Goal: Information Seeking & Learning: Learn about a topic

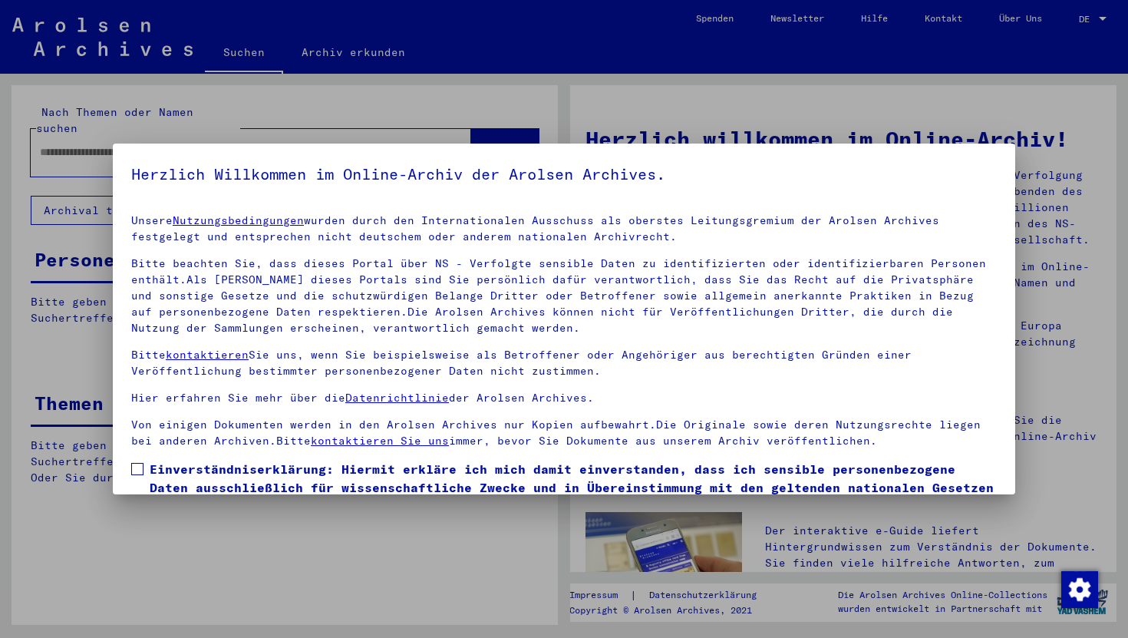
scroll to position [94, 0]
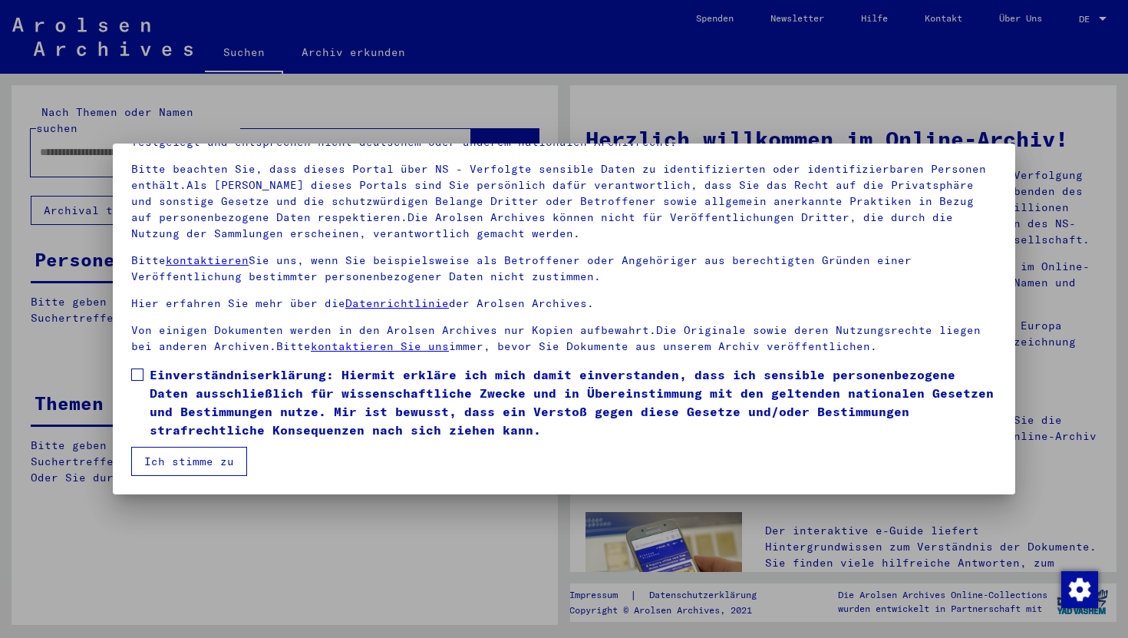
click at [189, 393] on span "Einverständniserklärung: Hiermit erkläre ich mich damit einverstanden, dass ich…" at bounding box center [573, 402] width 847 height 74
click at [193, 480] on mat-dialog-container "Herzlich Willkommen im Online-Archiv der Arolsen Archives. Unsere Nutzungsbedin…" at bounding box center [564, 319] width 902 height 351
click at [193, 464] on button "Ich stimme zu" at bounding box center [189, 461] width 116 height 29
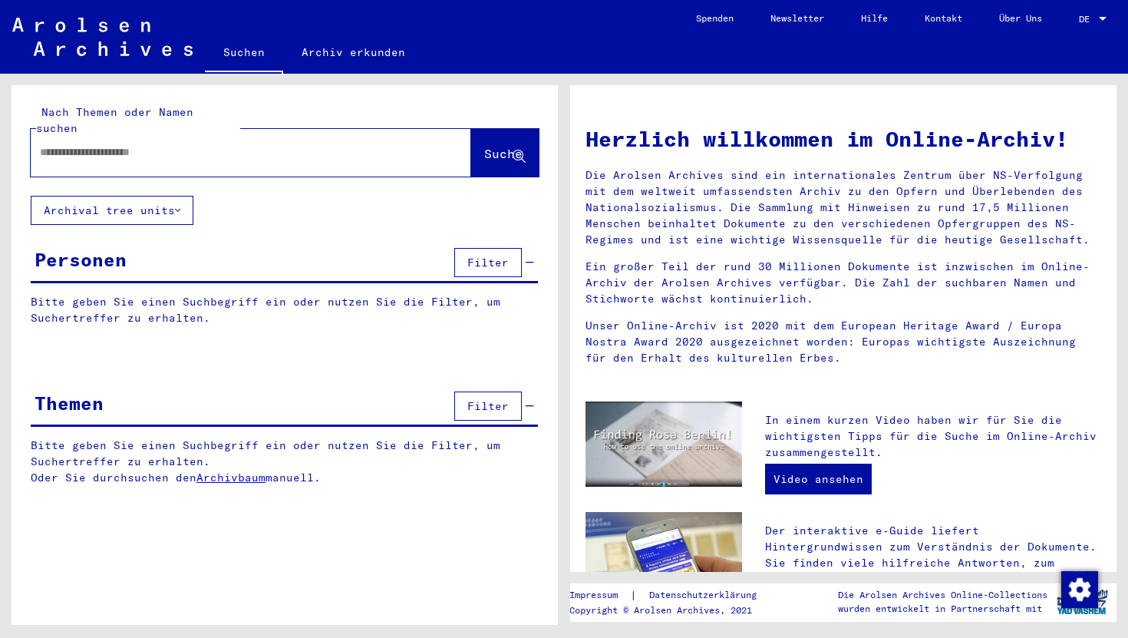
click at [138, 145] on div at bounding box center [228, 152] width 394 height 35
click at [139, 144] on input "text" at bounding box center [232, 152] width 385 height 16
type input "**********"
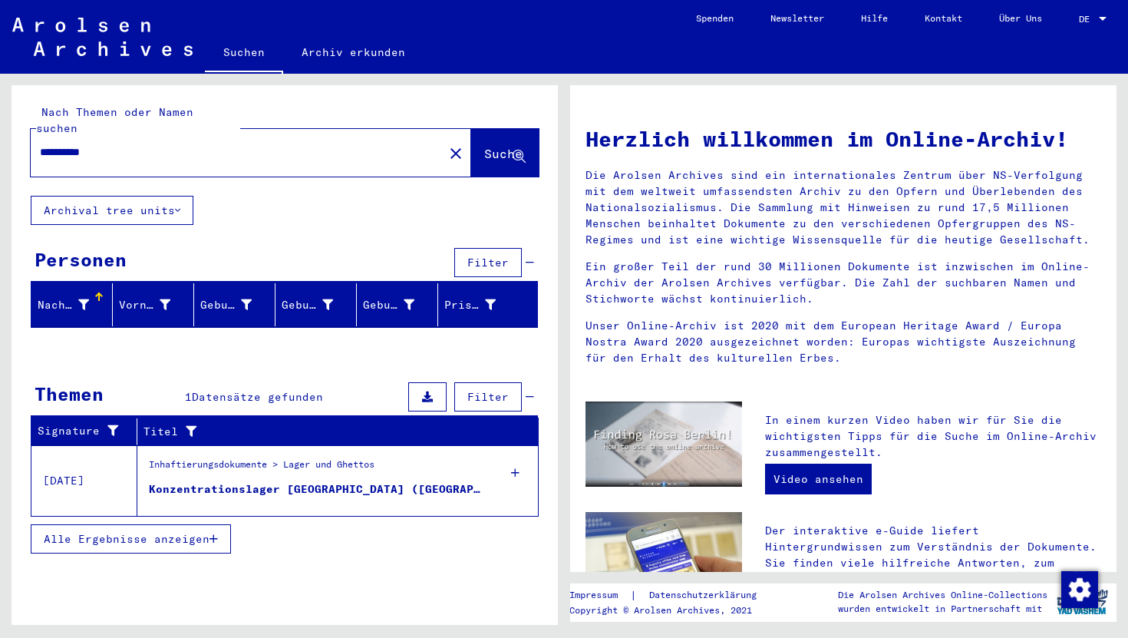
click at [518, 460] on icon at bounding box center [515, 473] width 8 height 54
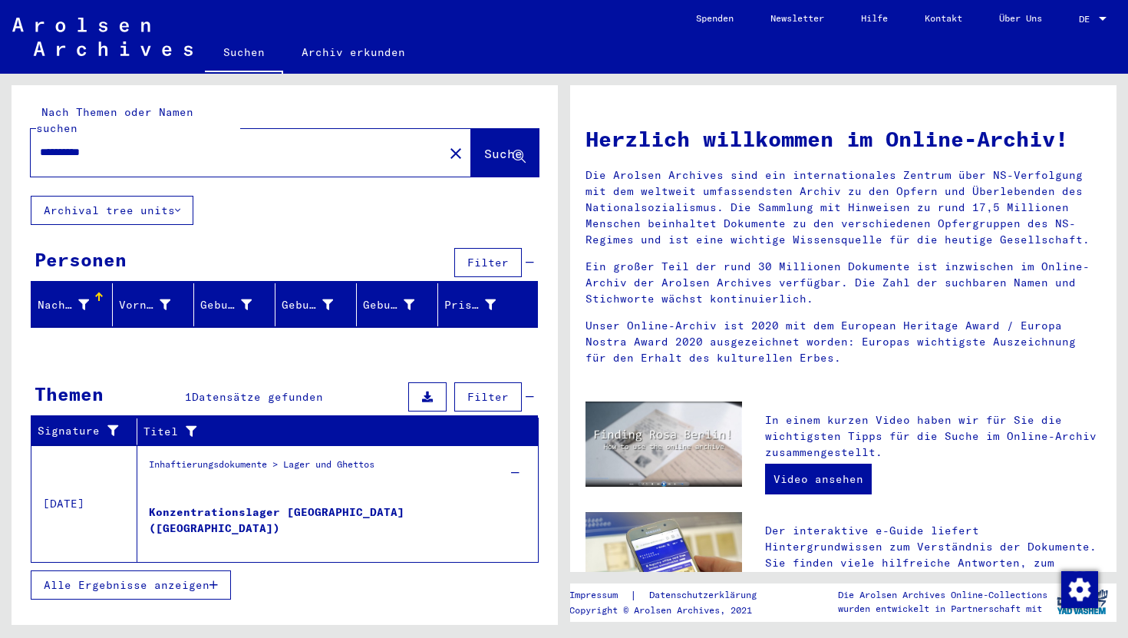
click at [83, 578] on span "Alle Ergebnisse anzeigen" at bounding box center [127, 585] width 166 height 14
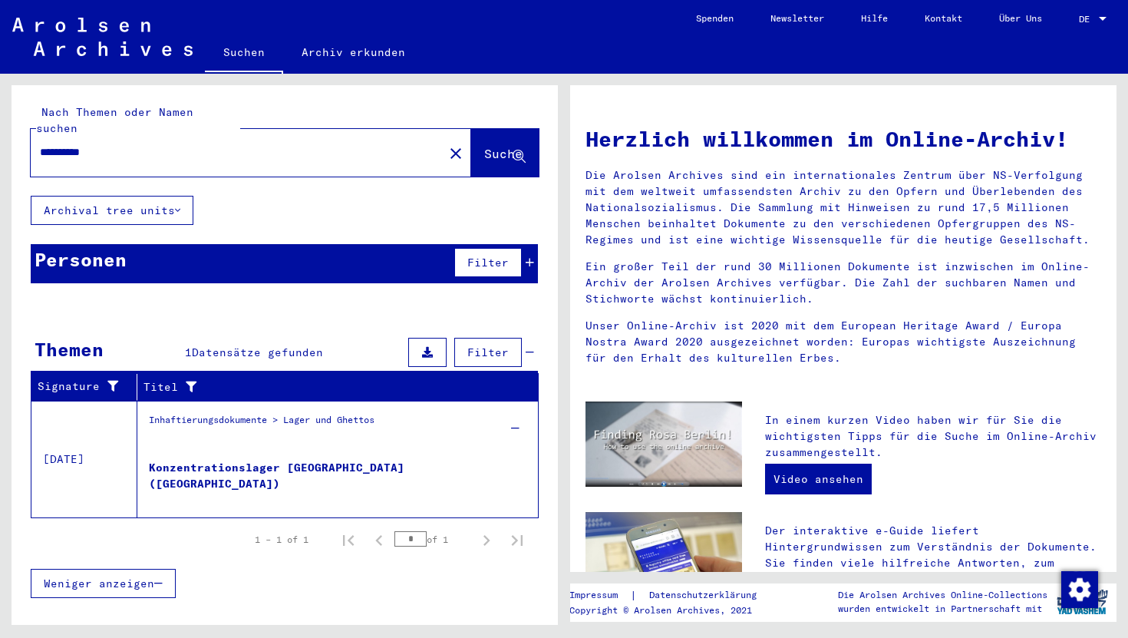
click at [295, 460] on div "Konzentrationslager [GEOGRAPHIC_DATA] ([GEOGRAPHIC_DATA])" at bounding box center [316, 483] width 335 height 46
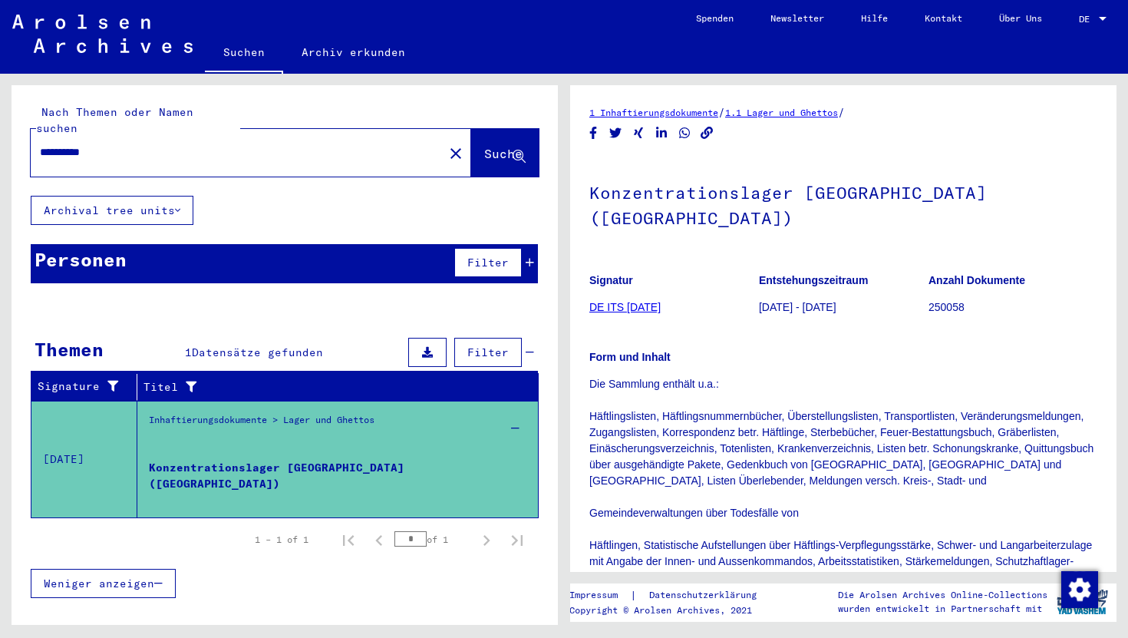
click at [315, 413] on div "Inhaftierungsdokumente > Lager und Ghettos" at bounding box center [262, 440] width 226 height 54
click at [355, 460] on div "Konzentrationslager [GEOGRAPHIC_DATA] ([GEOGRAPHIC_DATA])" at bounding box center [316, 483] width 335 height 46
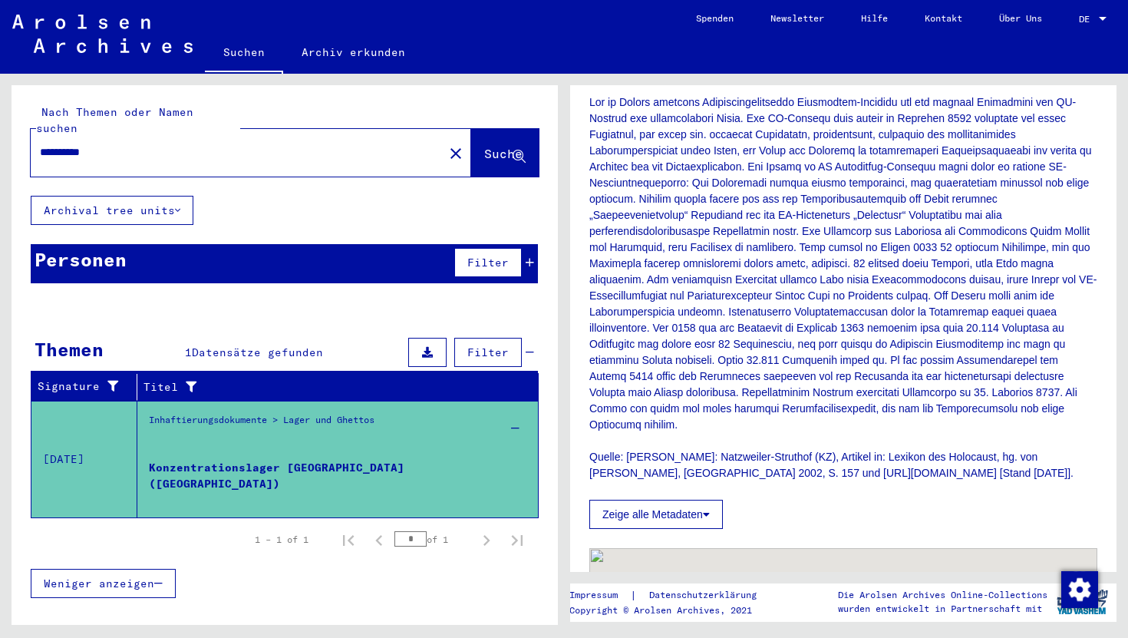
scroll to position [696, 0]
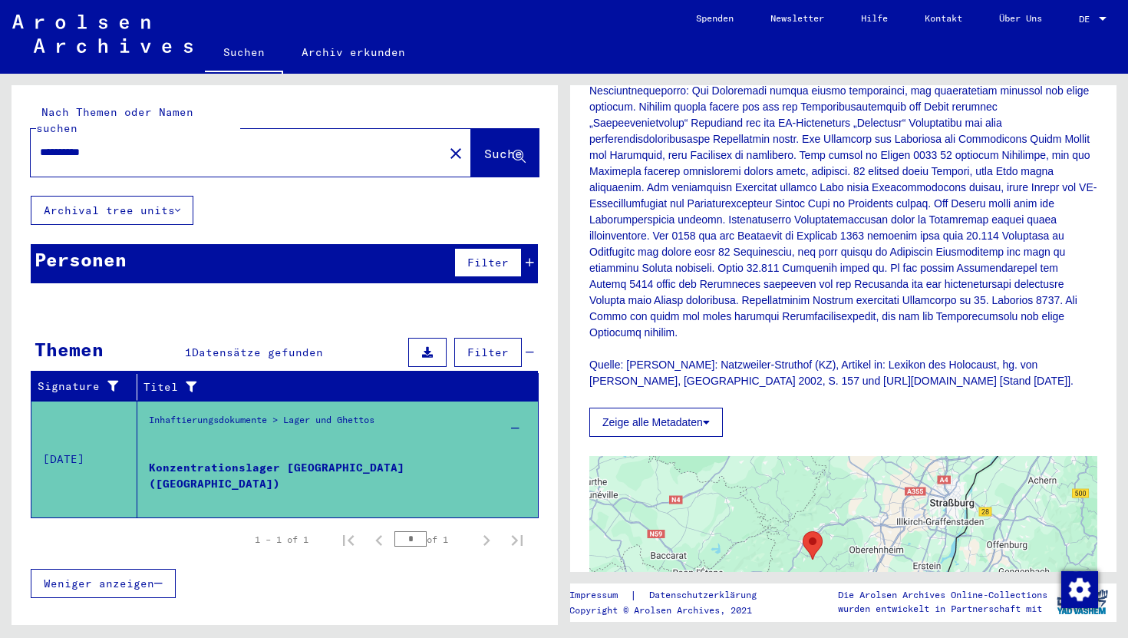
click at [222, 413] on div "Inhaftierungsdokumente > Lager und Ghettos" at bounding box center [262, 440] width 226 height 54
click at [210, 437] on div "Inhaftierungsdokumente > Lager und Ghettos" at bounding box center [262, 440] width 226 height 54
click at [210, 460] on div "Konzentrationslager [GEOGRAPHIC_DATA] ([GEOGRAPHIC_DATA])" at bounding box center [316, 483] width 335 height 46
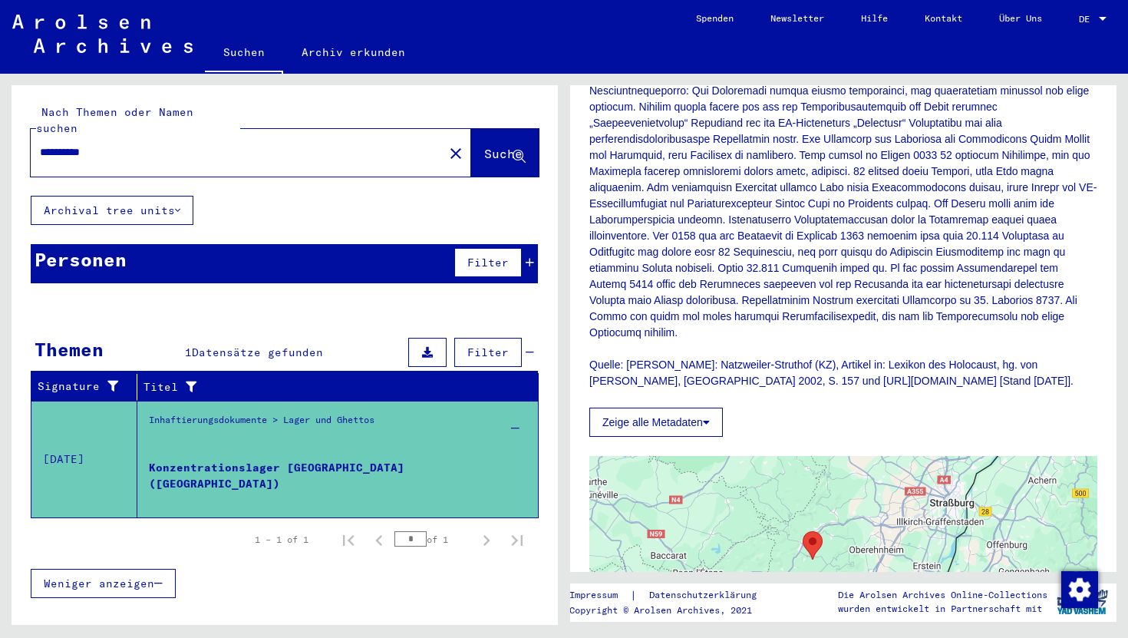
click at [210, 460] on div "Konzentrationslager [GEOGRAPHIC_DATA] ([GEOGRAPHIC_DATA])" at bounding box center [316, 483] width 335 height 46
click at [484, 146] on span "Suche" at bounding box center [503, 153] width 38 height 15
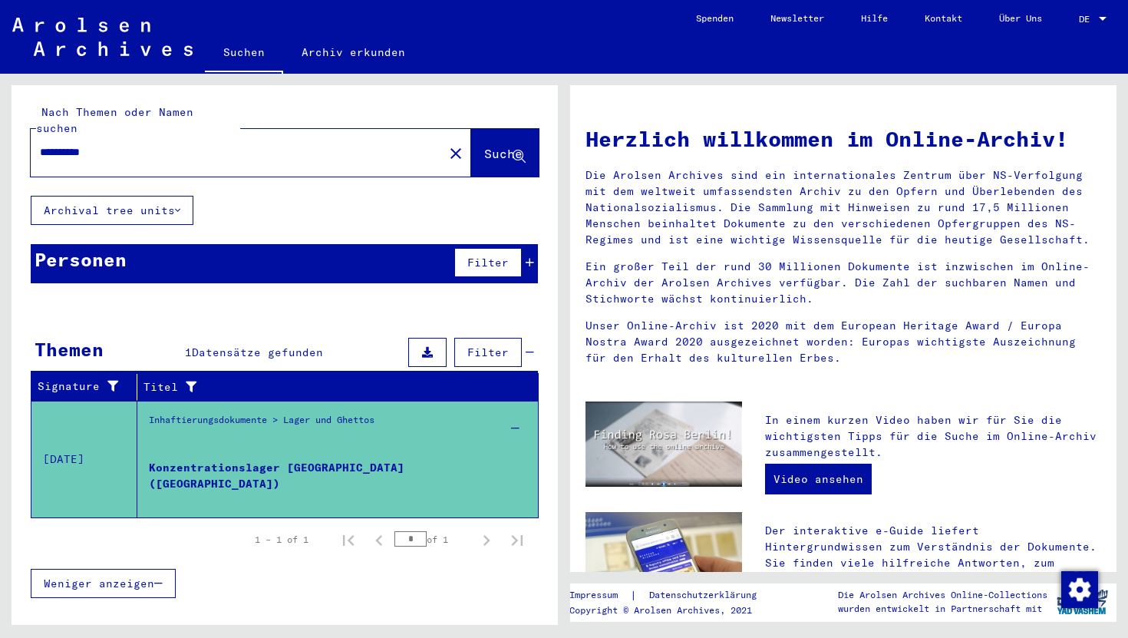
click at [309, 413] on div "Inhaftierungsdokumente > Lager und Ghettos" at bounding box center [262, 436] width 226 height 46
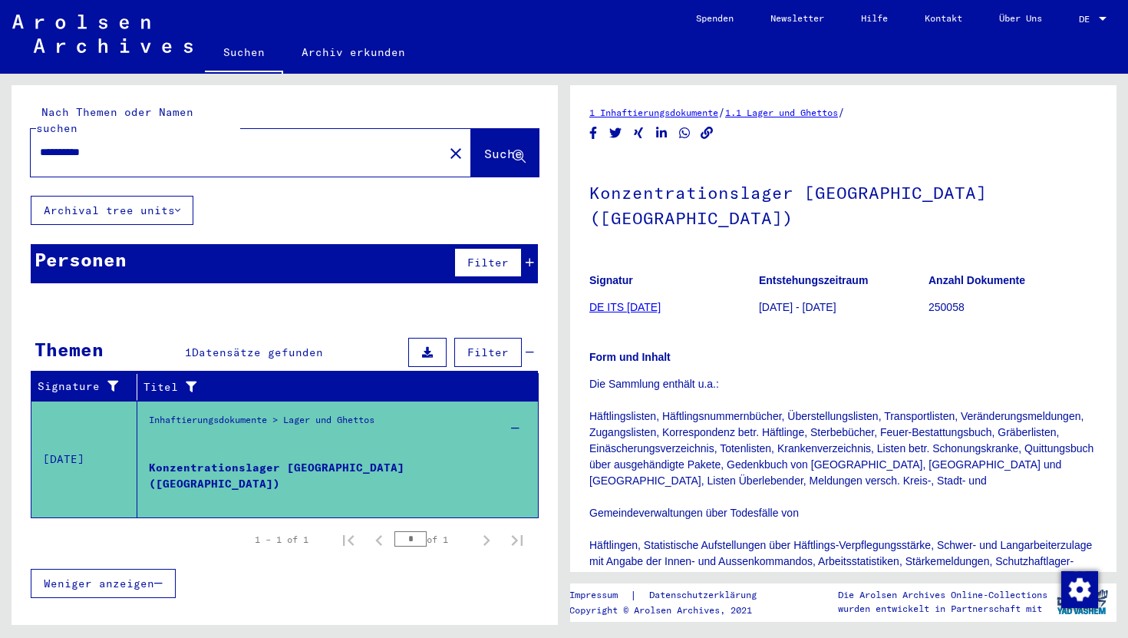
click at [835, 112] on link "1.1 Lager und Ghettos" at bounding box center [781, 113] width 113 height 12
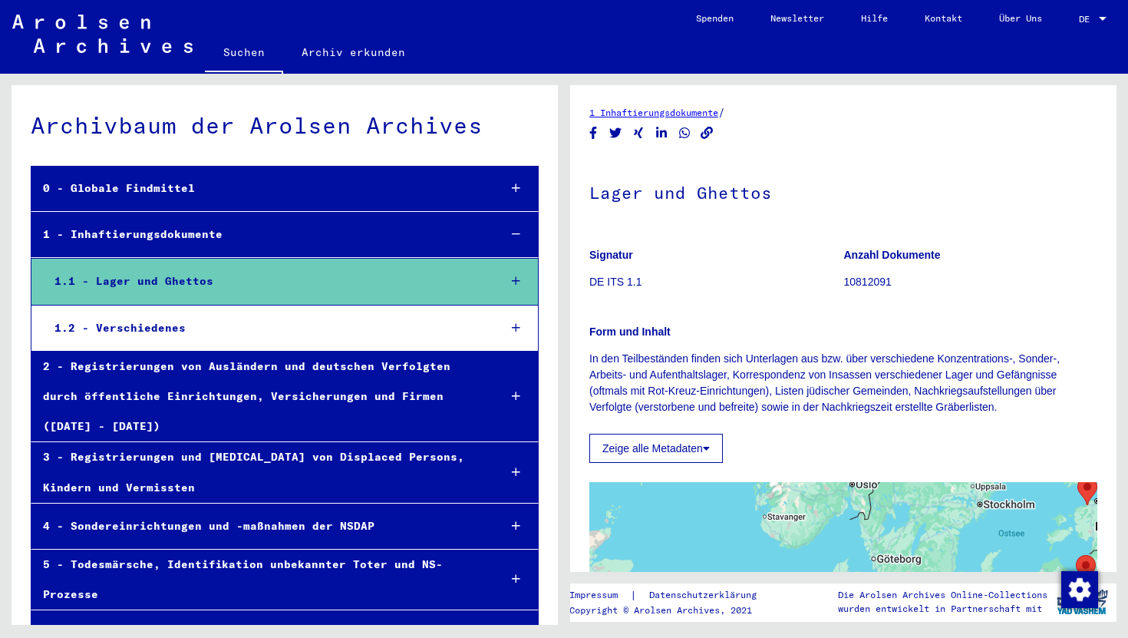
click at [516, 281] on icon at bounding box center [516, 280] width 8 height 11
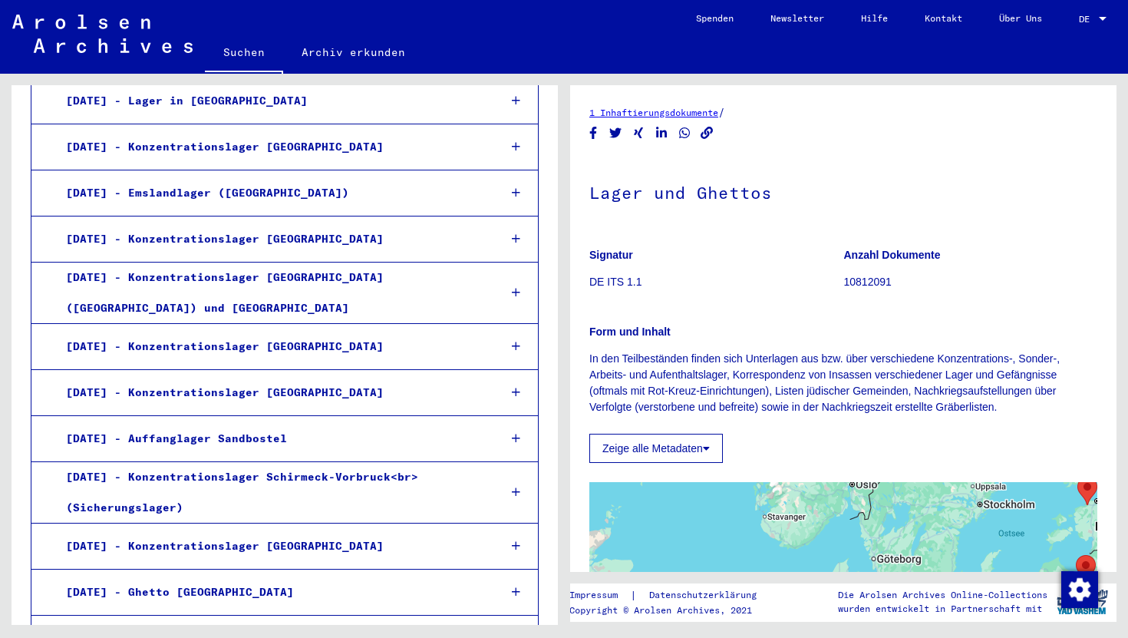
scroll to position [1918, 0]
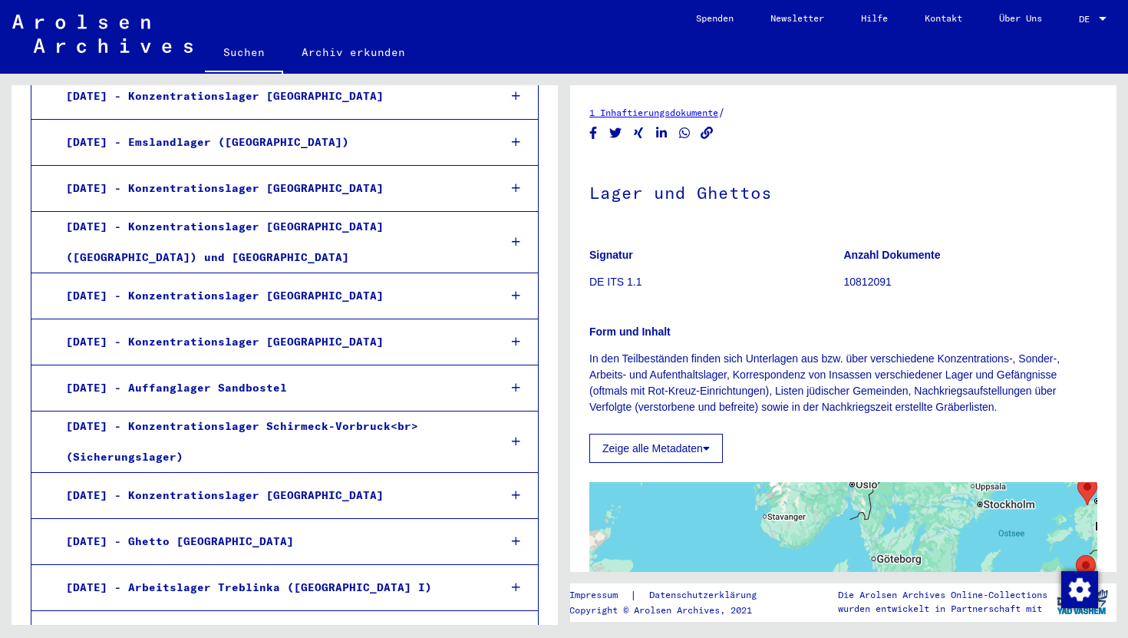
click at [519, 628] on icon at bounding box center [516, 633] width 8 height 11
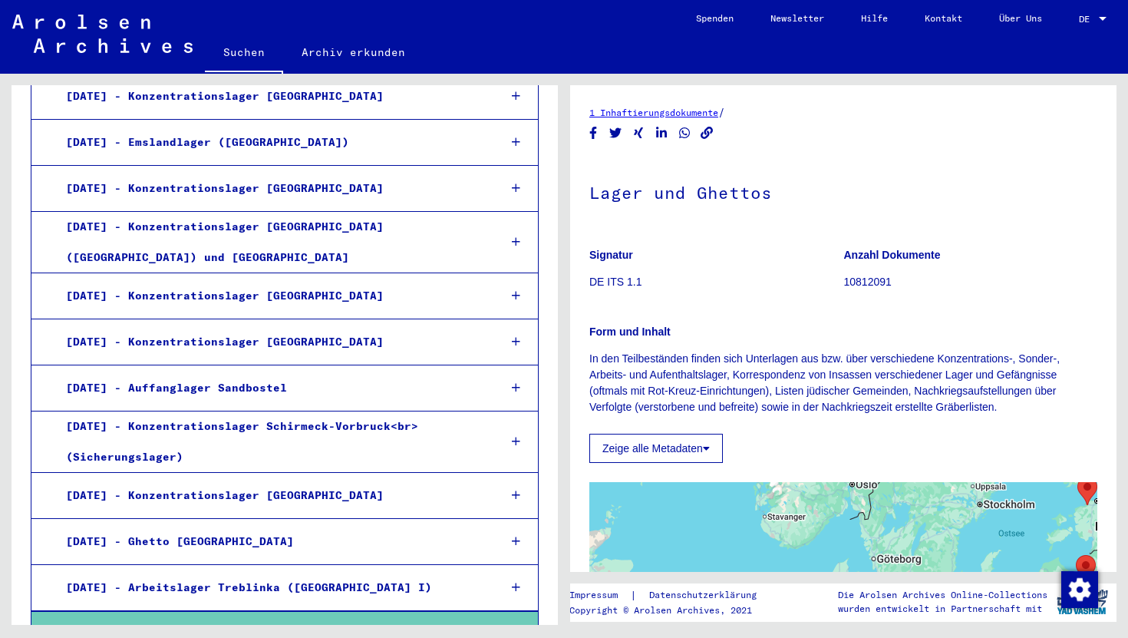
scroll to position [2118, 0]
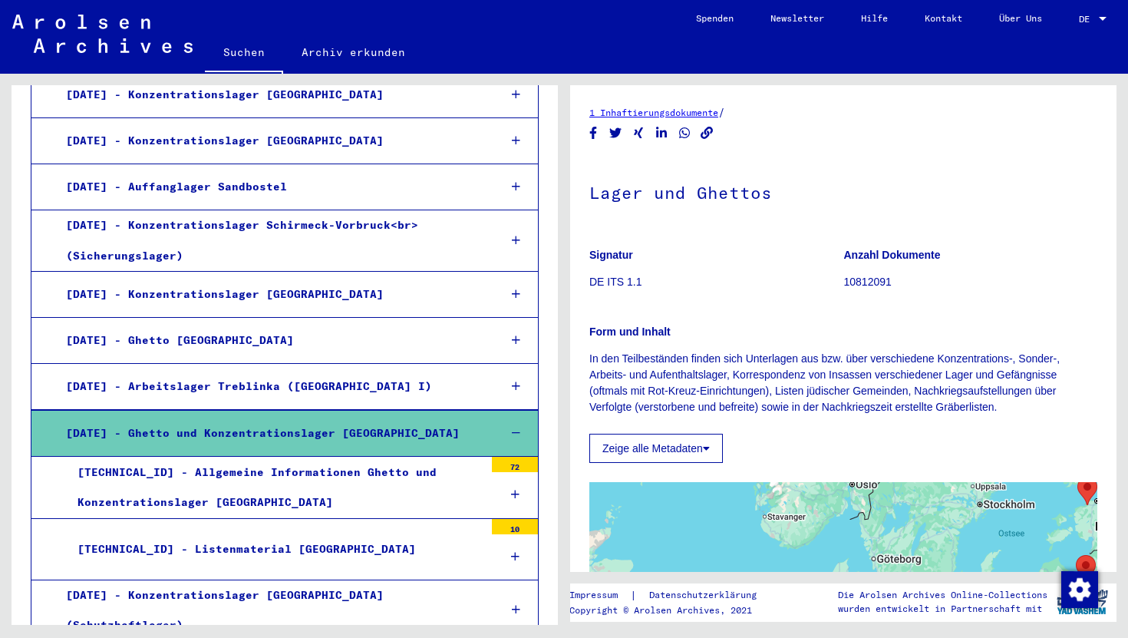
click at [330, 534] on div "[TECHNICAL_ID] - Listenmaterial [GEOGRAPHIC_DATA]" at bounding box center [275, 549] width 418 height 30
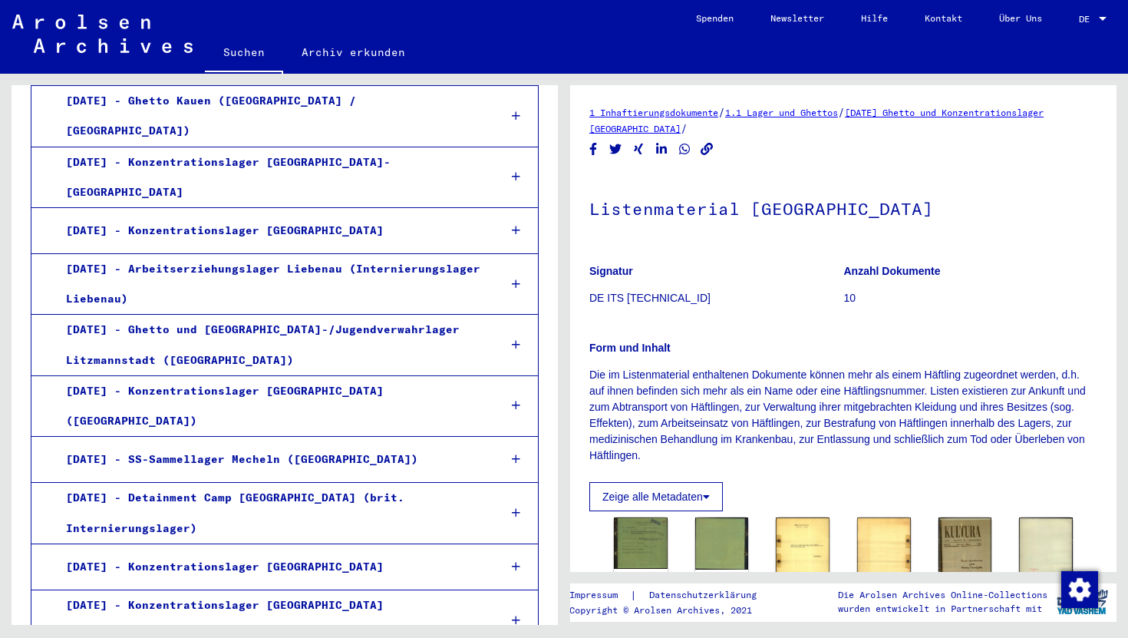
scroll to position [1203, 0]
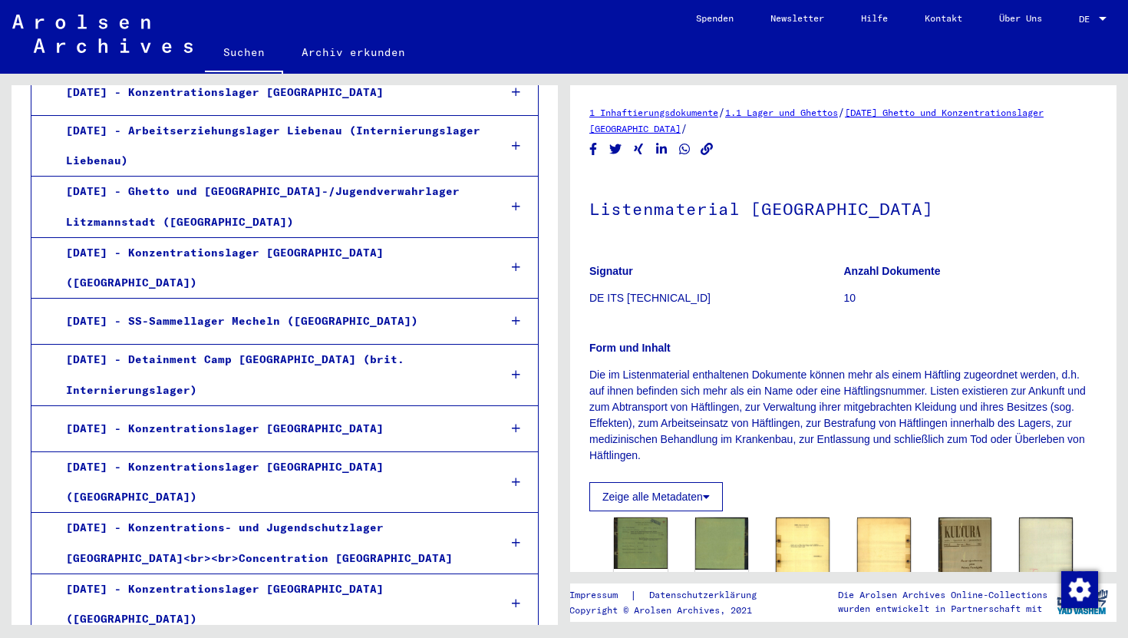
click at [517, 581] on div at bounding box center [515, 603] width 45 height 45
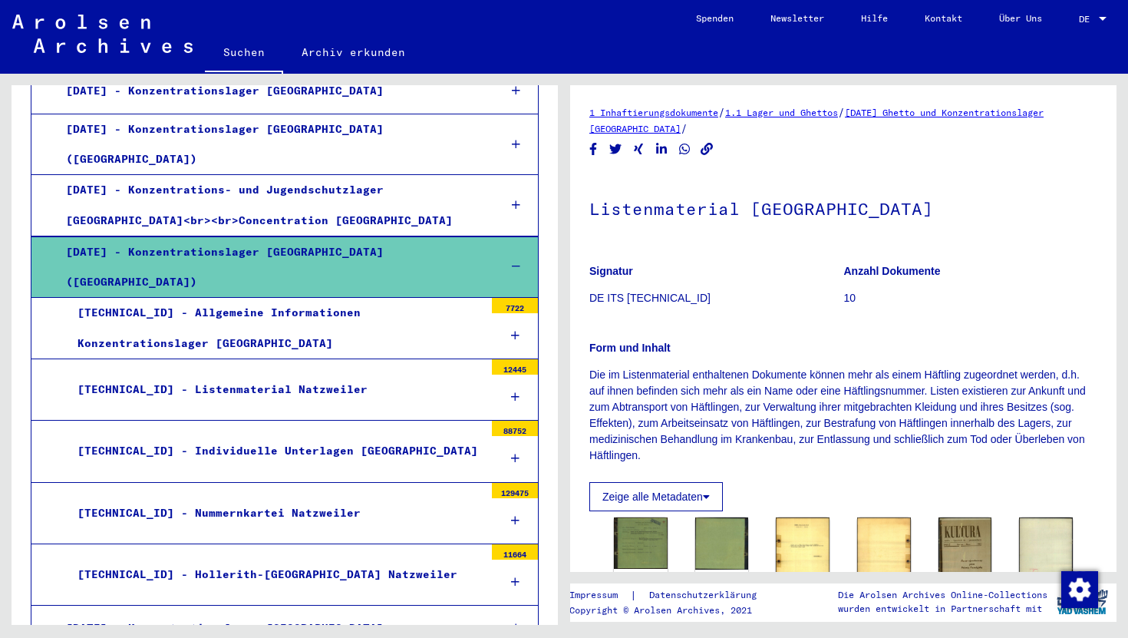
scroll to position [1541, 0]
click at [511, 452] on icon at bounding box center [515, 457] width 8 height 11
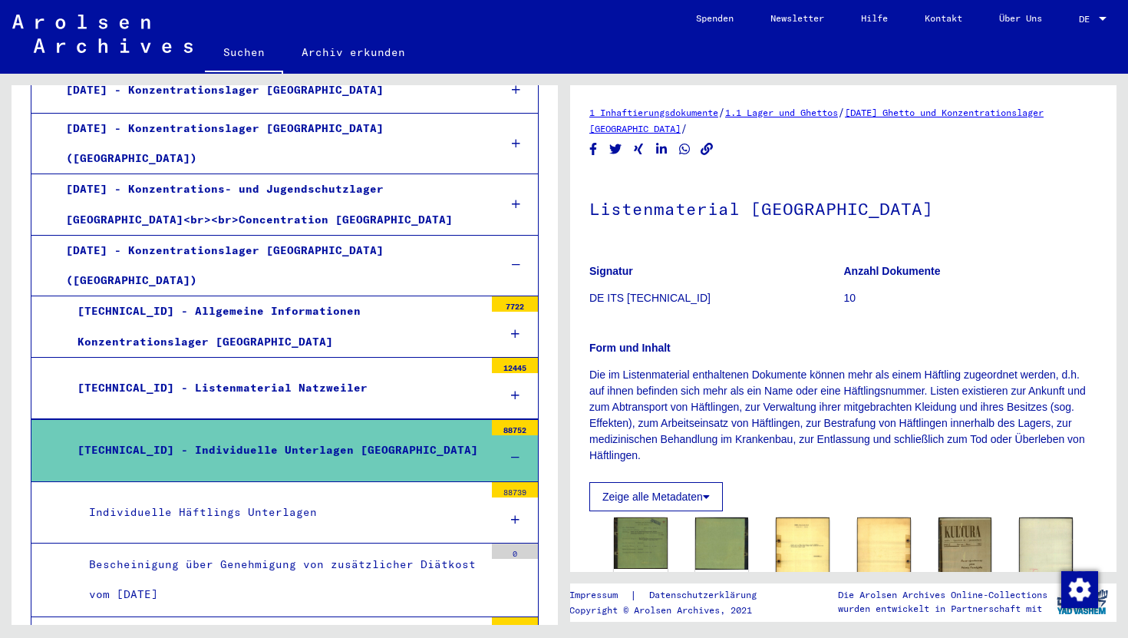
click at [182, 497] on div "Individuelle Häftlings Unterlagen" at bounding box center [281, 512] width 407 height 30
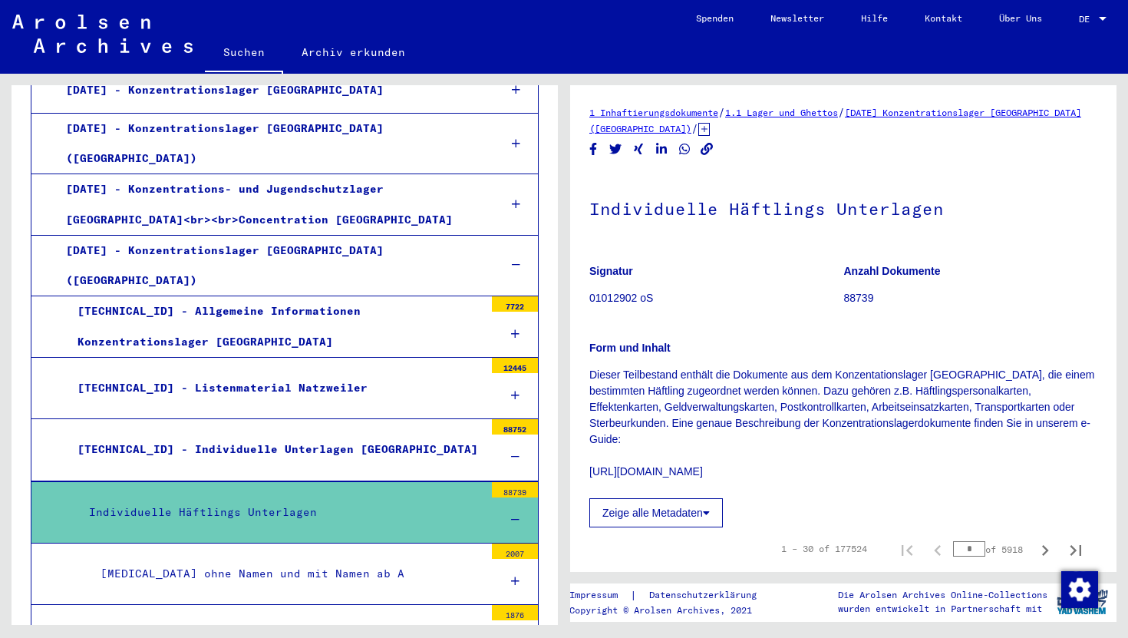
scroll to position [1725, 0]
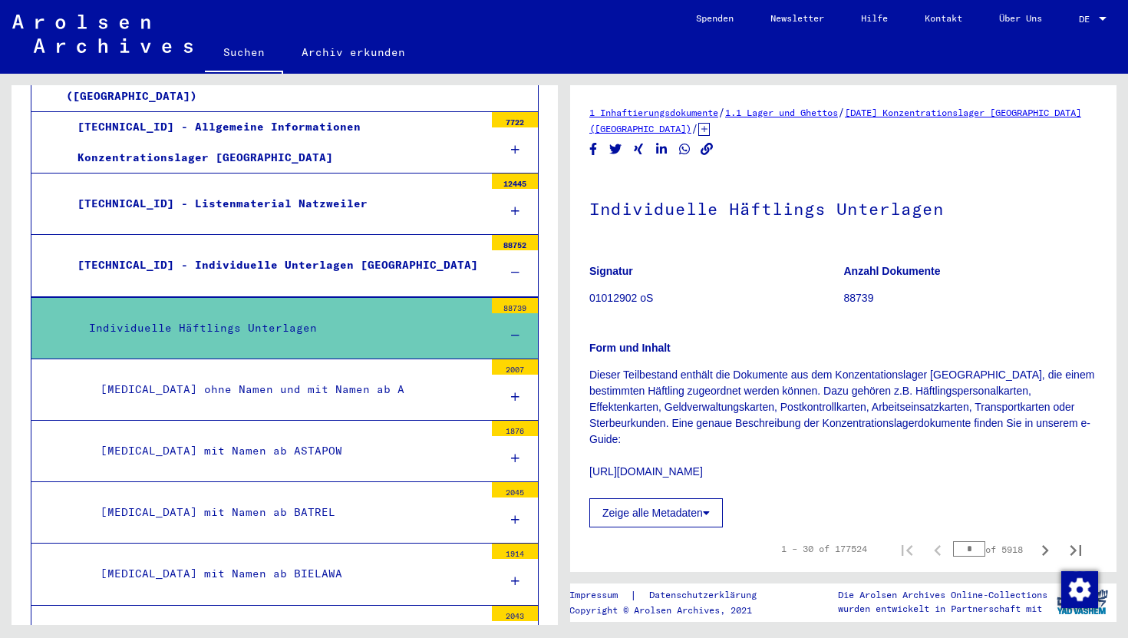
click at [394, 374] on div "[MEDICAL_DATA] ohne Namen und mit Namen ab A" at bounding box center [286, 389] width 395 height 30
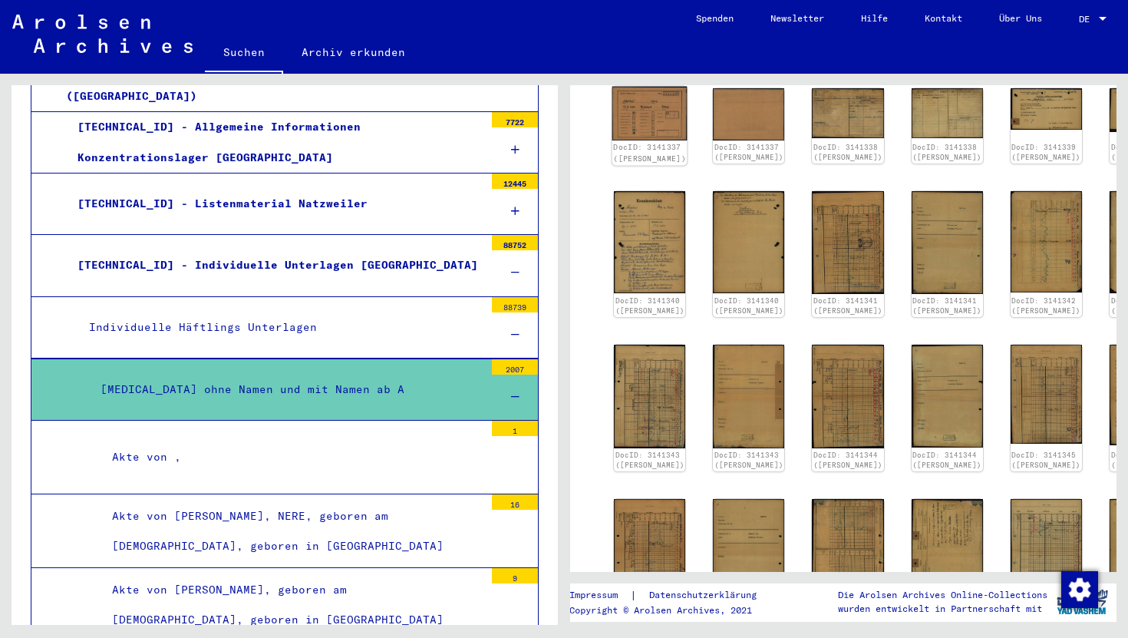
scroll to position [284, 0]
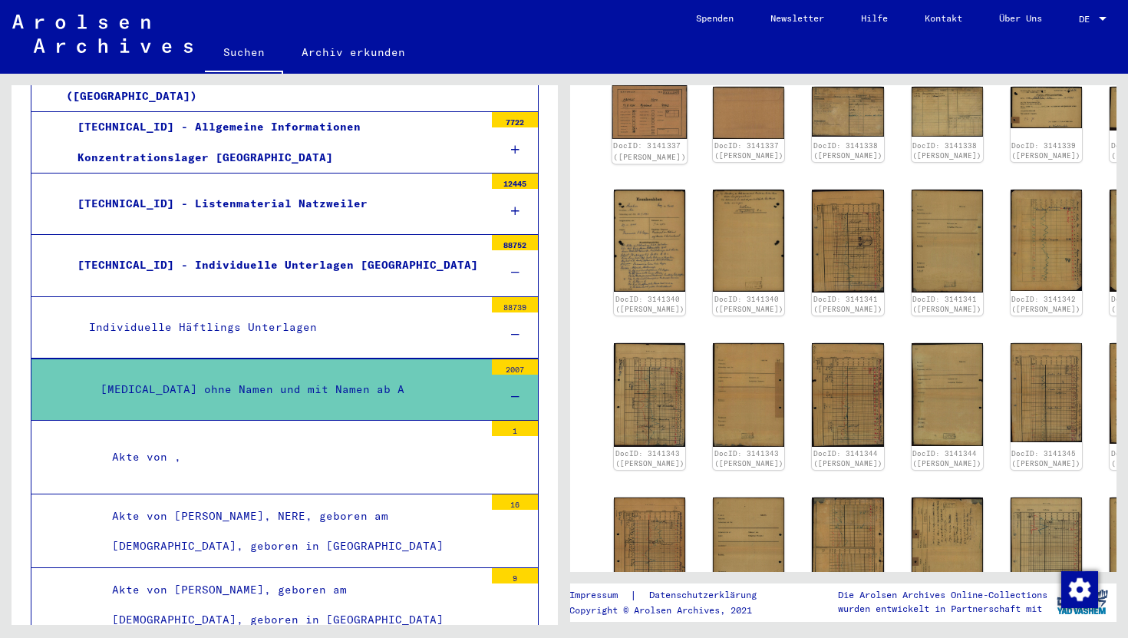
click at [665, 382] on img at bounding box center [649, 395] width 71 height 104
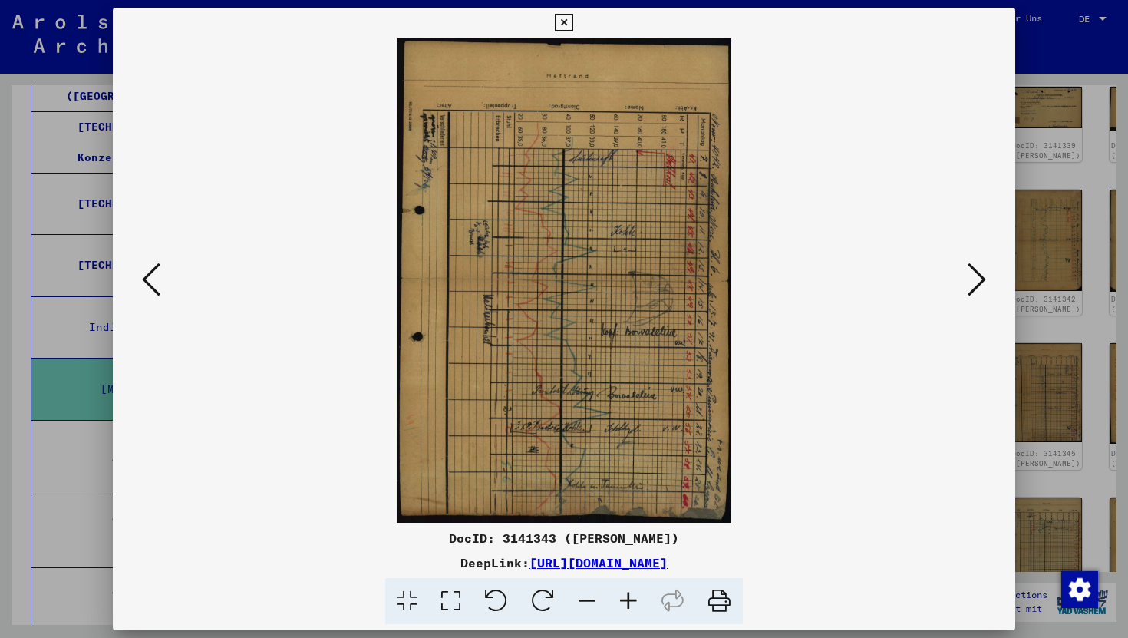
click at [563, 21] on icon at bounding box center [564, 23] width 18 height 18
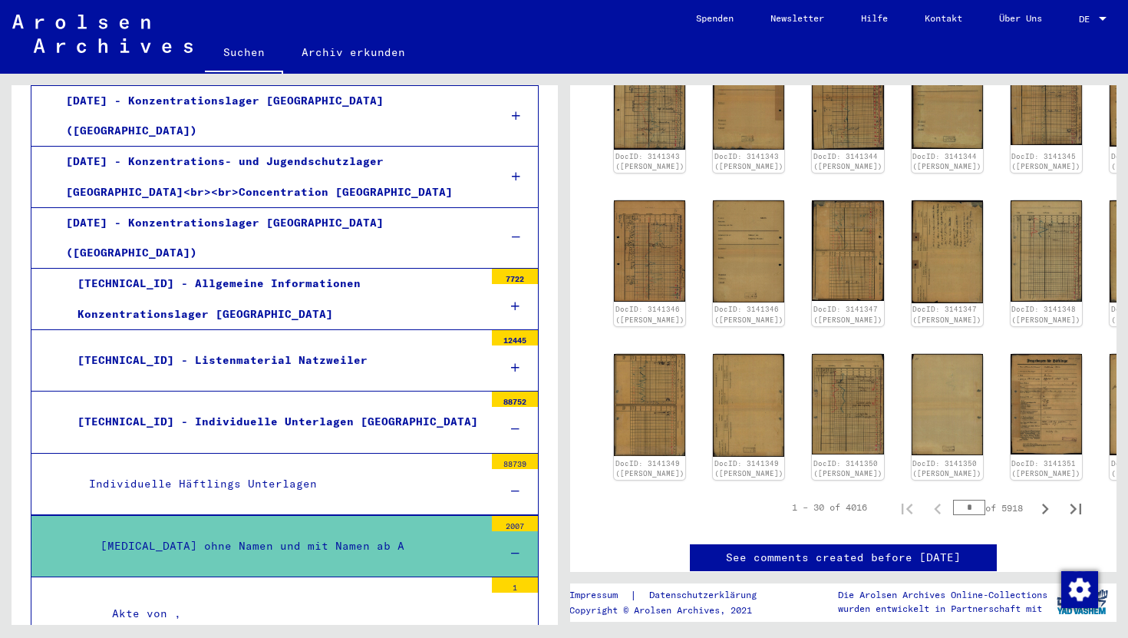
scroll to position [813, 0]
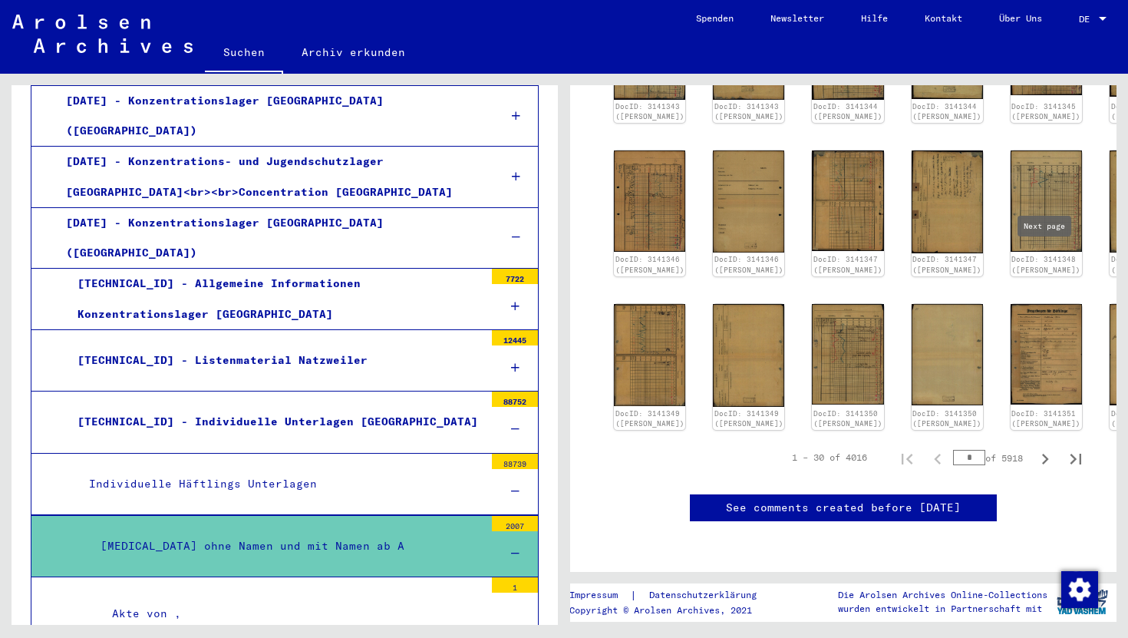
click at [1045, 454] on icon "Next page" at bounding box center [1045, 459] width 7 height 11
type input "*"
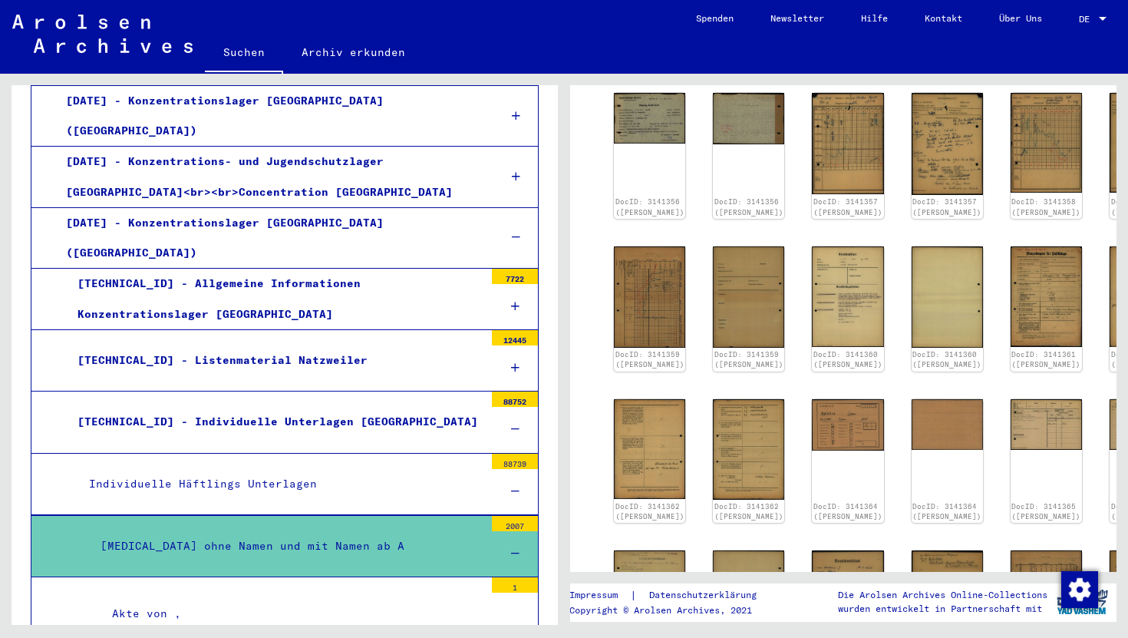
scroll to position [230, 0]
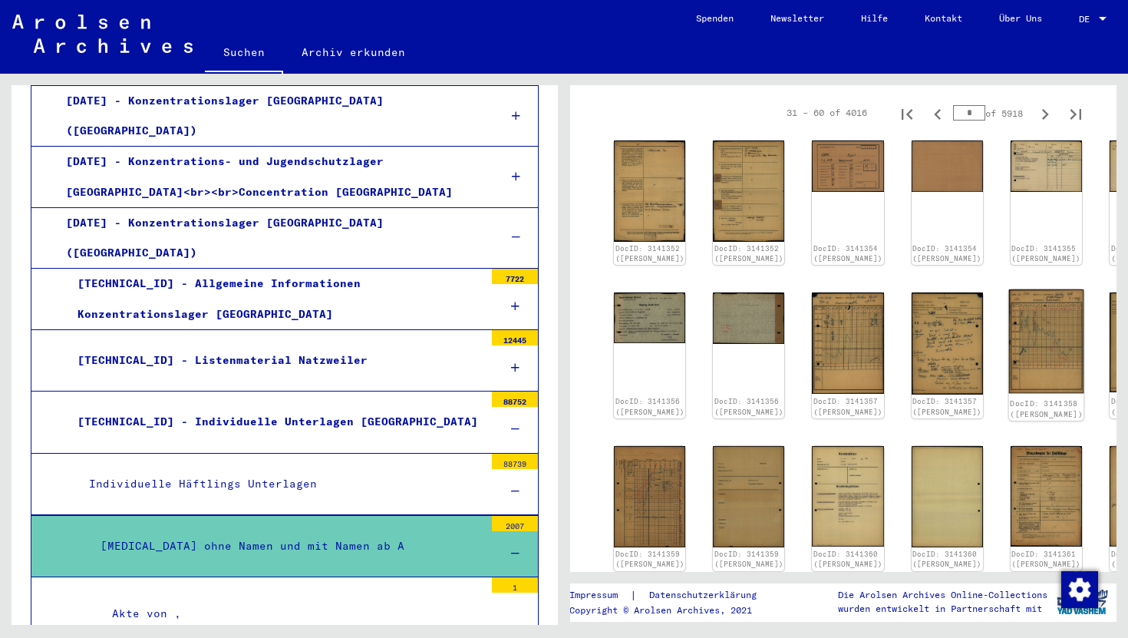
click at [1008, 324] on img at bounding box center [1045, 341] width 75 height 104
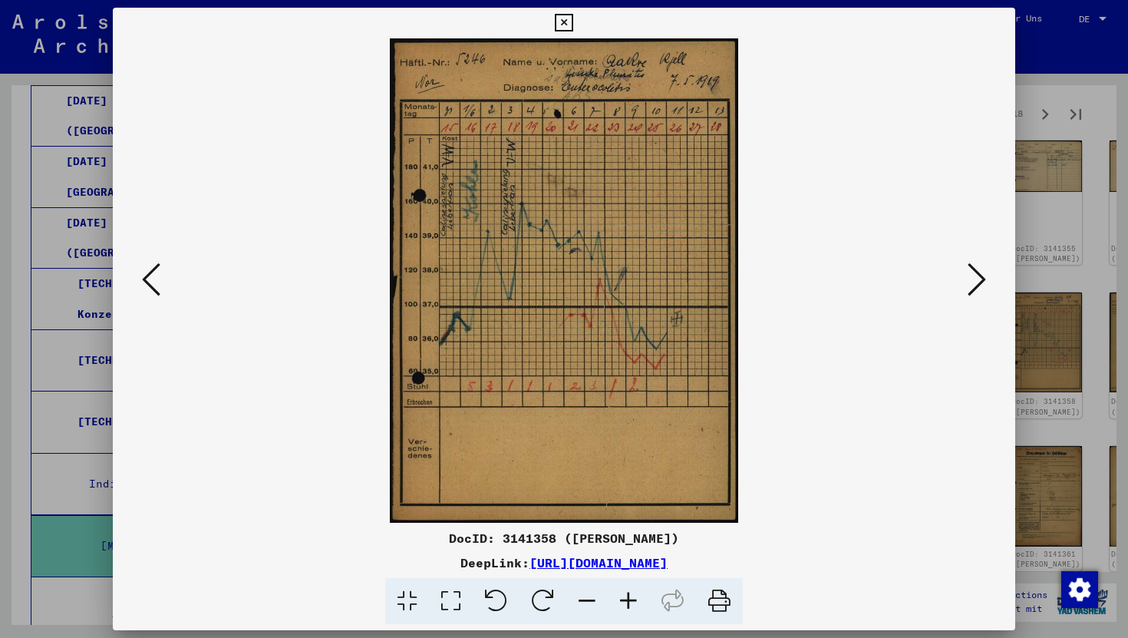
click at [985, 293] on icon at bounding box center [977, 279] width 18 height 37
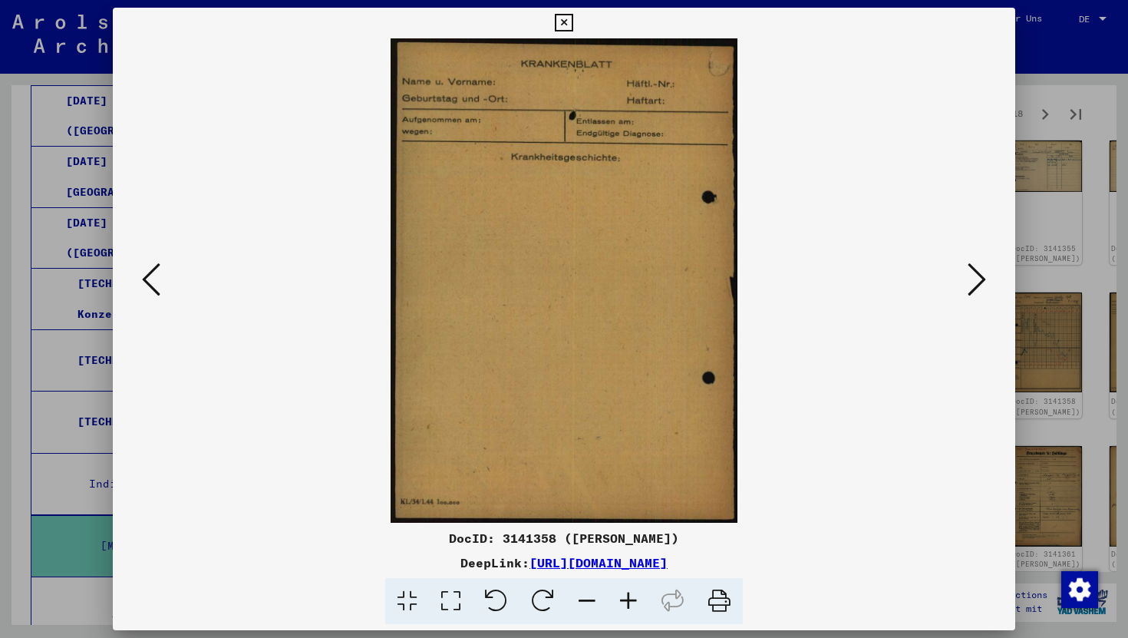
click at [985, 293] on icon at bounding box center [977, 279] width 18 height 37
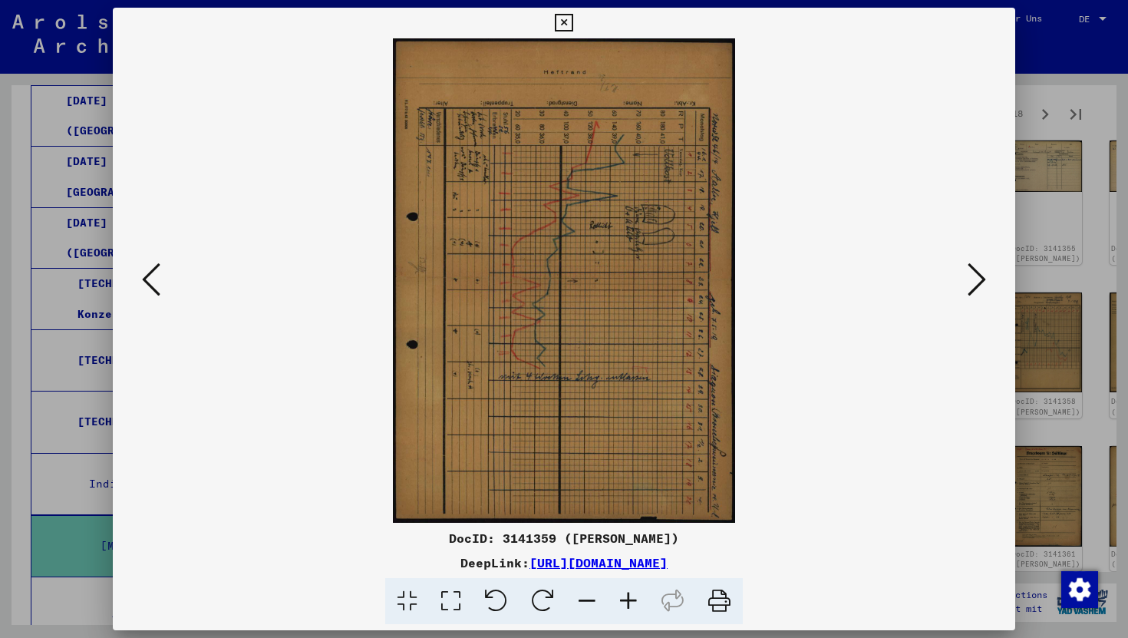
click at [985, 293] on icon at bounding box center [977, 279] width 18 height 37
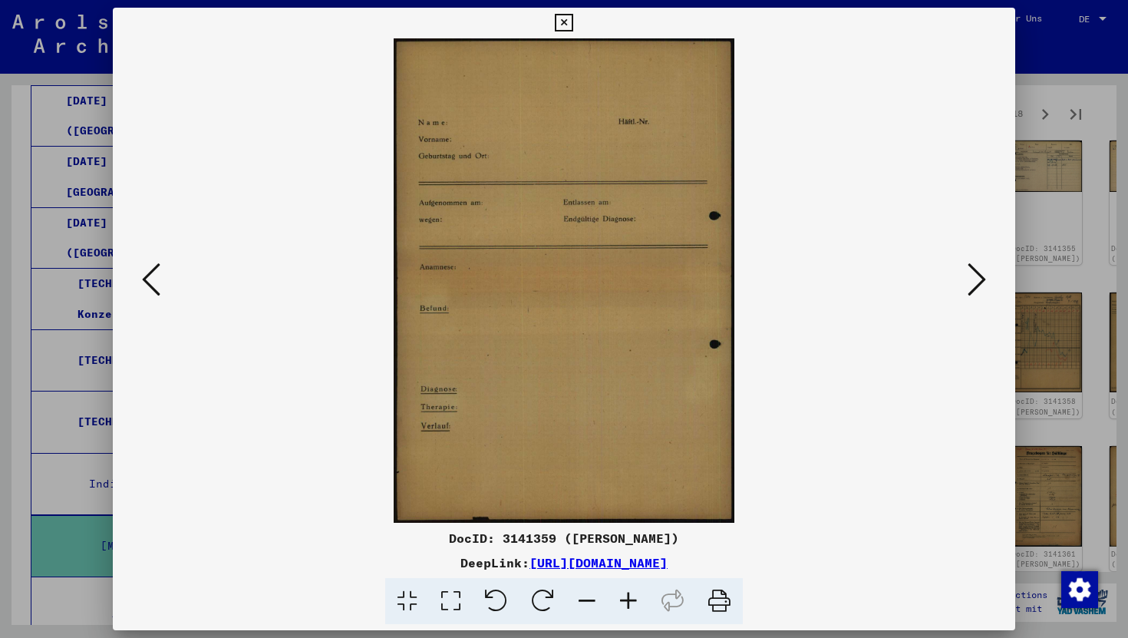
click at [985, 293] on icon at bounding box center [977, 279] width 18 height 37
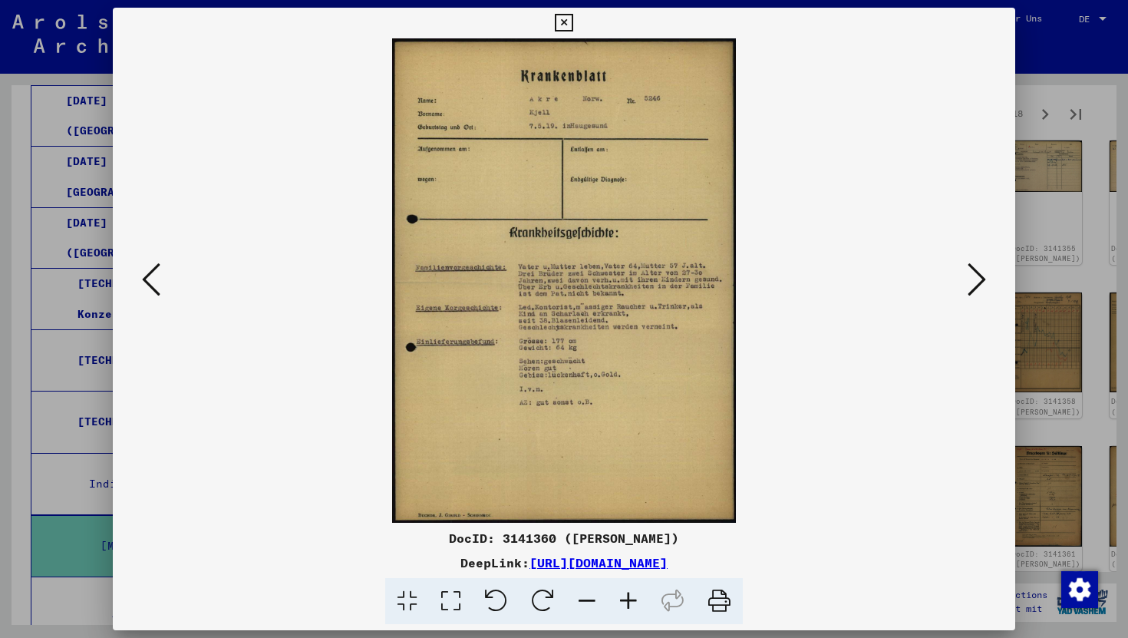
click at [569, 24] on icon at bounding box center [564, 23] width 18 height 18
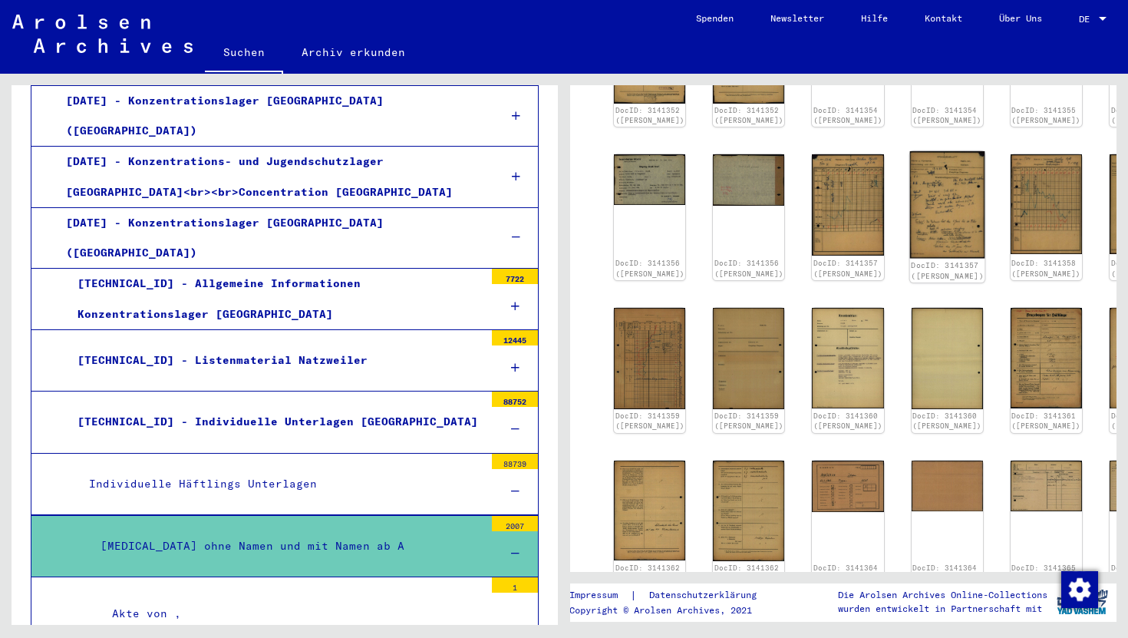
scroll to position [0, 0]
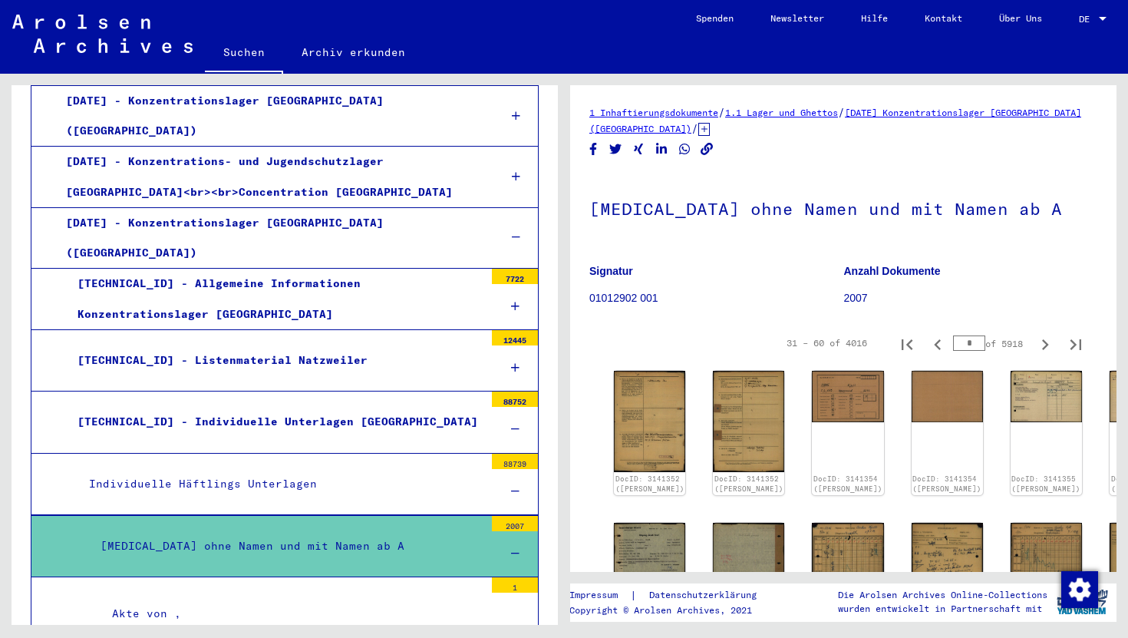
click at [974, 346] on input "*" at bounding box center [969, 342] width 32 height 15
type input "**"
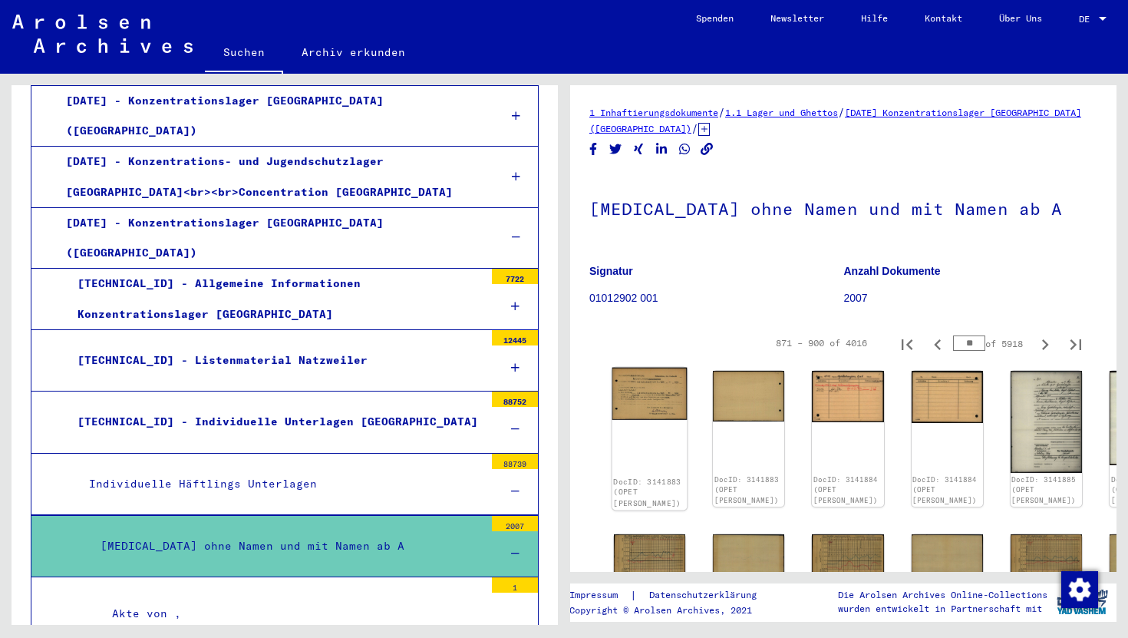
click at [658, 404] on img at bounding box center [649, 394] width 75 height 53
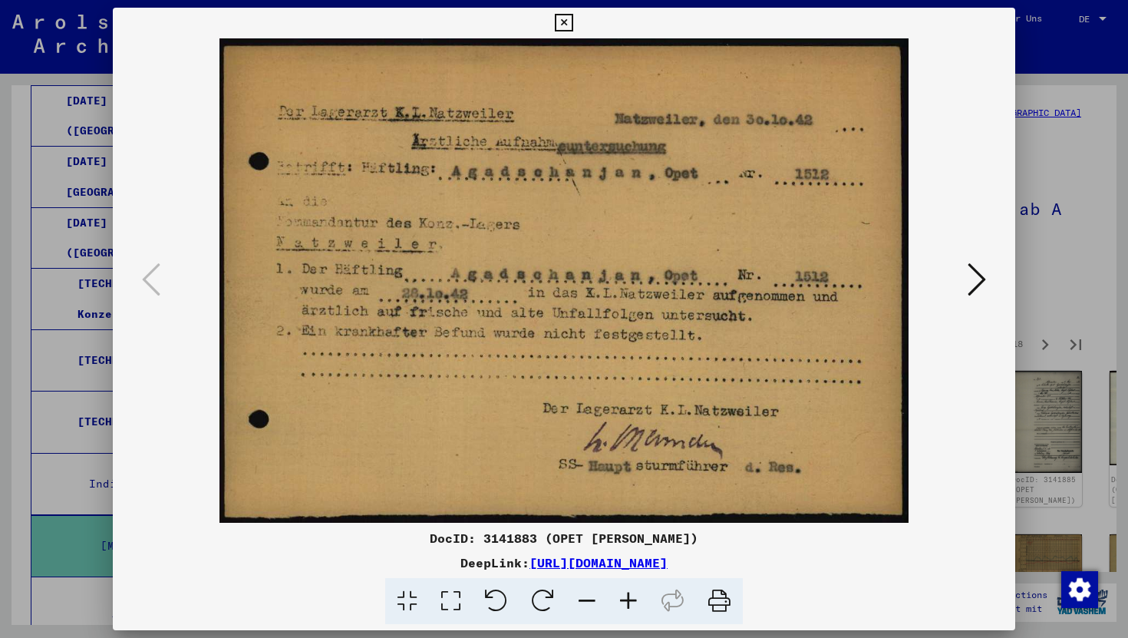
click at [566, 27] on icon at bounding box center [564, 23] width 18 height 18
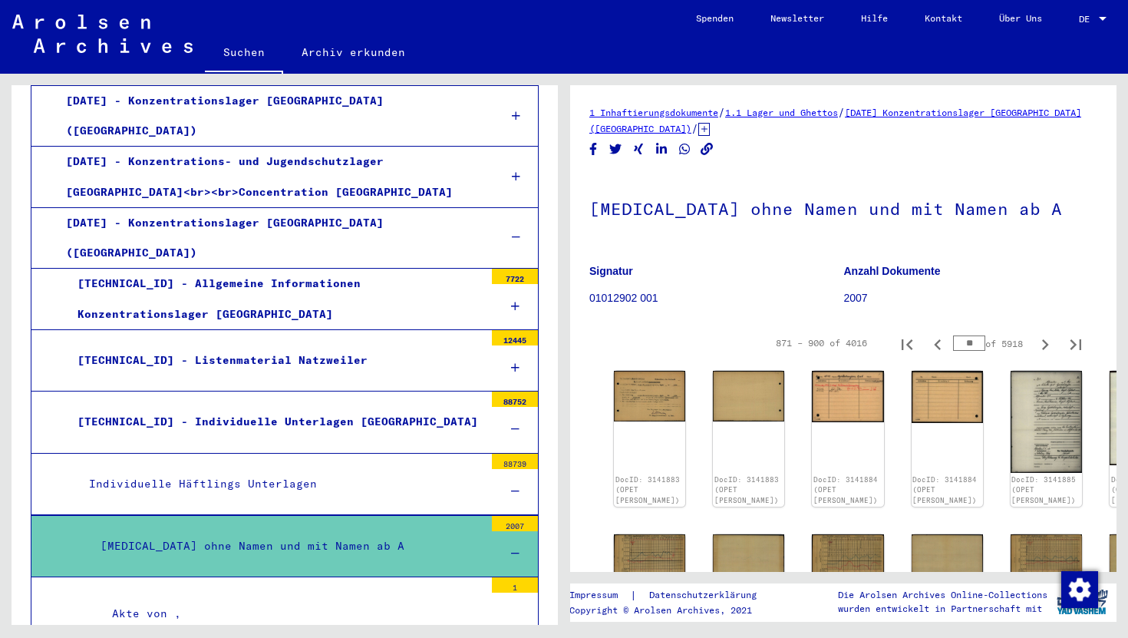
click at [963, 339] on input "**" at bounding box center [969, 342] width 32 height 15
type input "**"
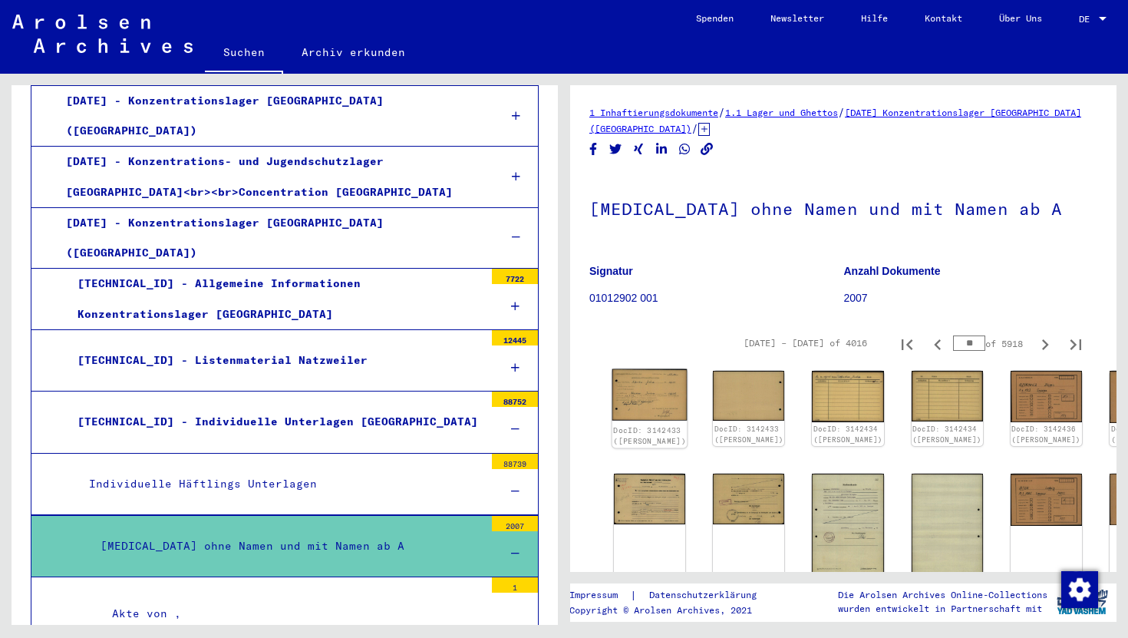
click at [645, 401] on img at bounding box center [649, 394] width 75 height 51
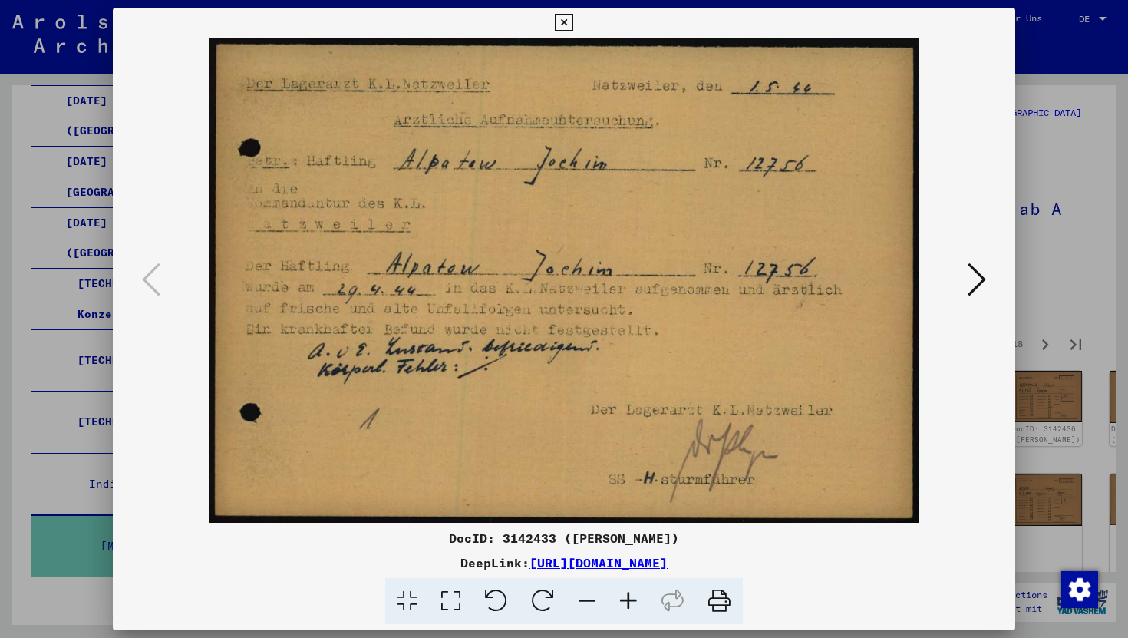
click at [566, 27] on icon at bounding box center [564, 23] width 18 height 18
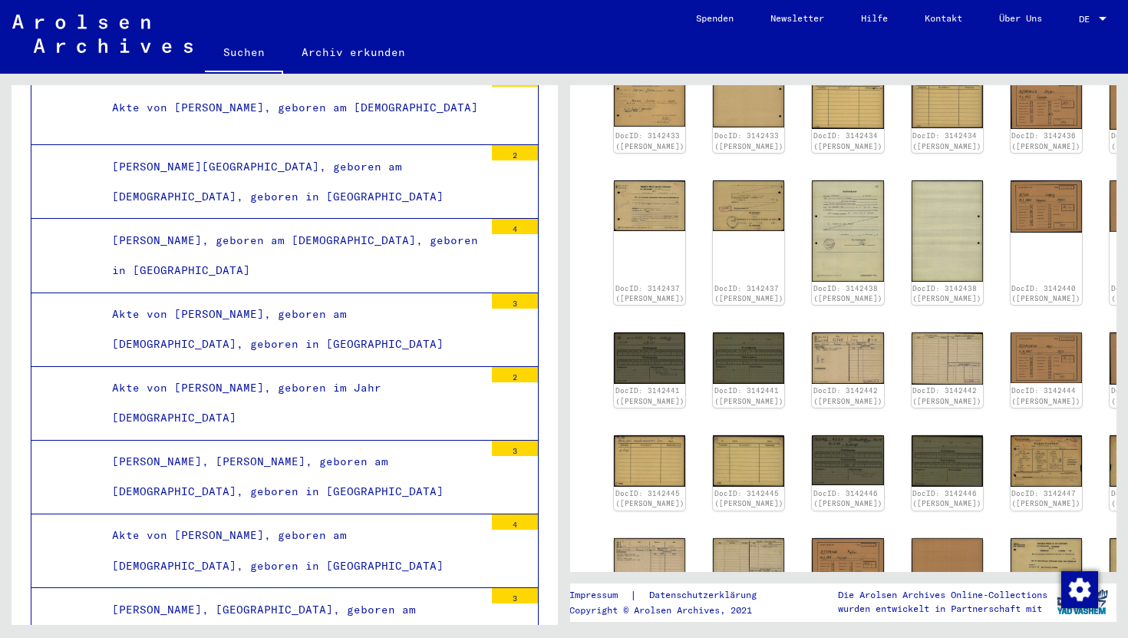
scroll to position [38381, 0]
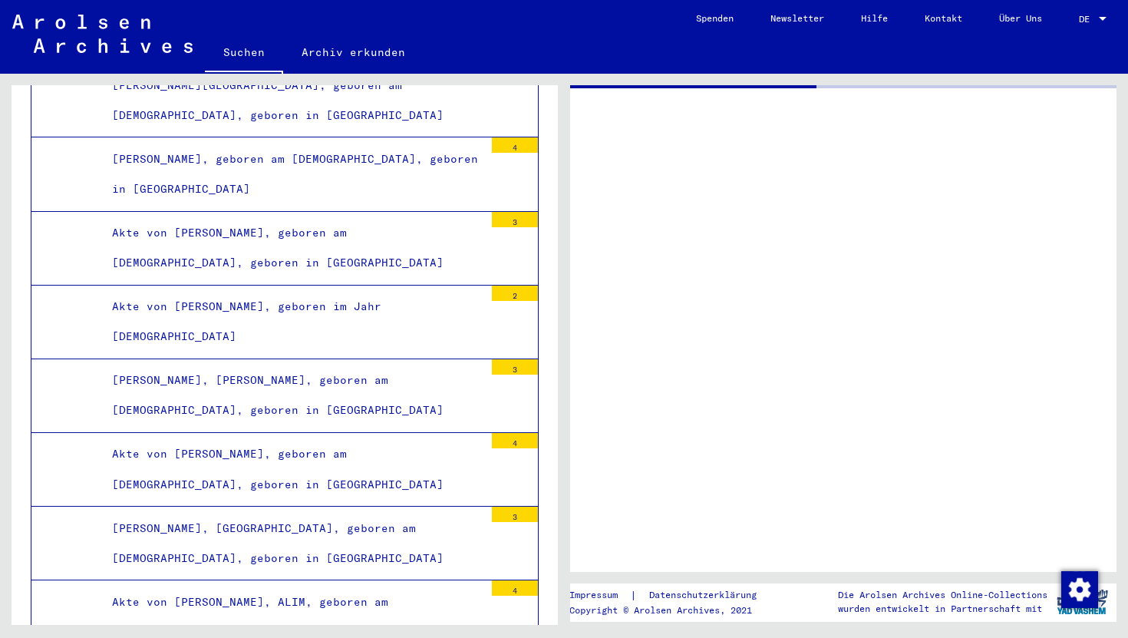
scroll to position [38381, 0]
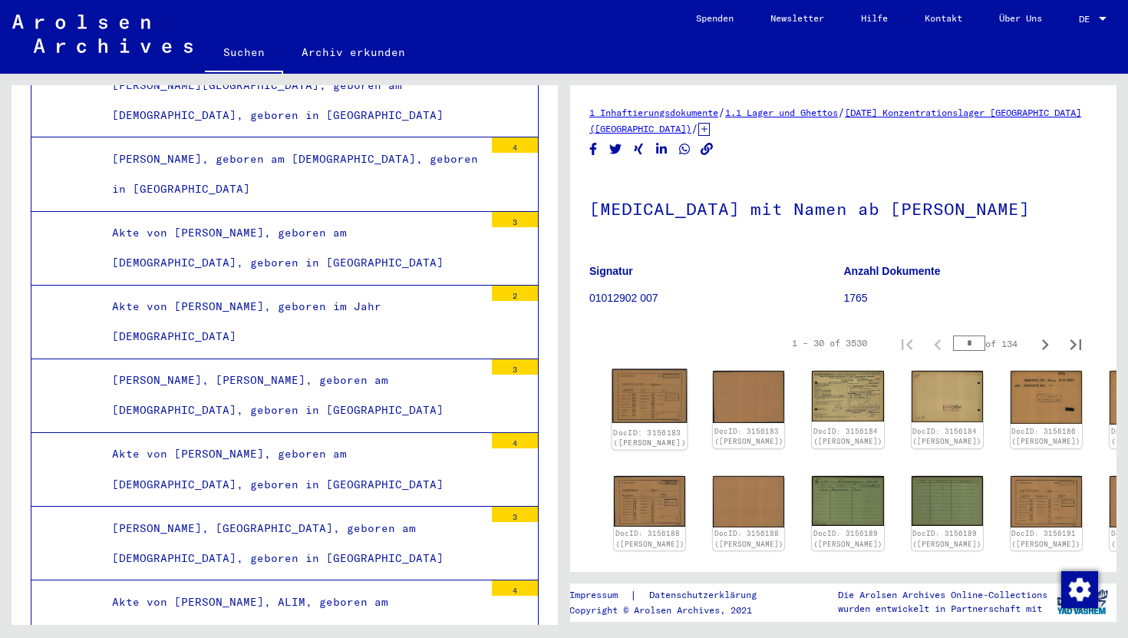
click at [642, 404] on img at bounding box center [649, 396] width 75 height 54
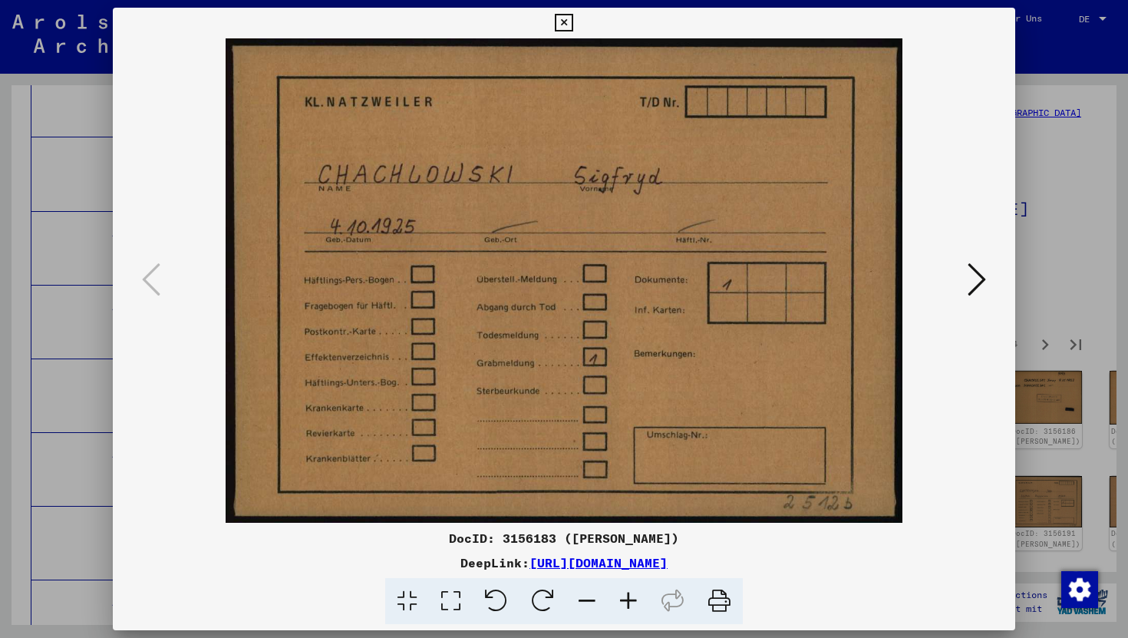
click at [1006, 295] on div at bounding box center [564, 280] width 902 height 484
click at [977, 283] on icon at bounding box center [977, 279] width 18 height 37
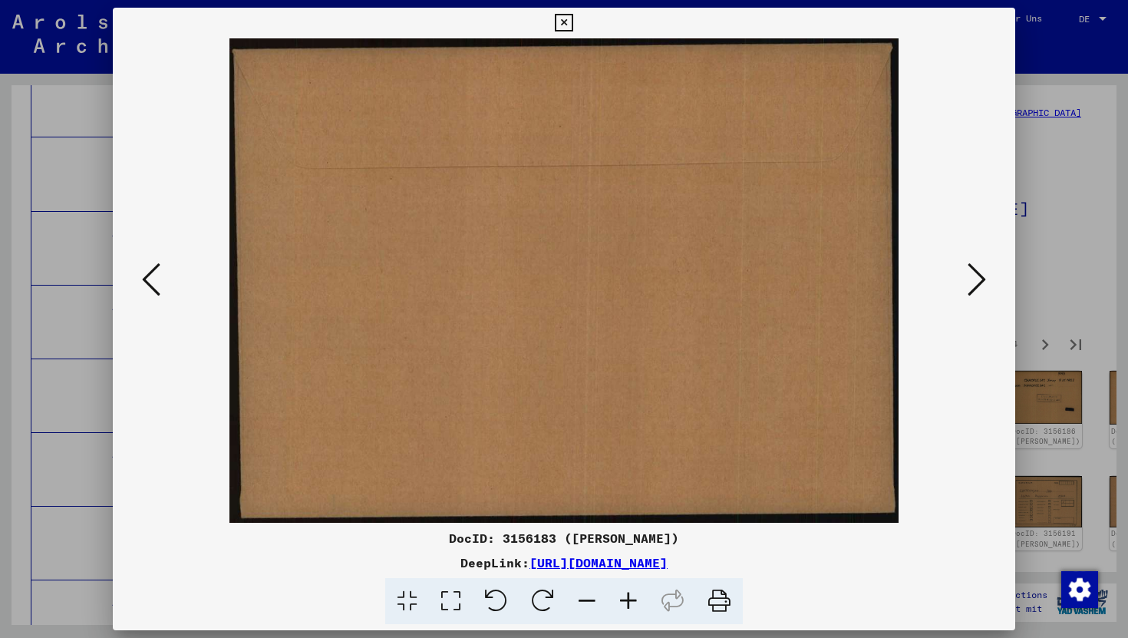
click at [977, 283] on icon at bounding box center [977, 279] width 18 height 37
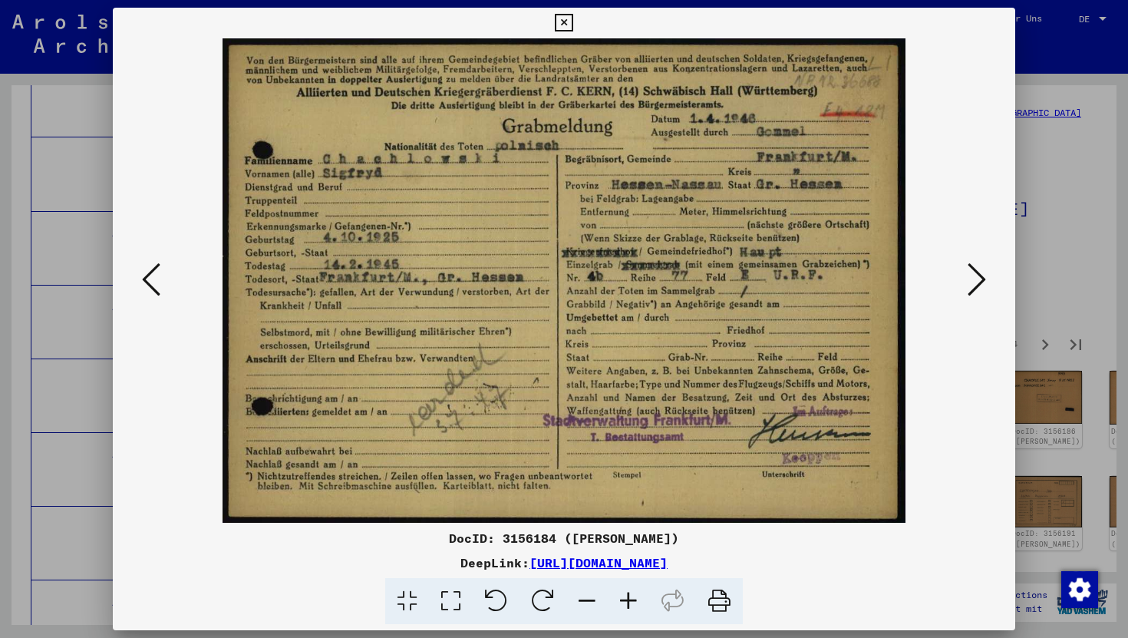
click at [977, 283] on icon at bounding box center [977, 279] width 18 height 37
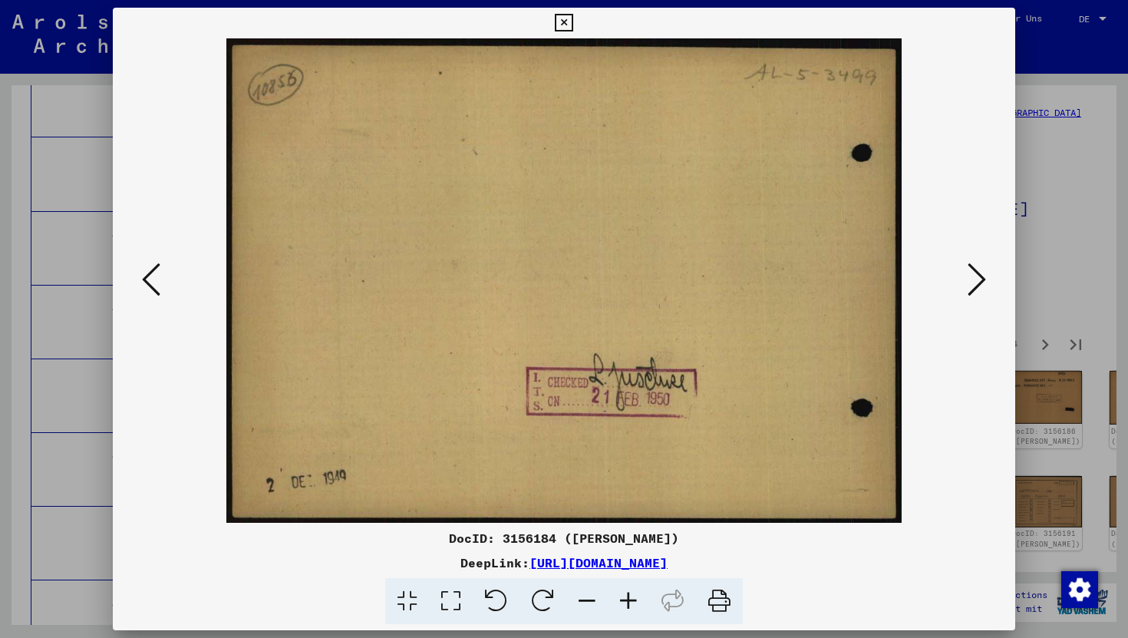
click at [977, 283] on icon at bounding box center [977, 279] width 18 height 37
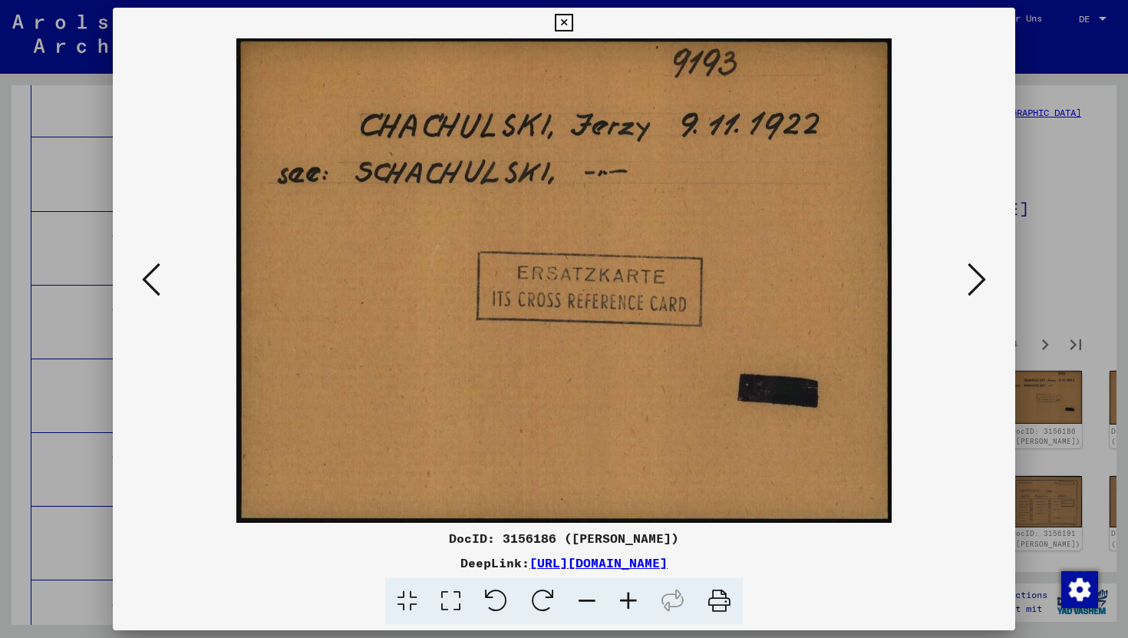
click at [977, 283] on icon at bounding box center [977, 279] width 18 height 37
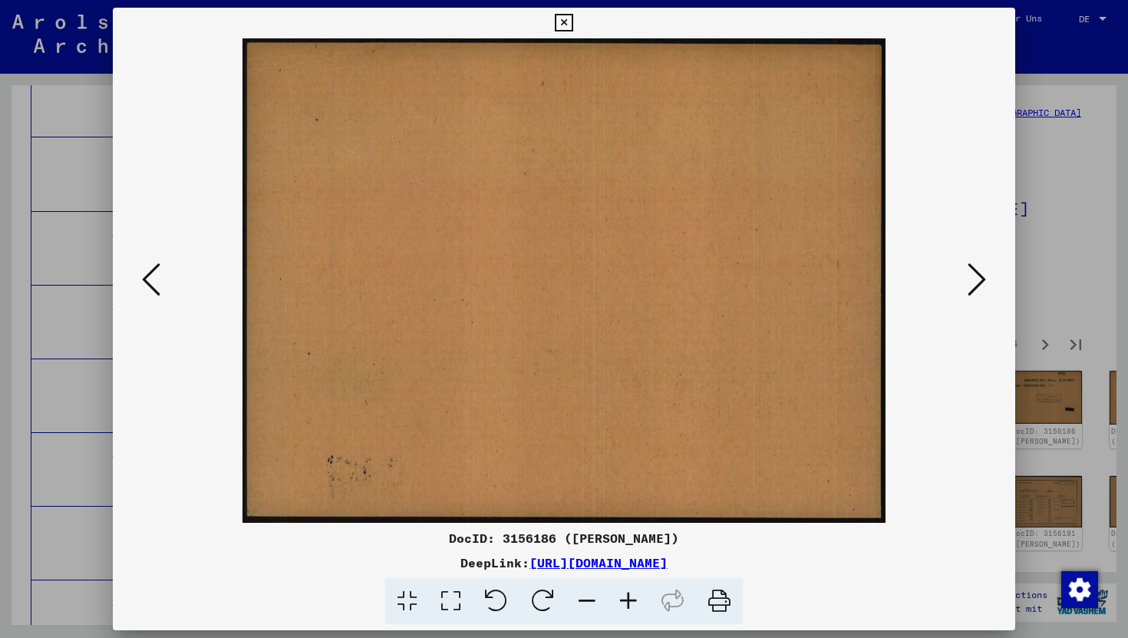
click at [563, 24] on icon at bounding box center [564, 23] width 18 height 18
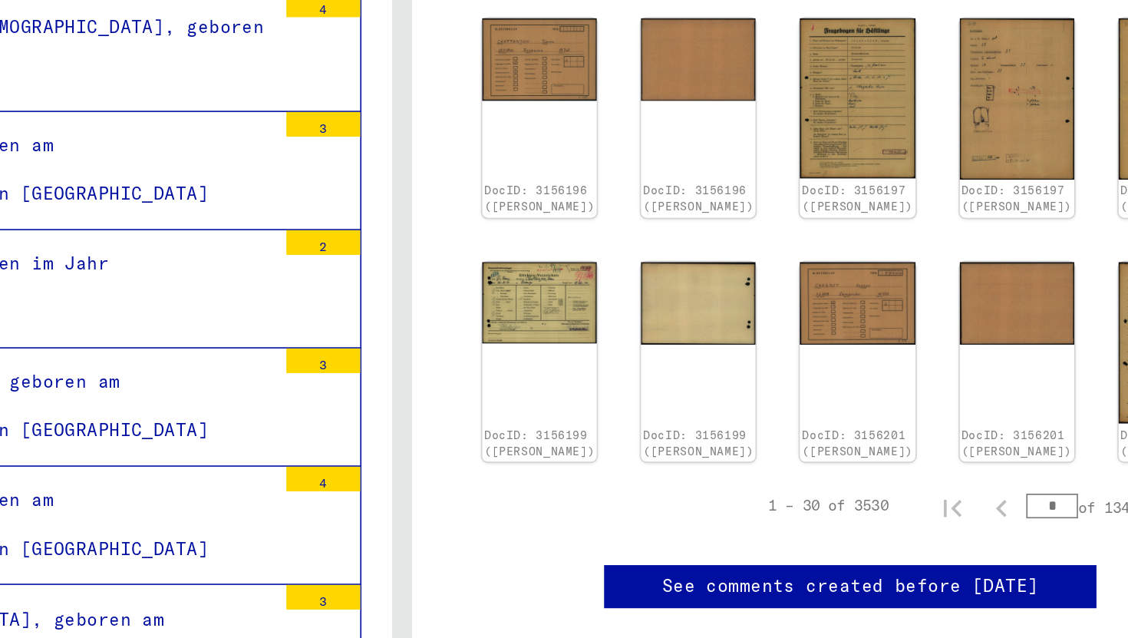
scroll to position [632, 0]
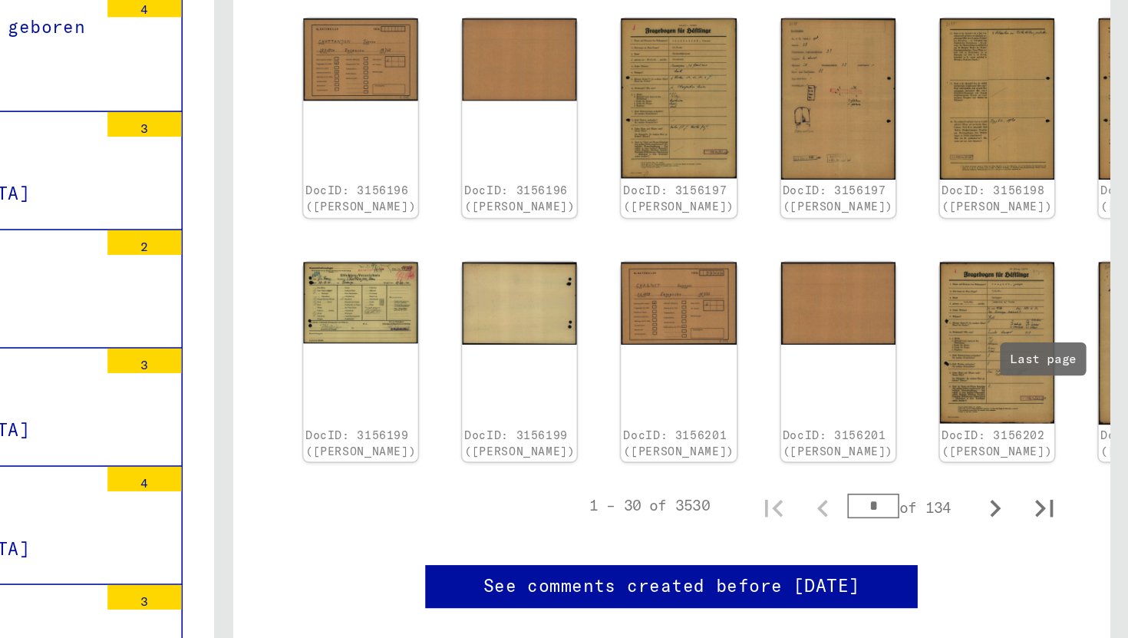
click at [1054, 448] on icon "Next page" at bounding box center [1044, 458] width 21 height 21
type input "*"
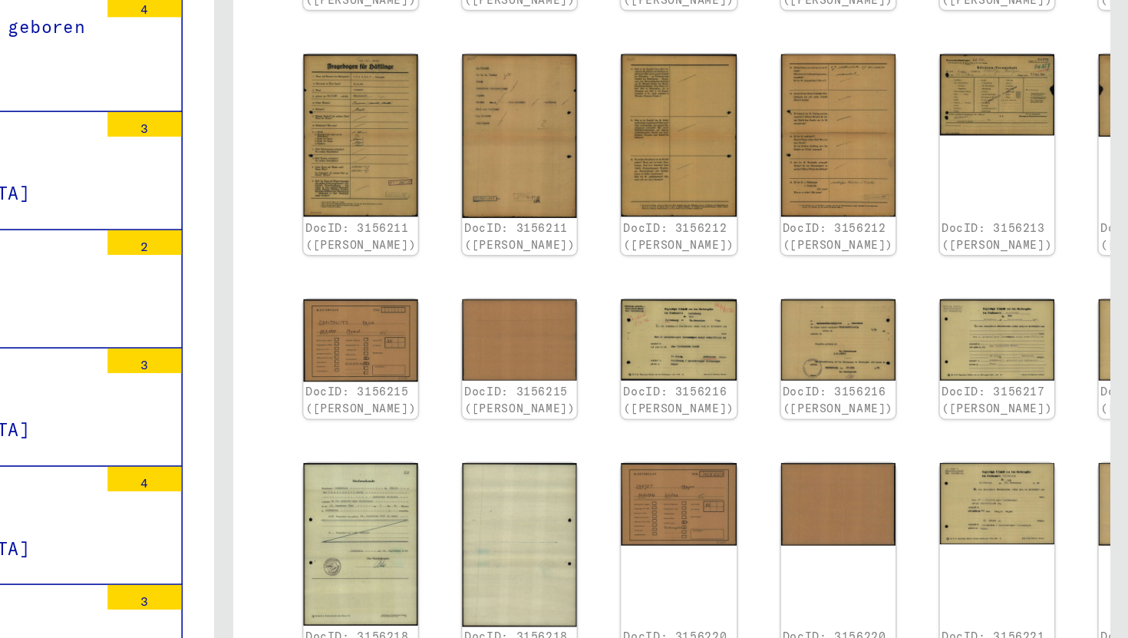
scroll to position [576, 0]
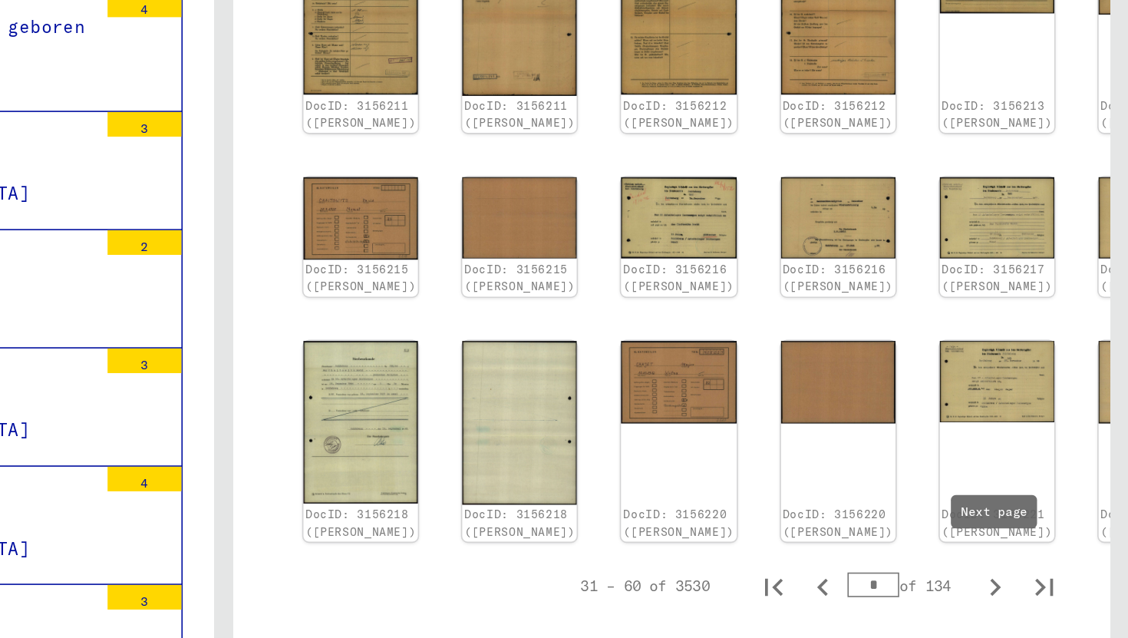
click at [1040, 497] on icon "Next page" at bounding box center [1044, 507] width 21 height 21
type input "*"
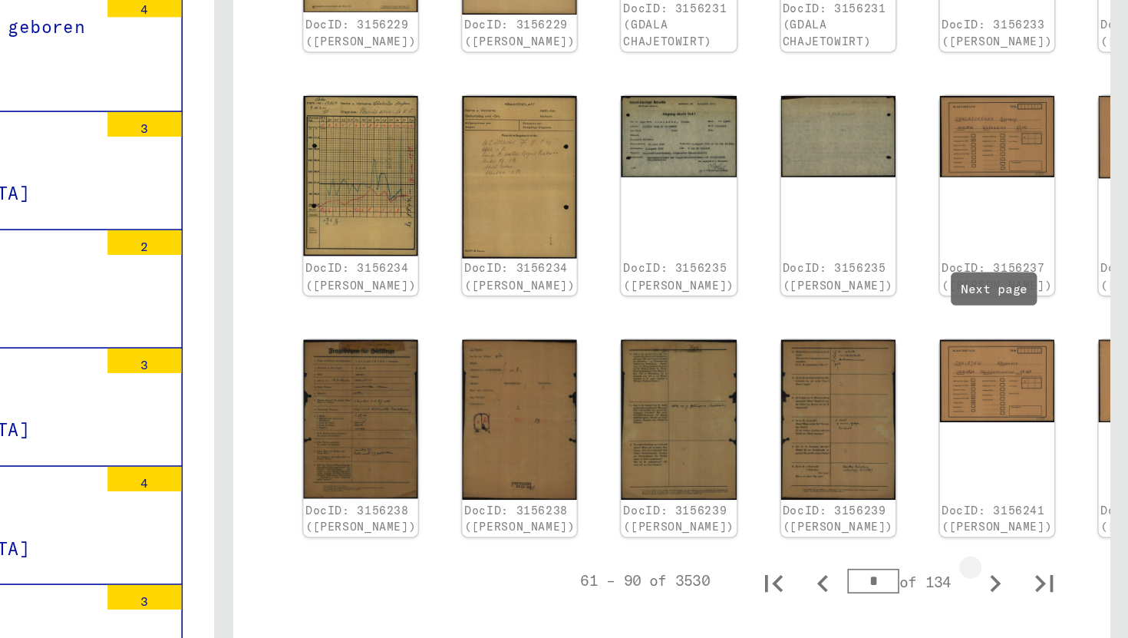
click at [1044, 495] on icon "Next page" at bounding box center [1044, 505] width 21 height 21
type input "*"
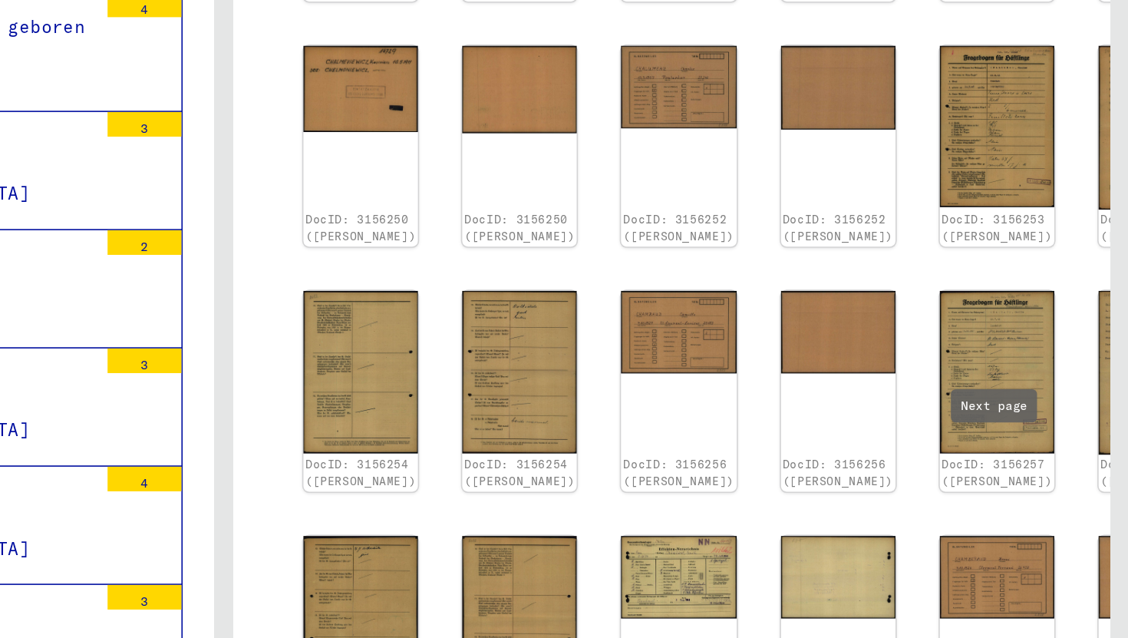
scroll to position [541, 0]
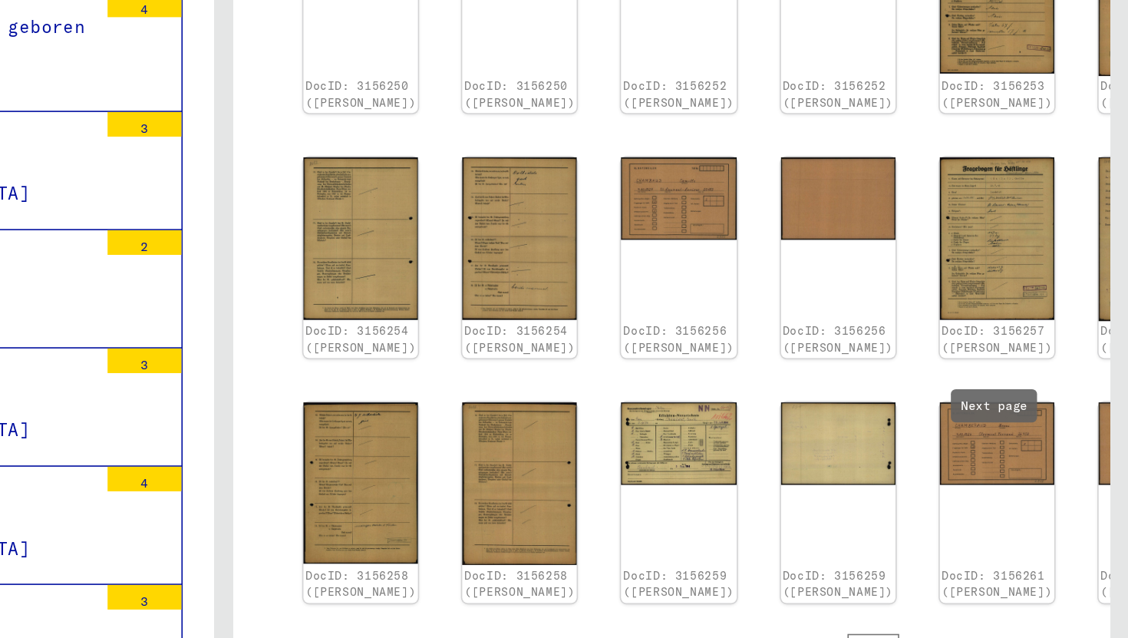
click at [1048, 536] on icon "Next page" at bounding box center [1044, 546] width 21 height 21
type input "*"
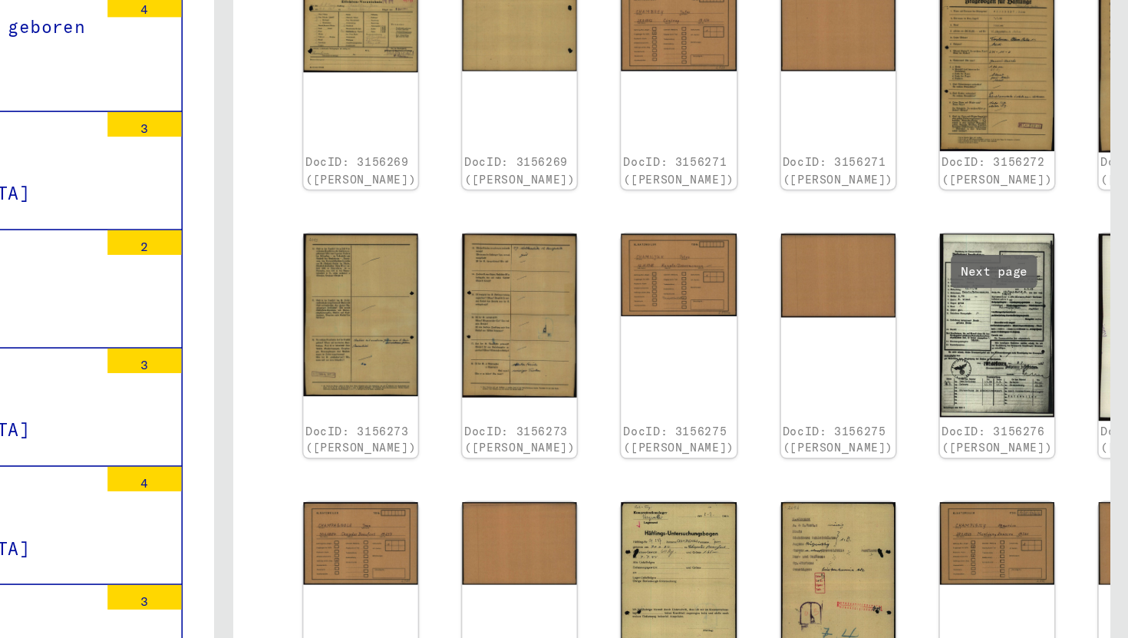
click at [1048, 598] on icon "Next page" at bounding box center [1044, 608] width 21 height 21
type input "*"
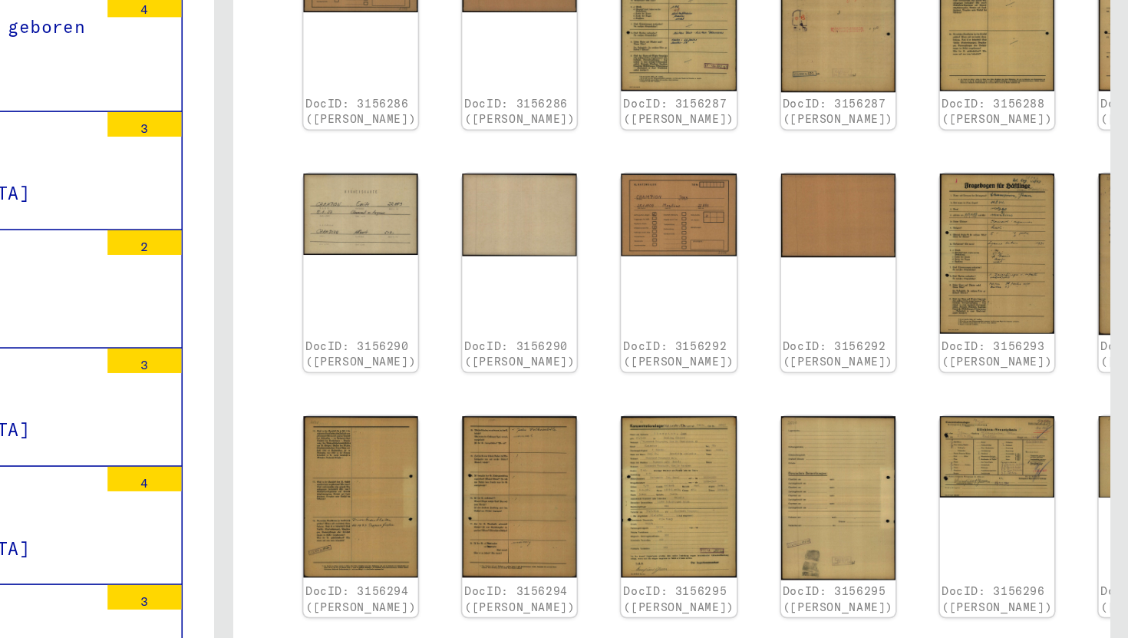
scroll to position [427, 0]
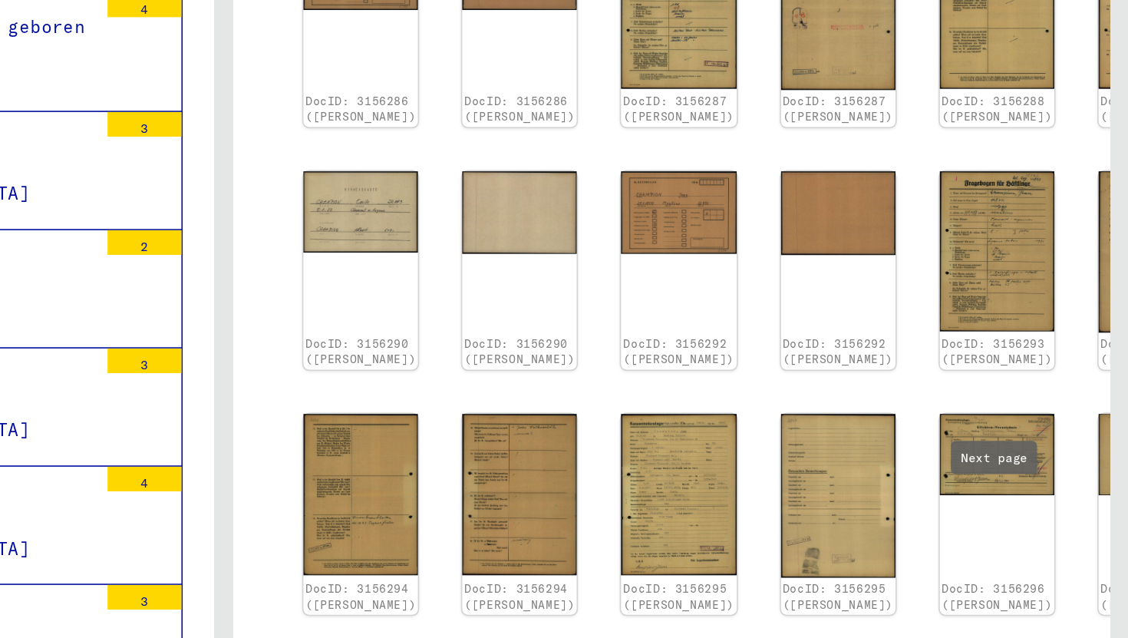
type input "*"
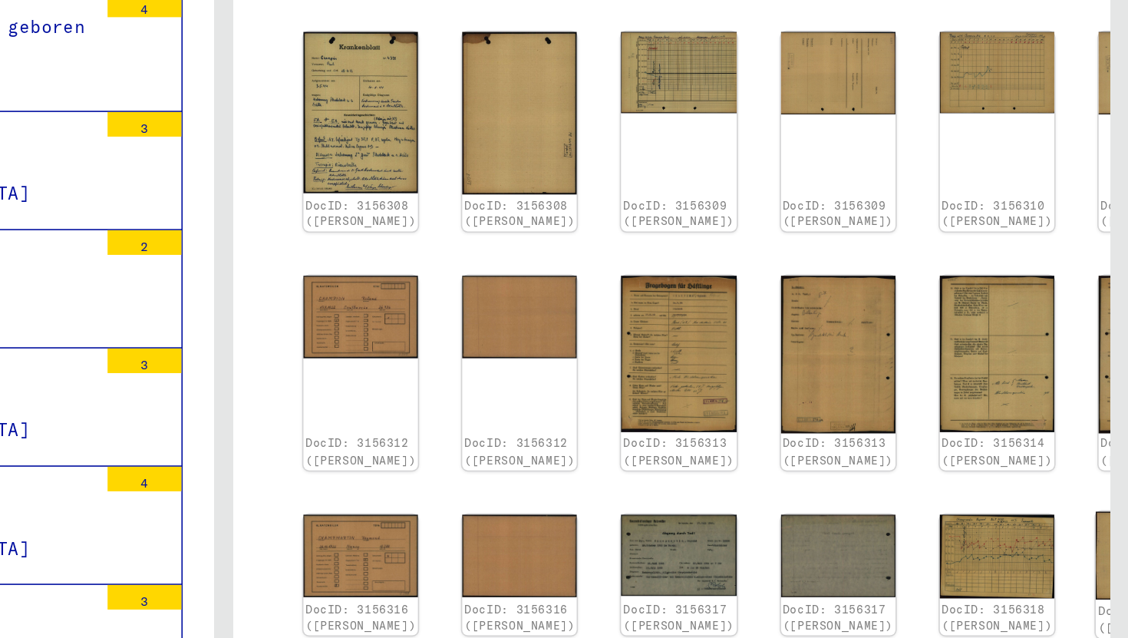
scroll to position [513, 0]
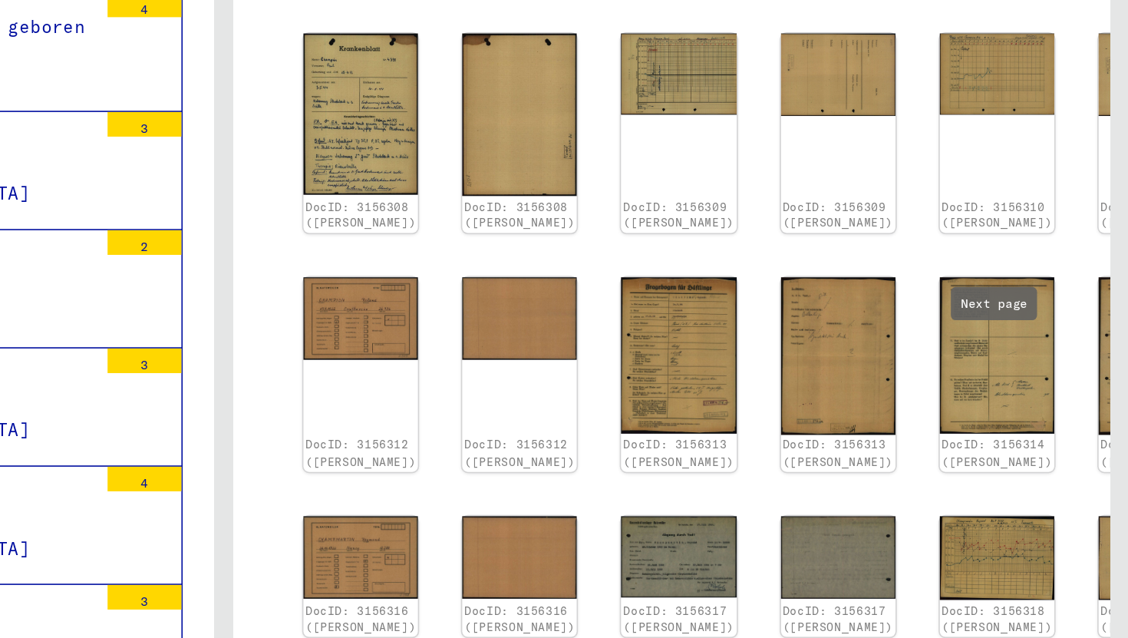
click at [1046, 557] on icon "Next page" at bounding box center [1044, 567] width 21 height 21
type input "*"
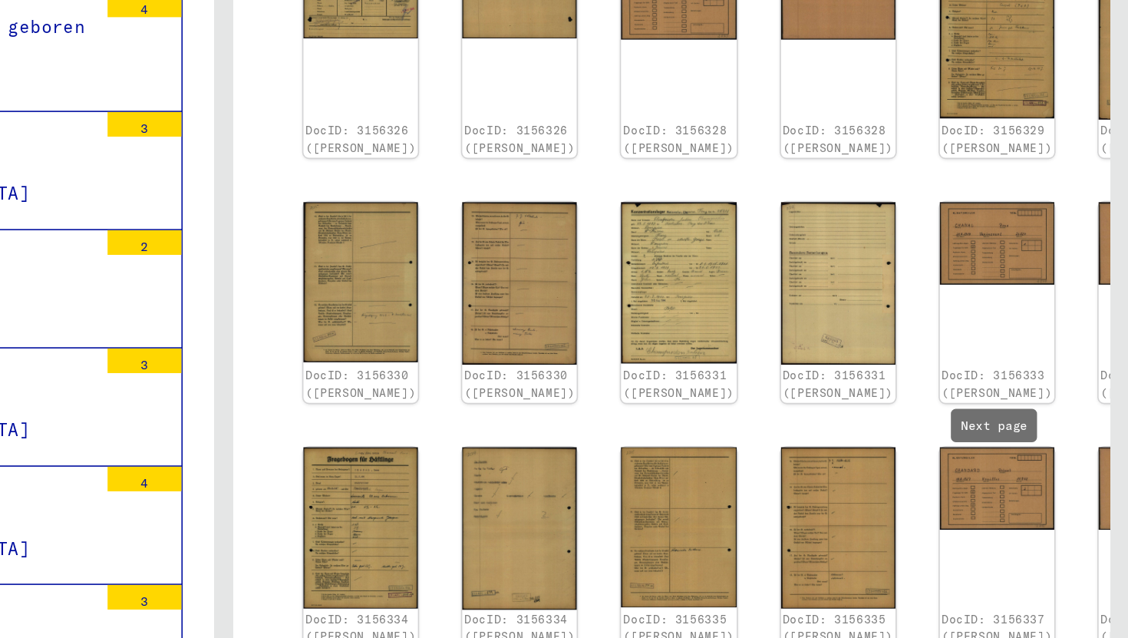
click at [1044, 568] on icon "Next page" at bounding box center [1045, 573] width 7 height 11
type input "*"
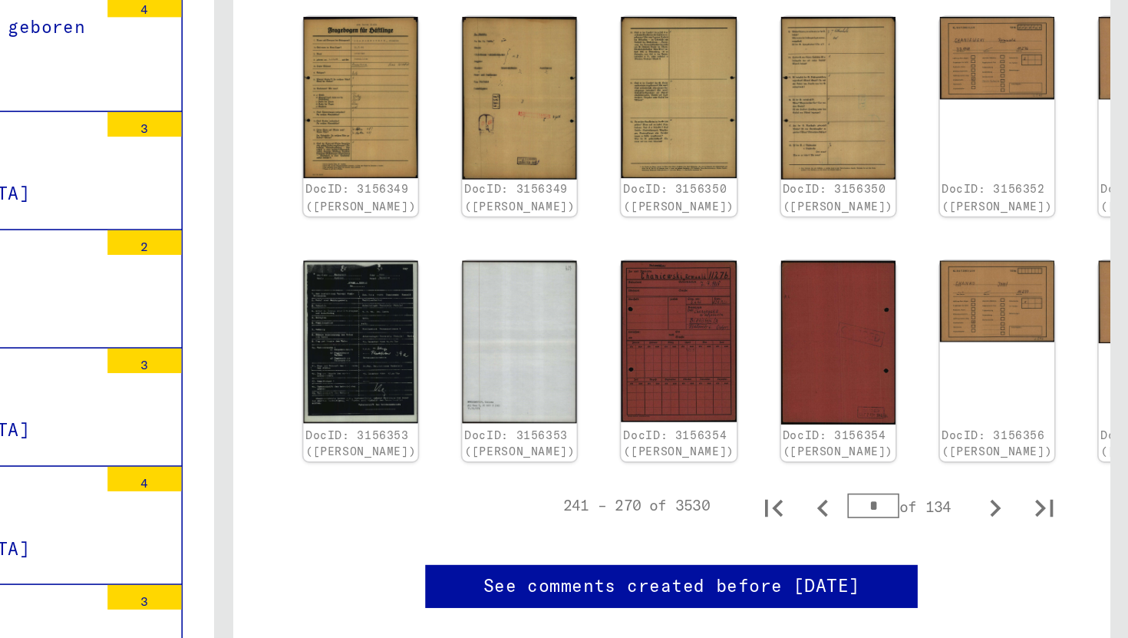
scroll to position [688, 0]
click at [1048, 448] on icon "Next page" at bounding box center [1044, 458] width 21 height 21
type input "**"
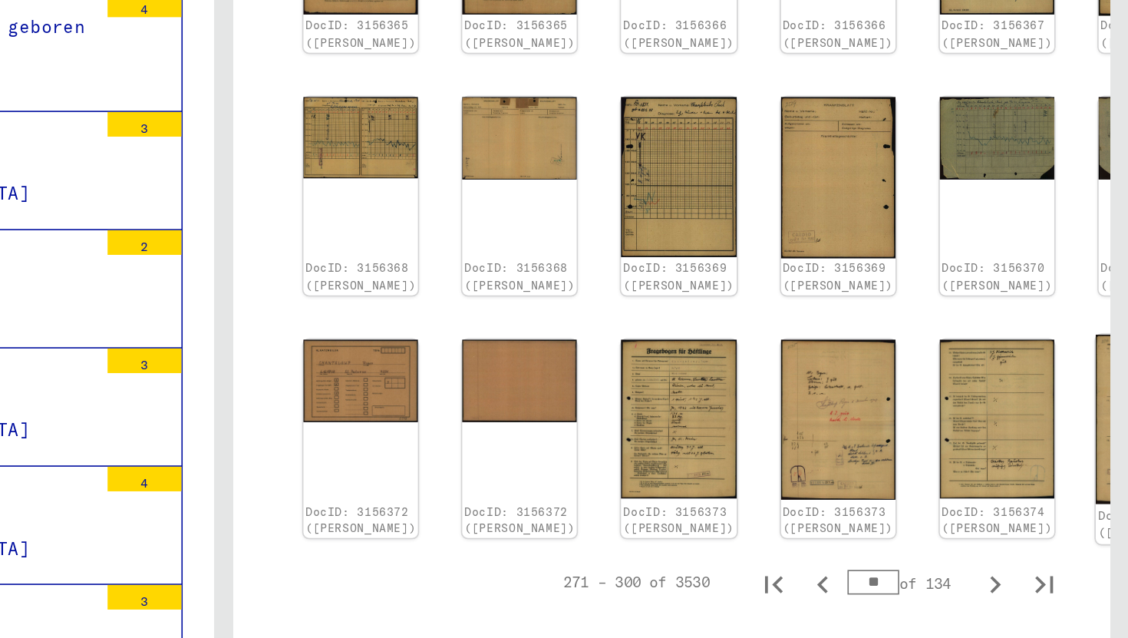
scroll to position [625, 0]
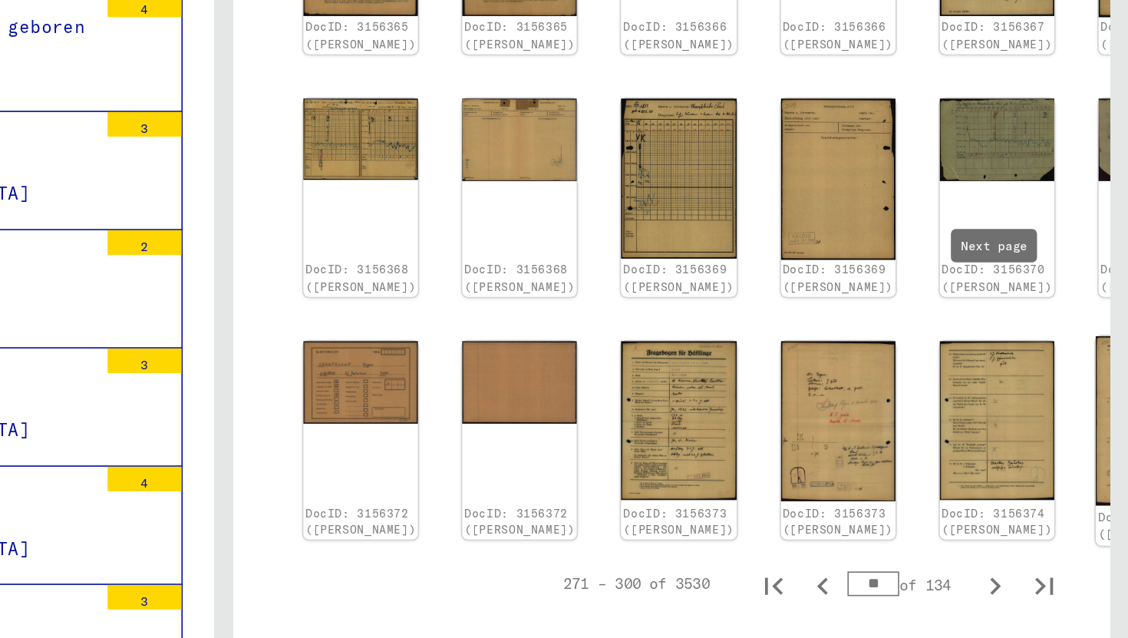
click at [1108, 351] on img at bounding box center [1145, 404] width 75 height 106
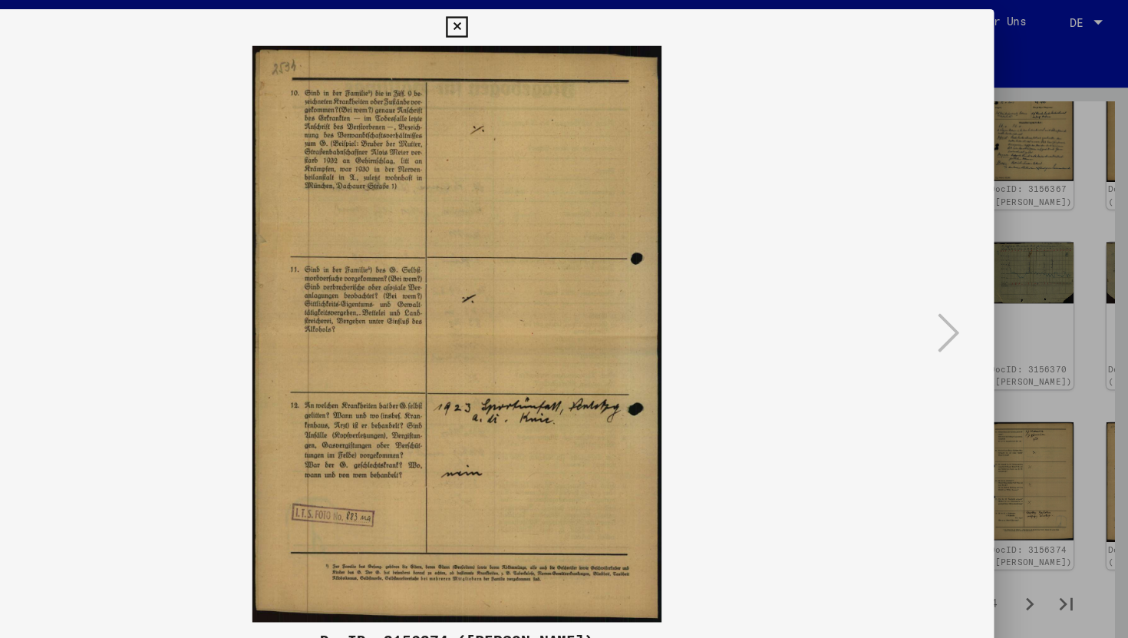
scroll to position [626, 0]
click at [558, 22] on icon at bounding box center [564, 23] width 18 height 18
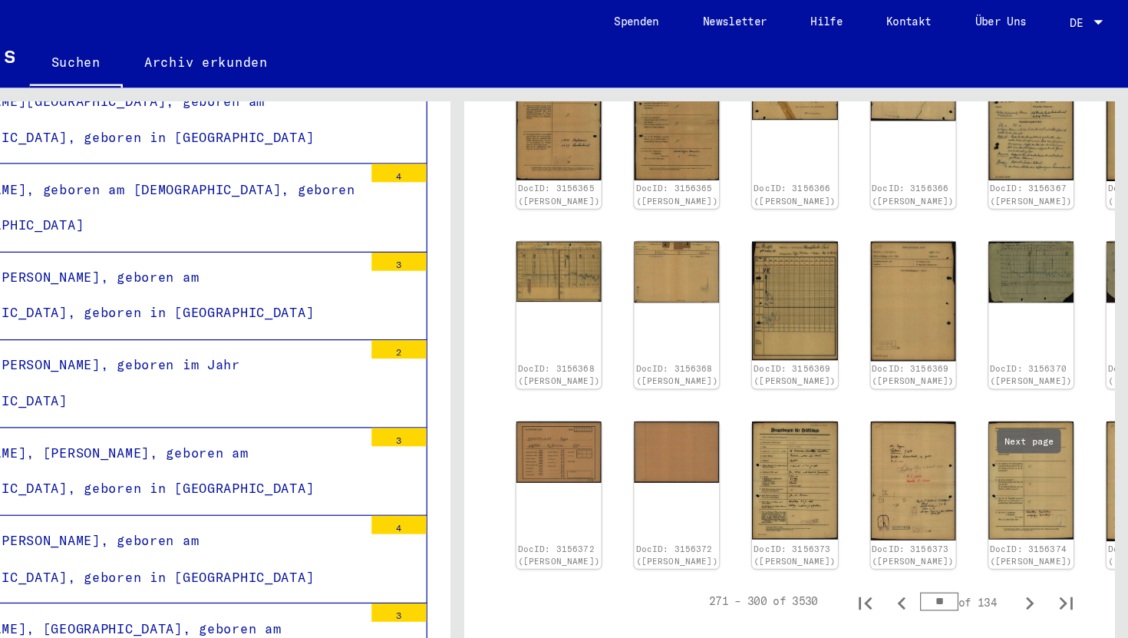
click at [1040, 490] on button "Next page" at bounding box center [1045, 505] width 31 height 31
type input "**"
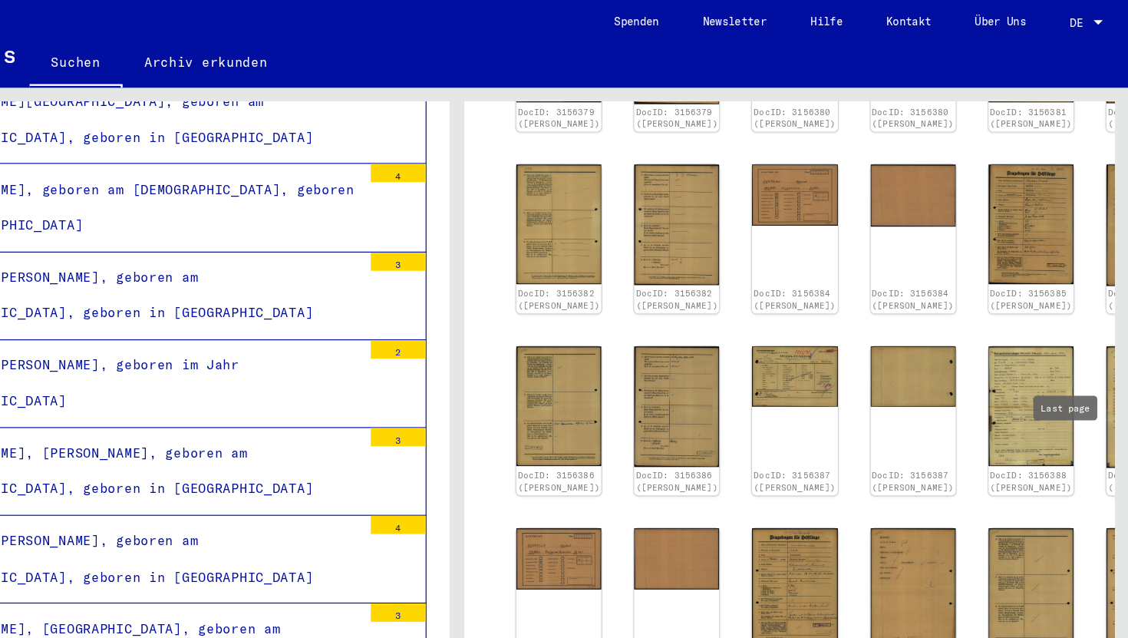
scroll to position [548, 0]
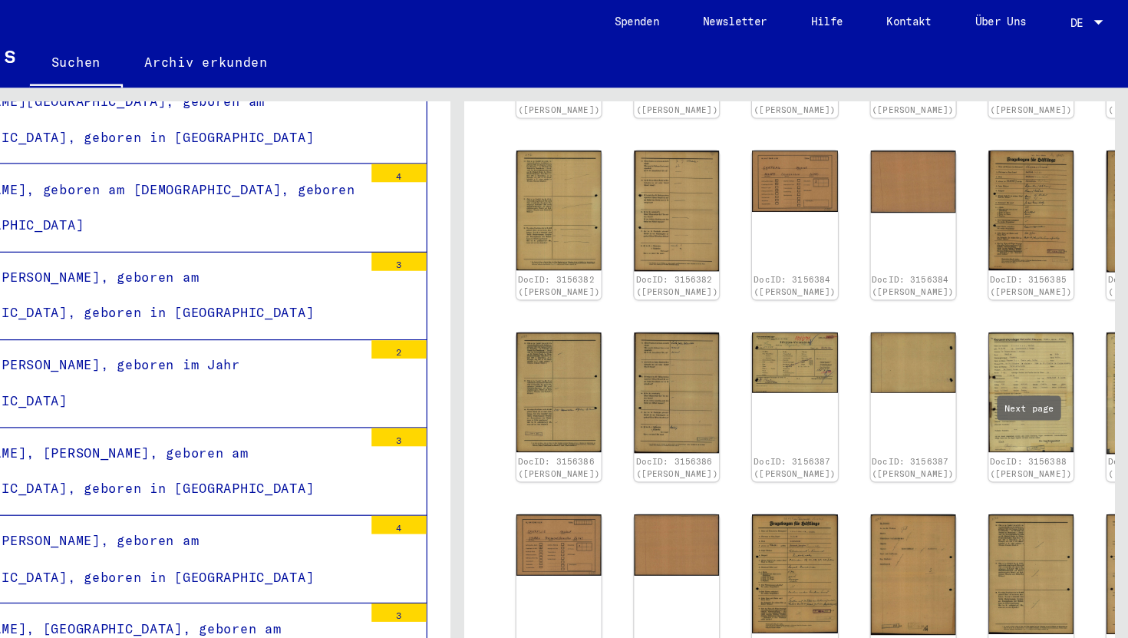
click at [1048, 563] on div "301 – 330 of 3530 ** of 134" at bounding box center [843, 584] width 508 height 43
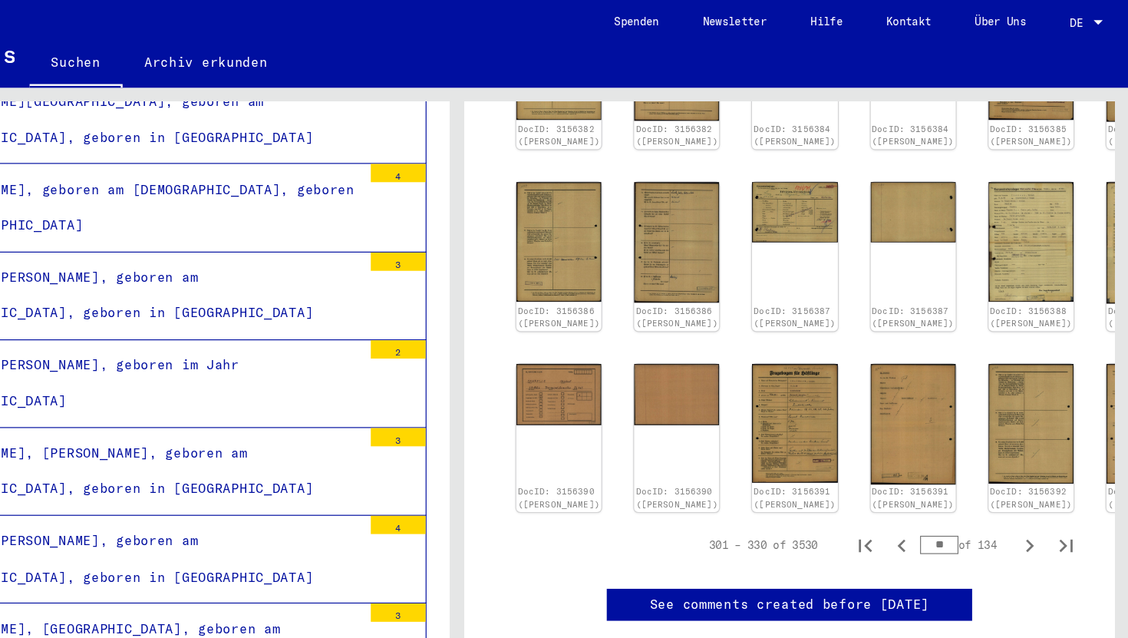
scroll to position [0, 0]
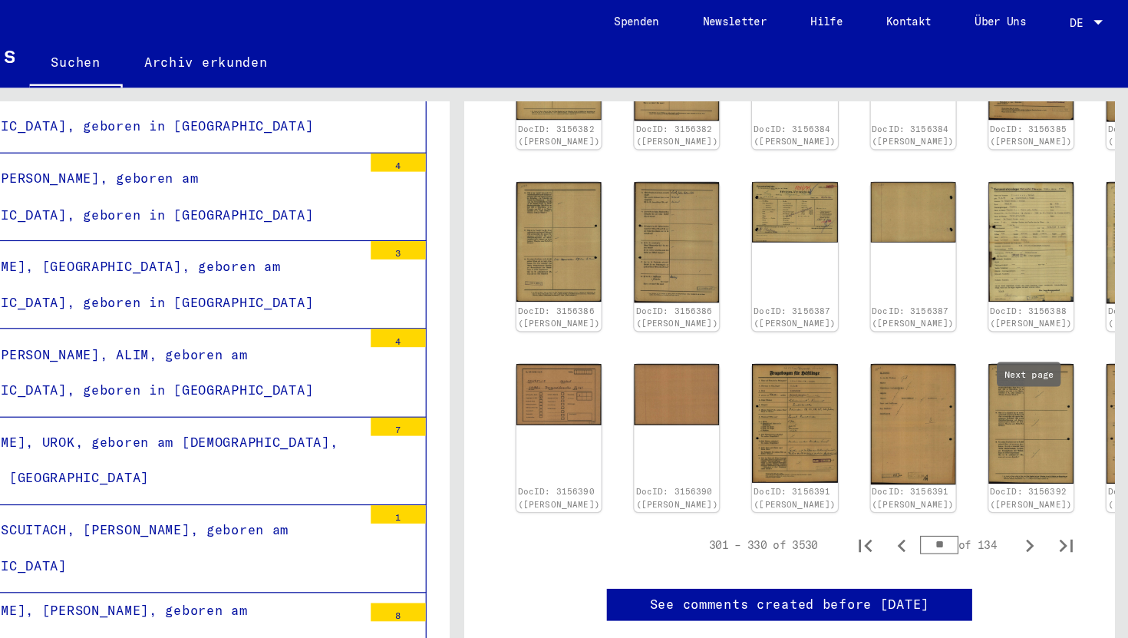
click at [1042, 447] on icon "Next page" at bounding box center [1044, 457] width 21 height 21
type input "**"
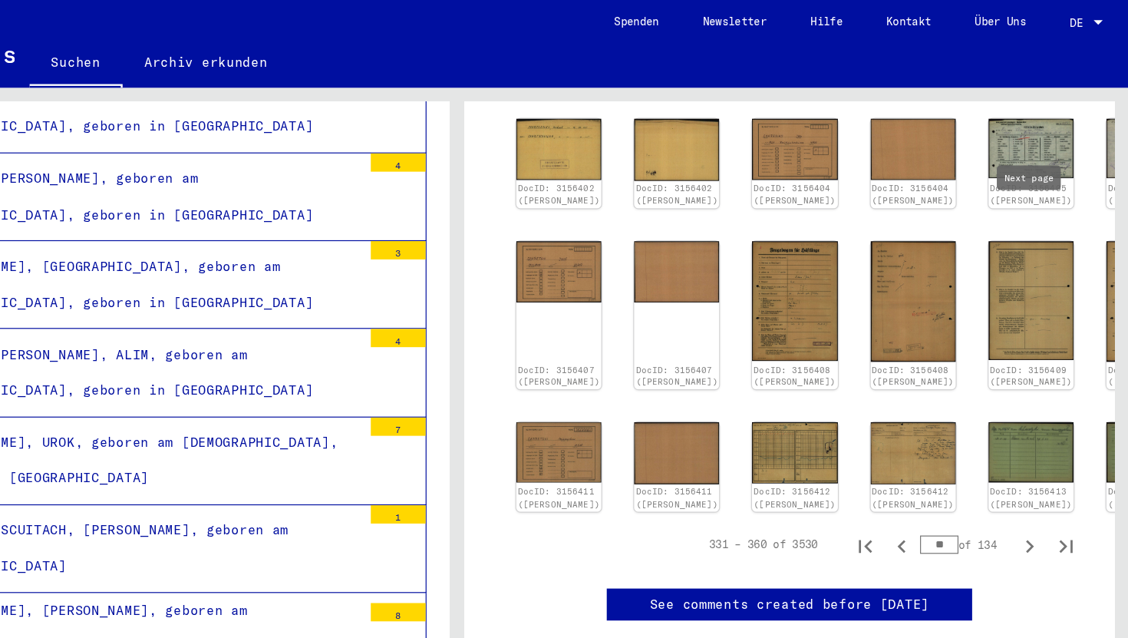
click at [1044, 442] on button "Next page" at bounding box center [1045, 457] width 31 height 31
type input "**"
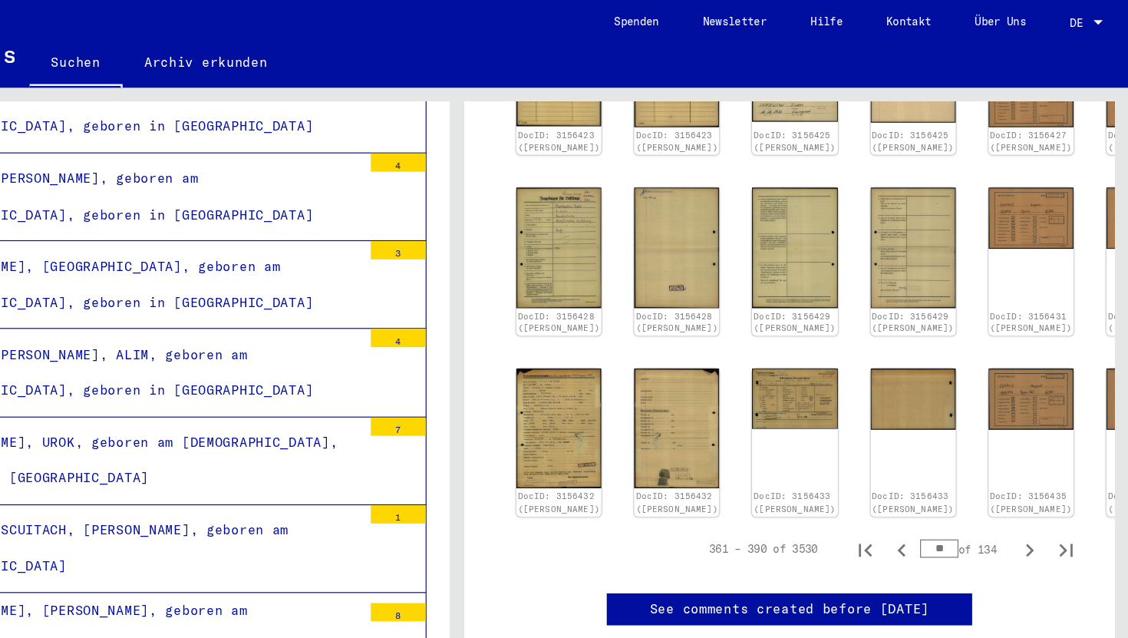
click at [975, 453] on input "**" at bounding box center [969, 460] width 32 height 15
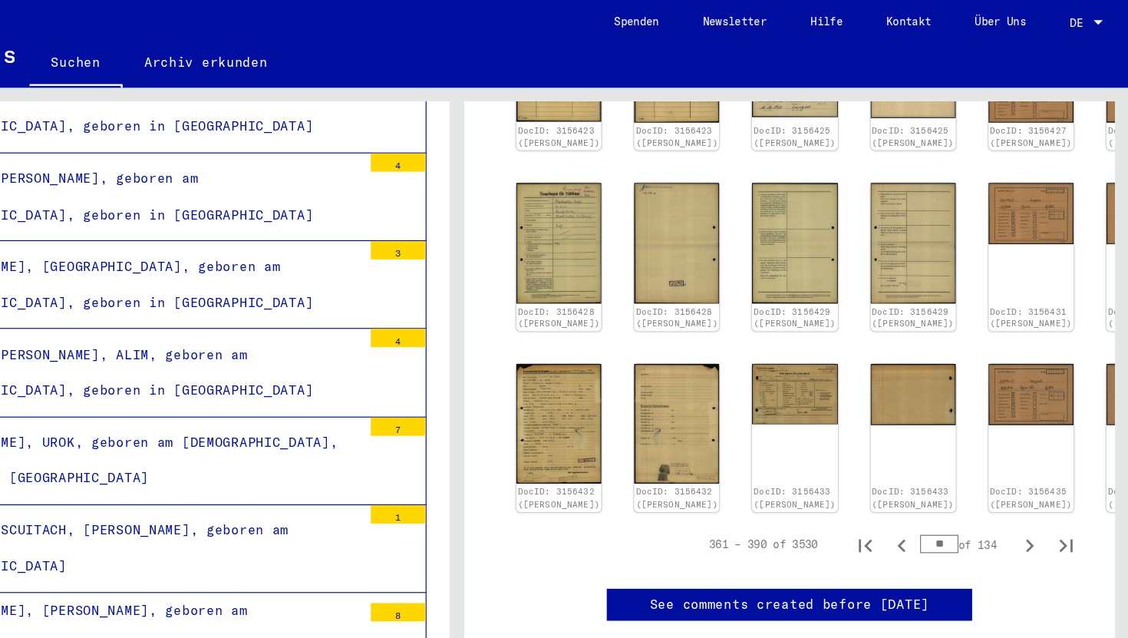
click at [975, 449] on input "**" at bounding box center [969, 456] width 32 height 15
type input "**"
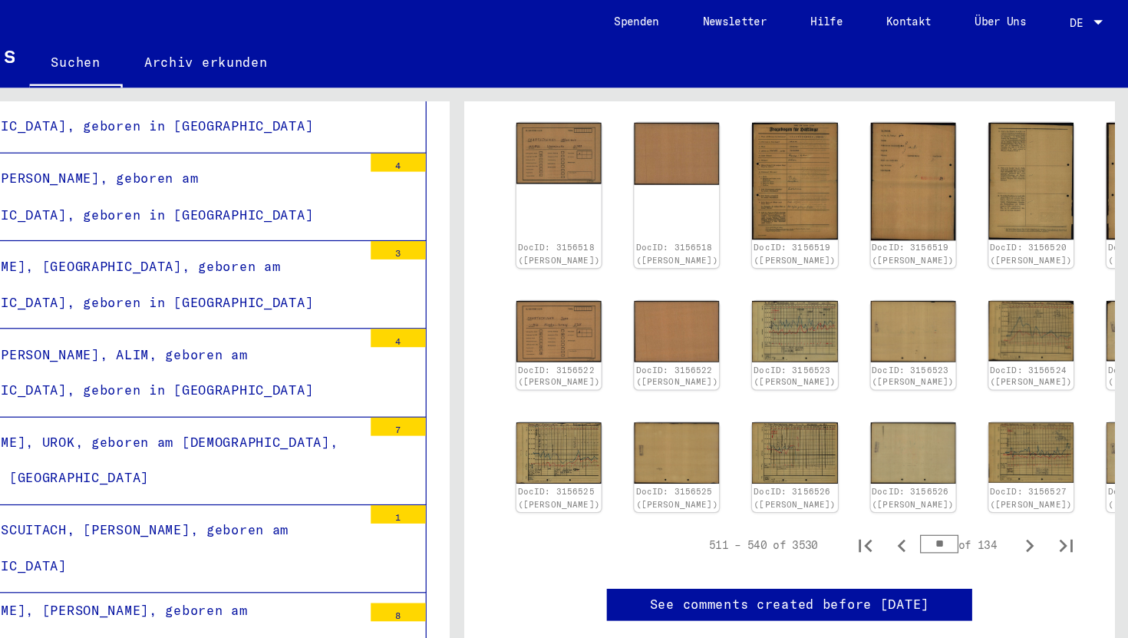
type input "*"
type input "**"
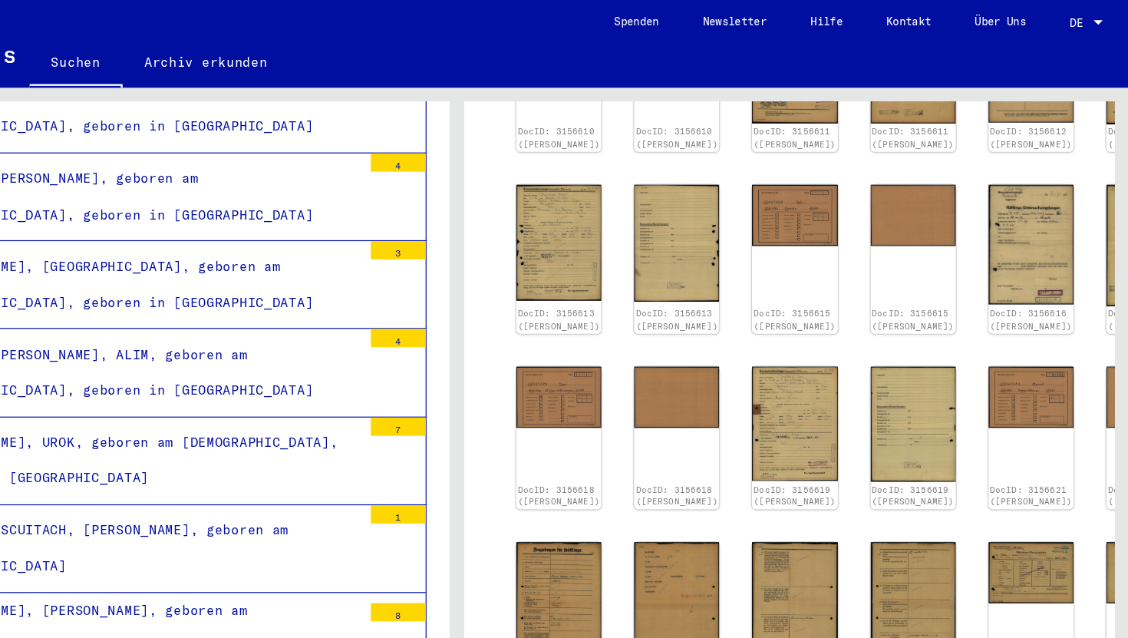
type input "*"
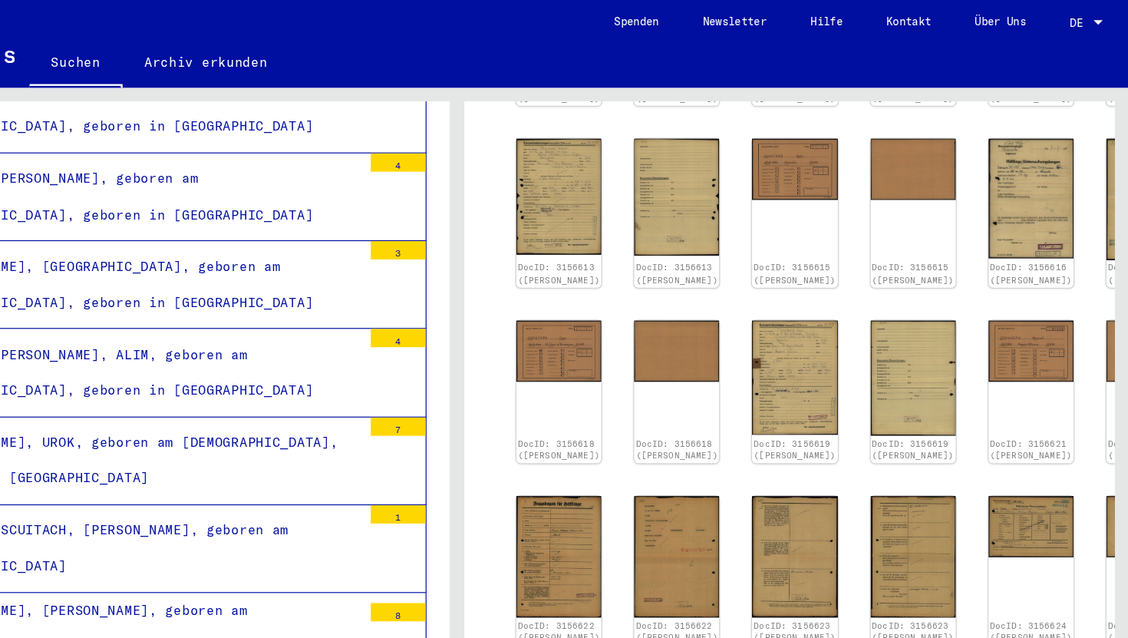
type input "**"
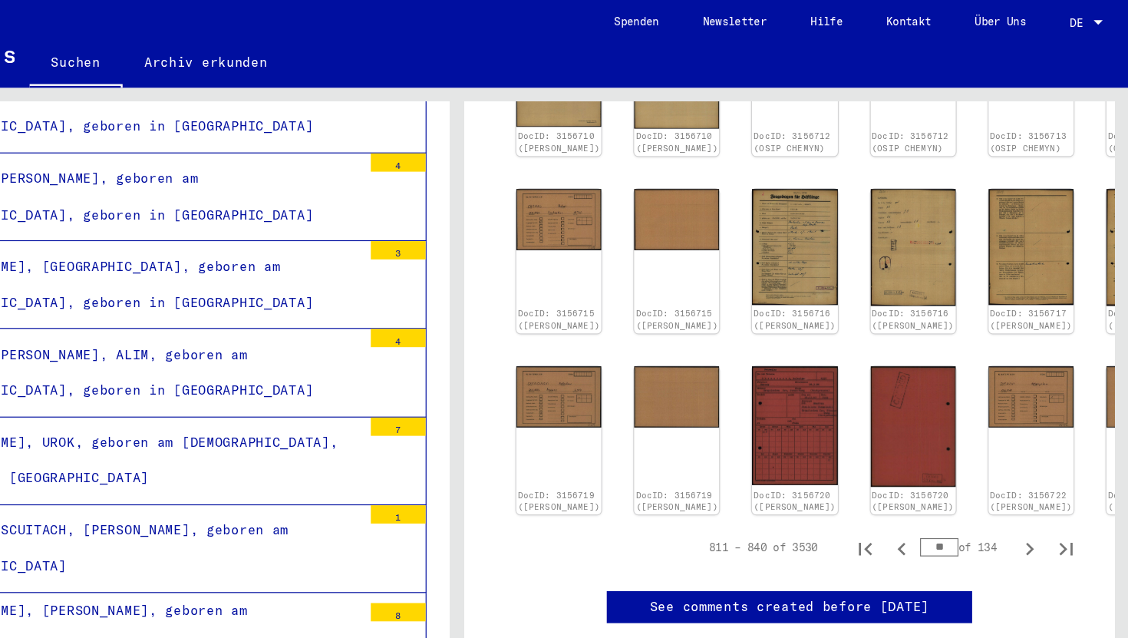
type input "*"
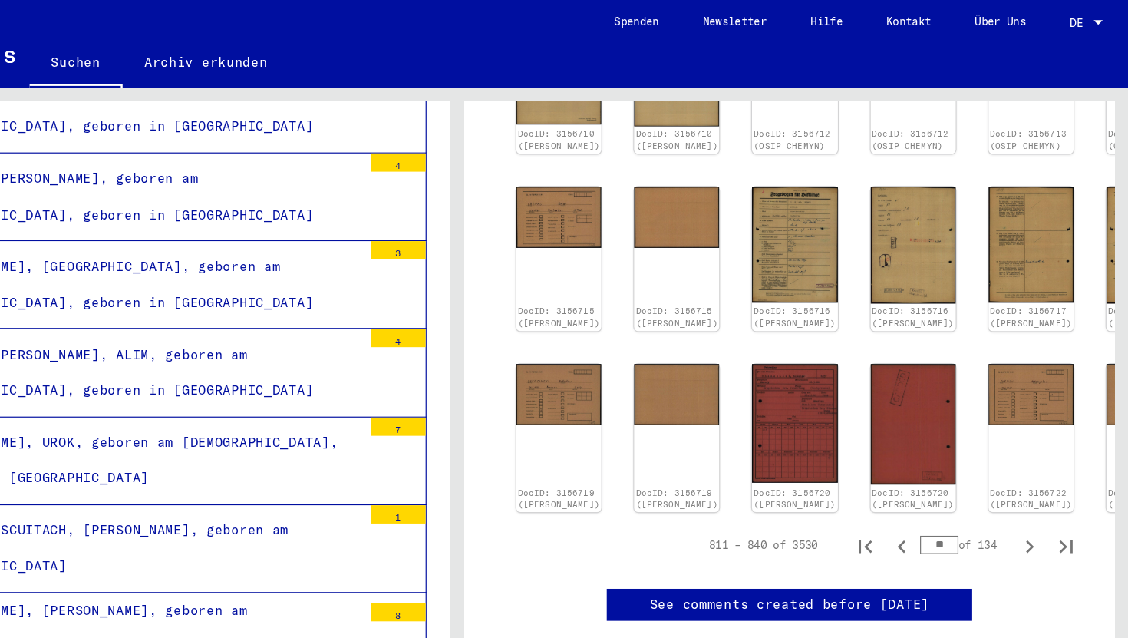
type input "**"
click at [949, 318] on div "DocID: 3156702 ([PERSON_NAME]) DocID: 3156702 ([PERSON_NAME]) DocID: 3156704 ([…" at bounding box center [843, 65] width 471 height 742
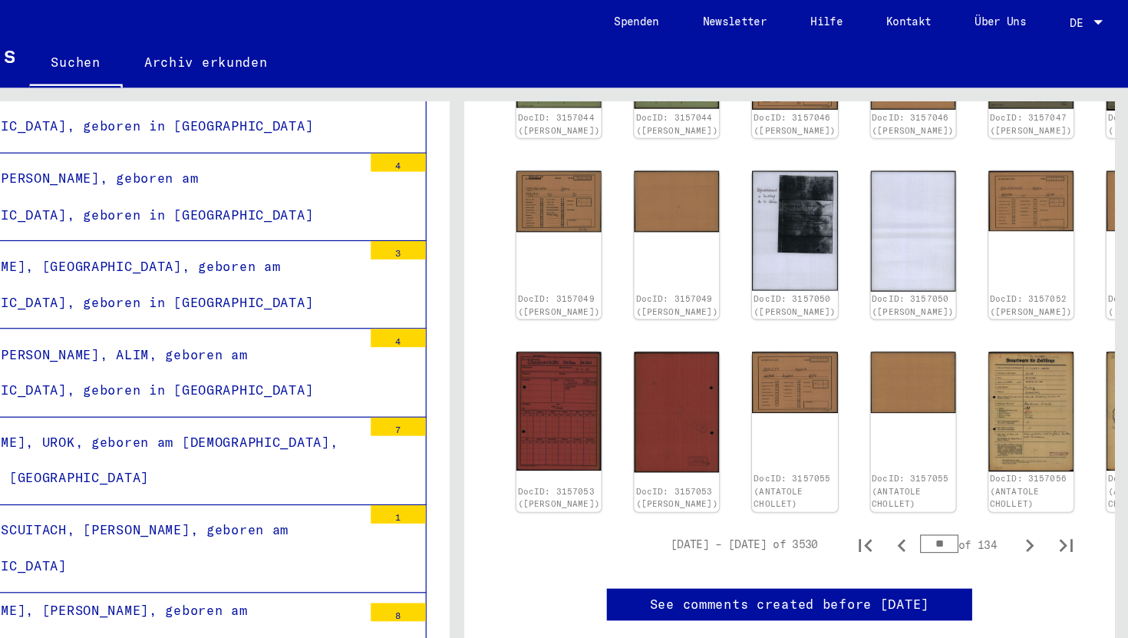
click at [982, 449] on input "**" at bounding box center [969, 456] width 32 height 15
click at [981, 449] on input "**" at bounding box center [969, 456] width 32 height 15
type input "**"
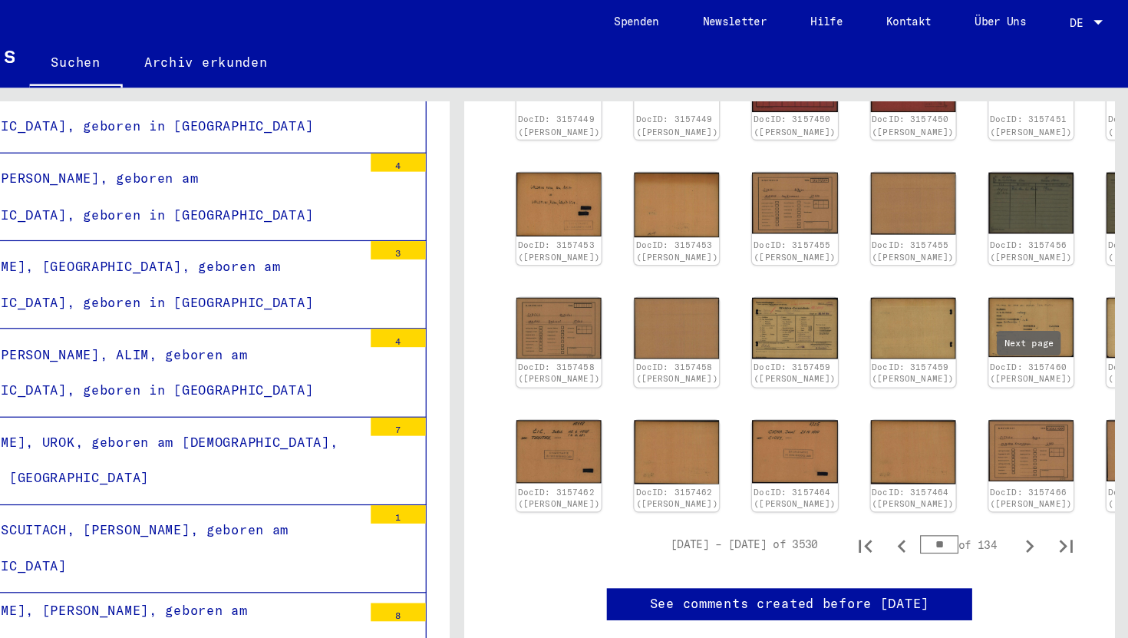
click at [1038, 448] on icon "Next page" at bounding box center [1044, 458] width 21 height 21
type input "**"
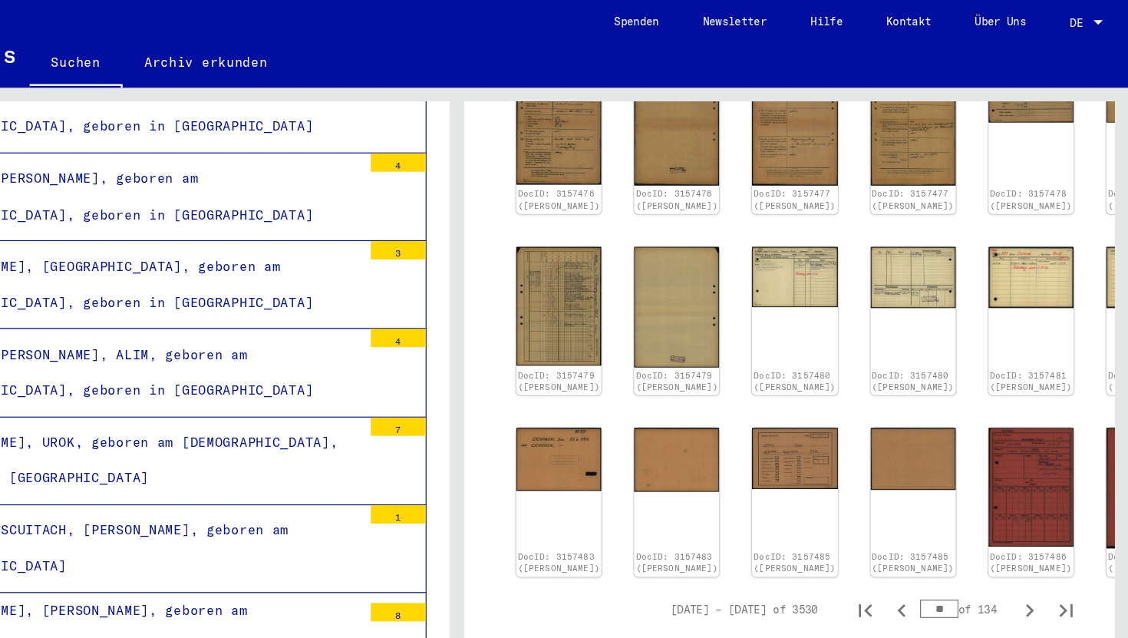
scroll to position [90, 0]
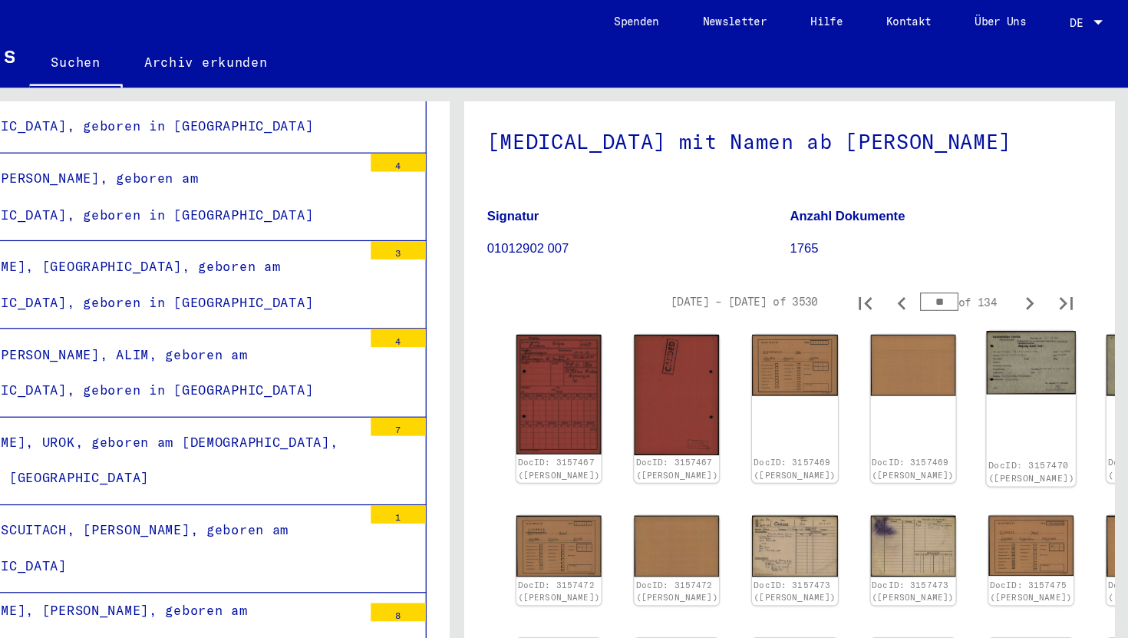
click at [1008, 285] on img at bounding box center [1045, 304] width 75 height 53
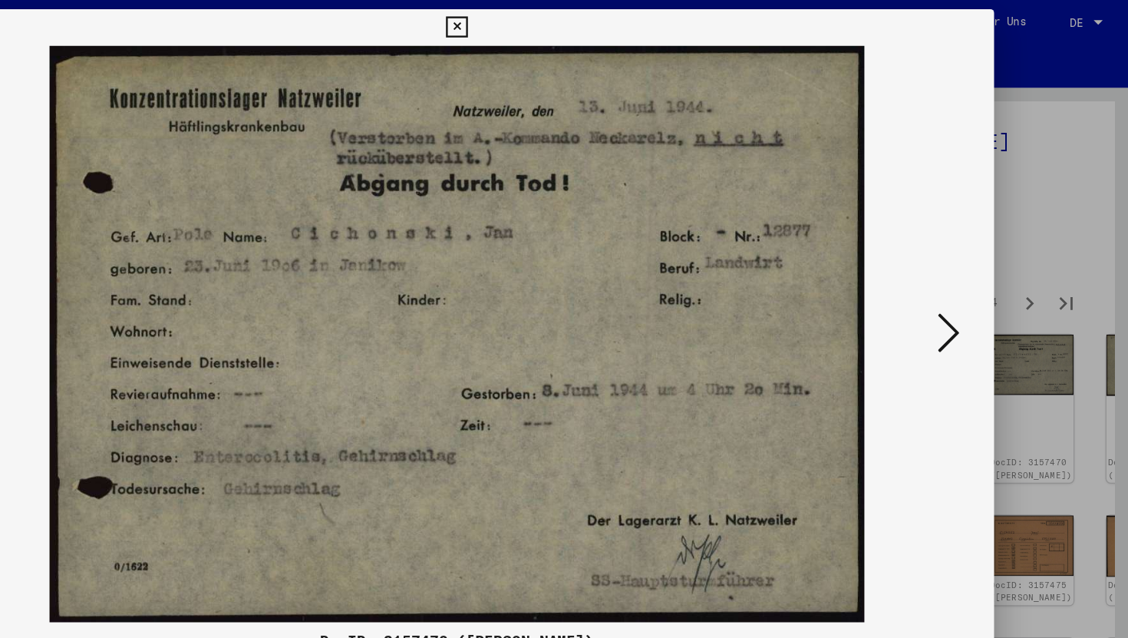
click at [976, 282] on icon at bounding box center [977, 279] width 18 height 37
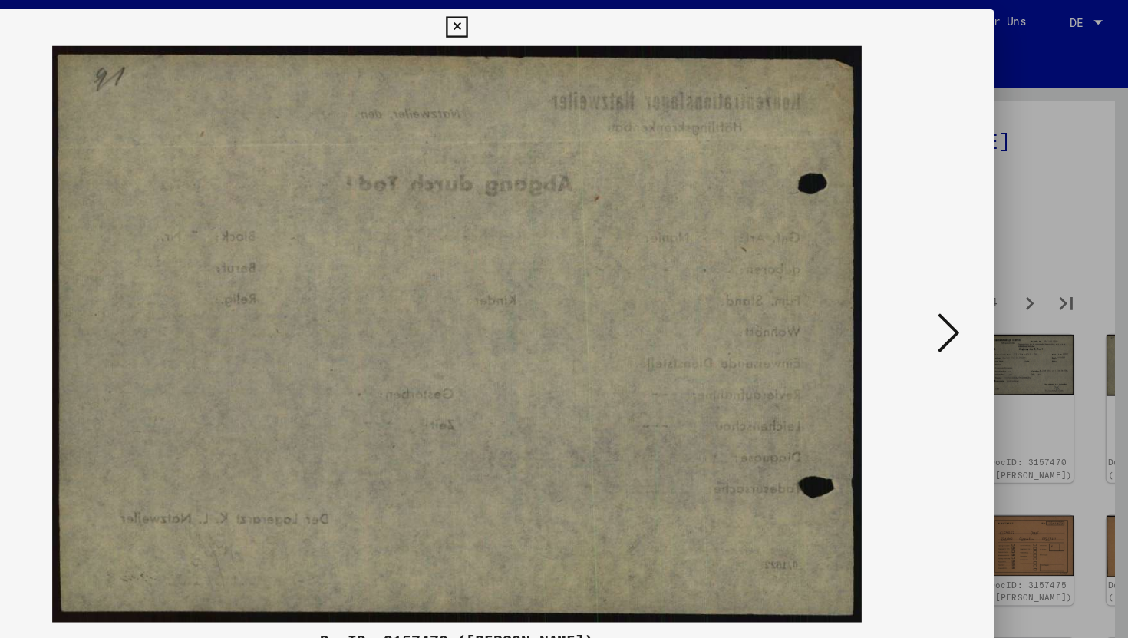
click at [976, 282] on icon at bounding box center [977, 279] width 18 height 37
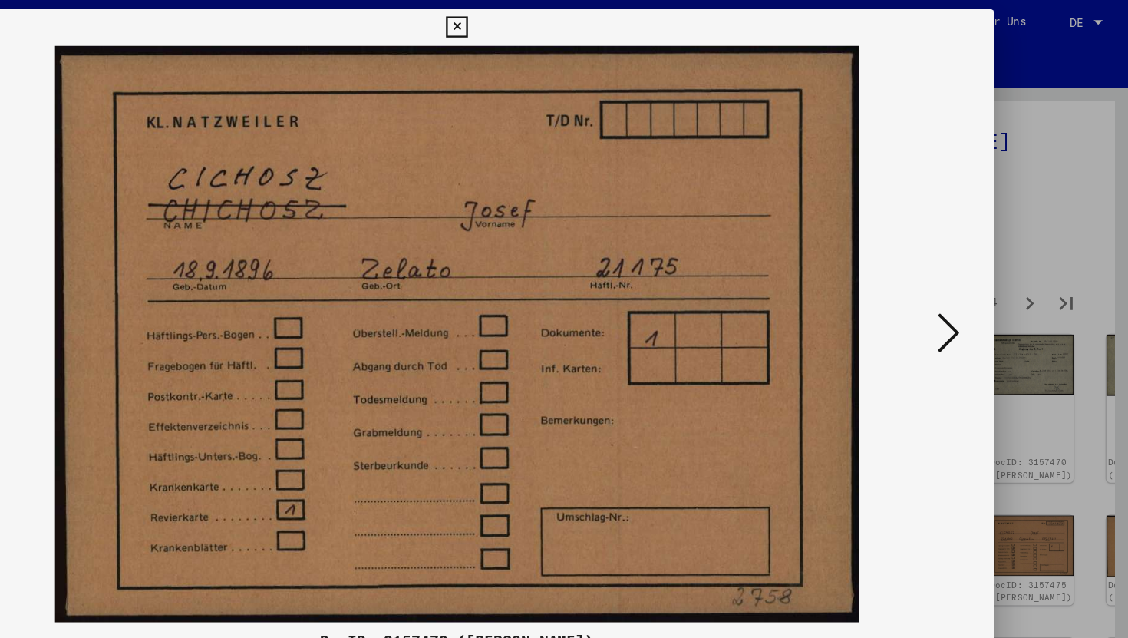
click at [976, 282] on icon at bounding box center [977, 279] width 18 height 37
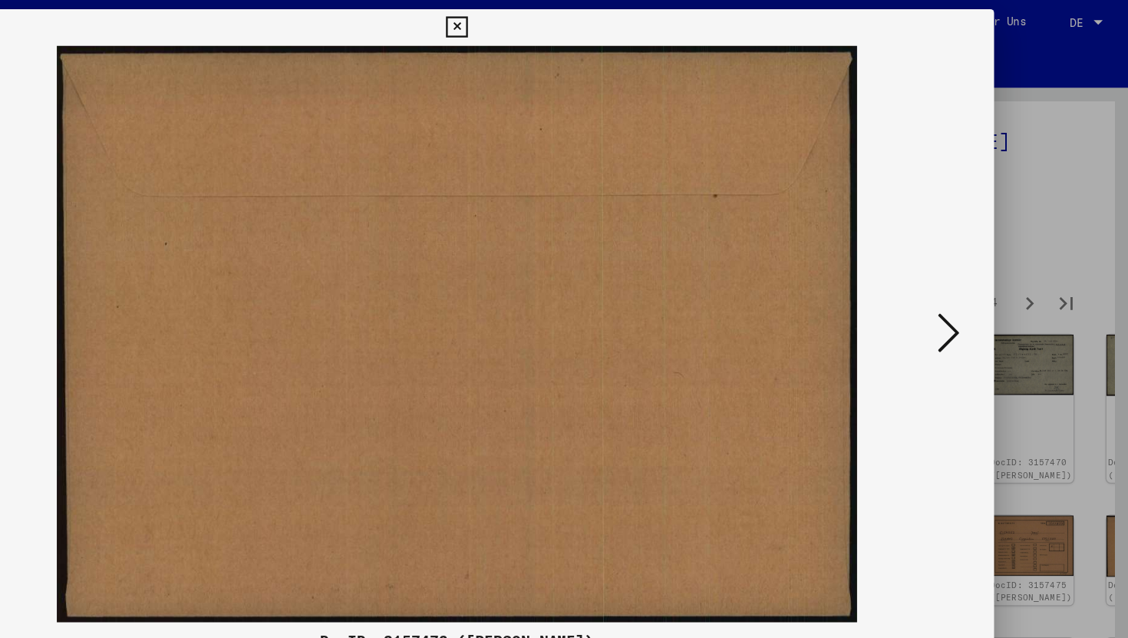
click at [561, 26] on icon at bounding box center [564, 23] width 18 height 18
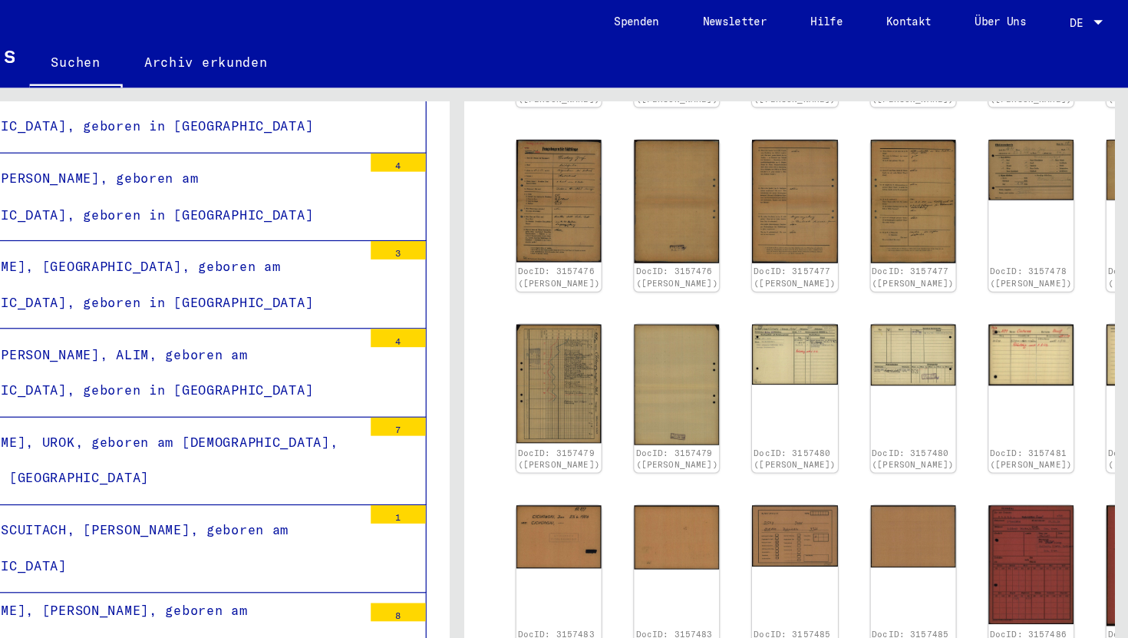
scroll to position [663, 0]
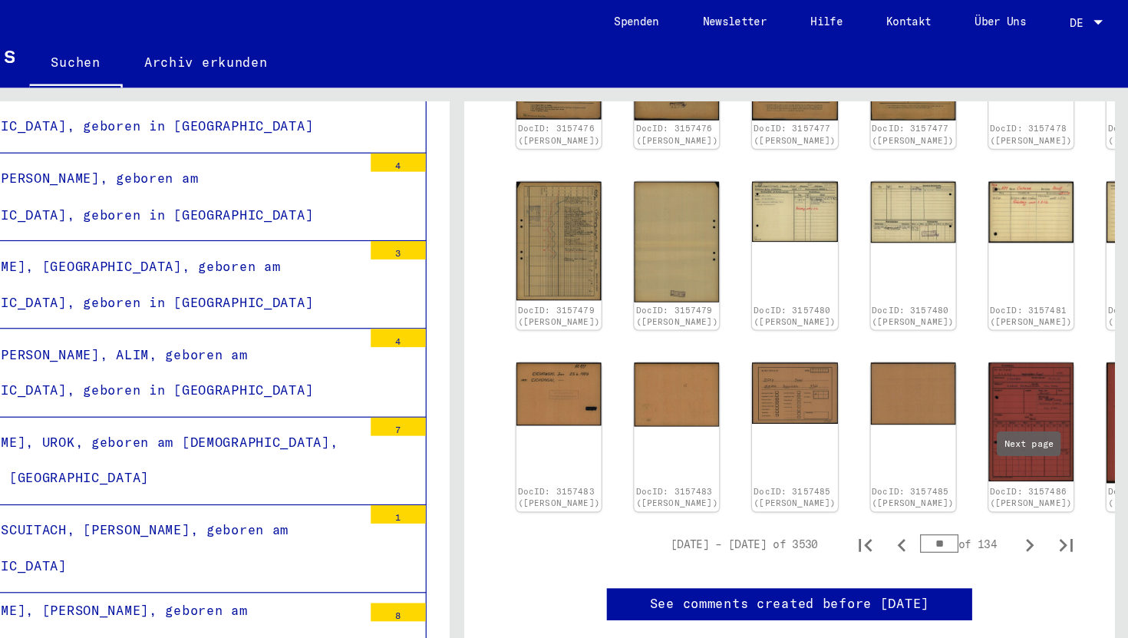
click at [1056, 442] on button "Next page" at bounding box center [1045, 457] width 31 height 31
type input "**"
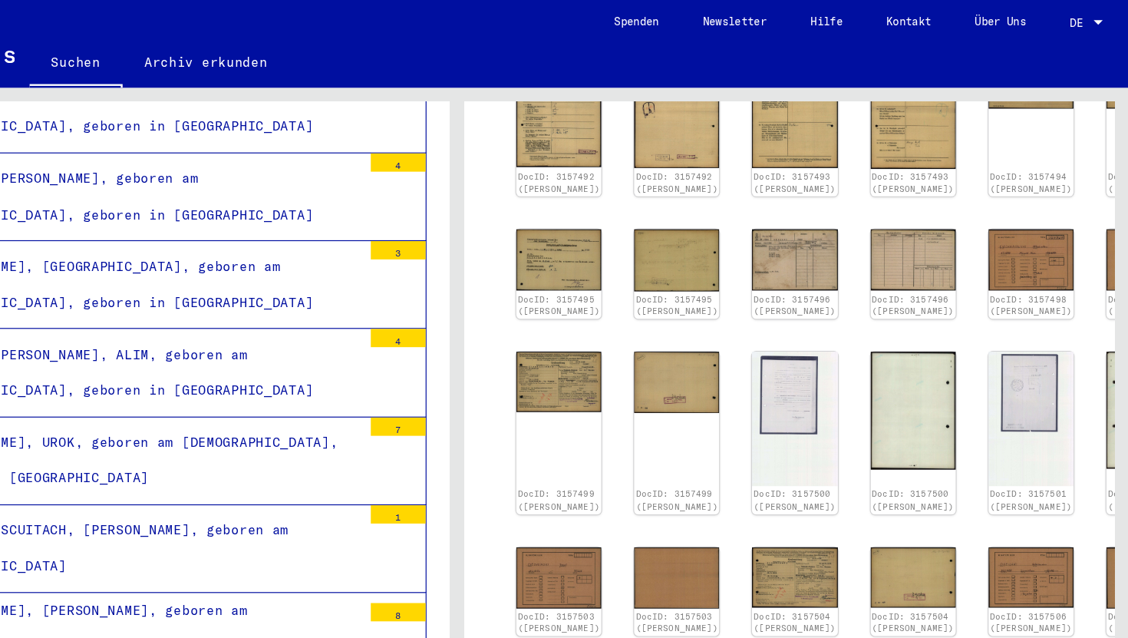
scroll to position [439, 0]
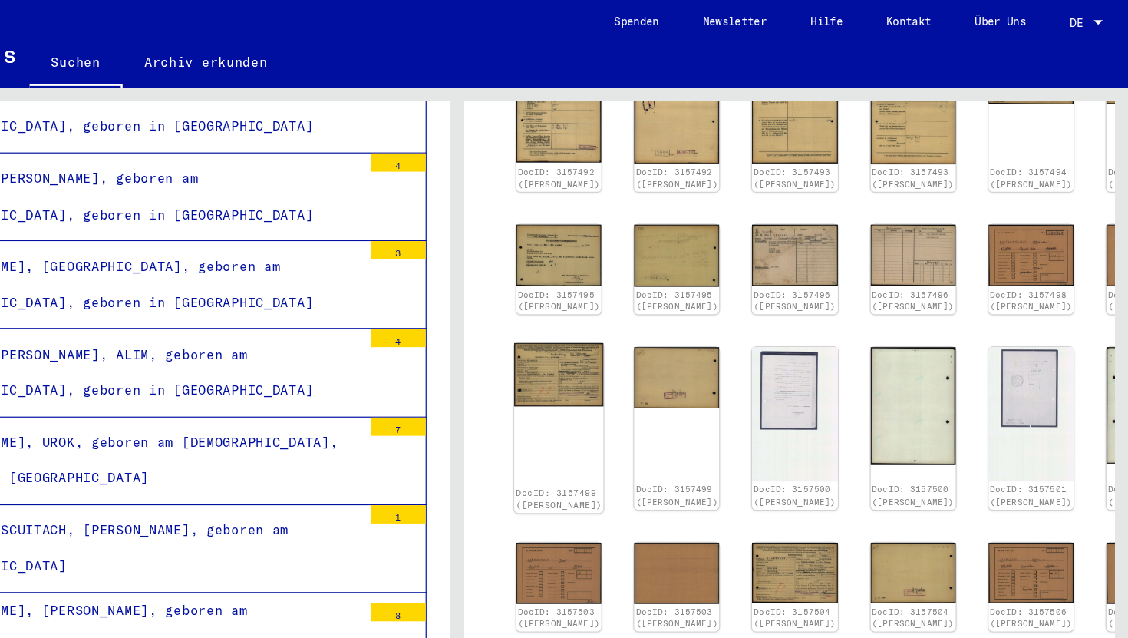
click at [654, 324] on img at bounding box center [649, 315] width 75 height 53
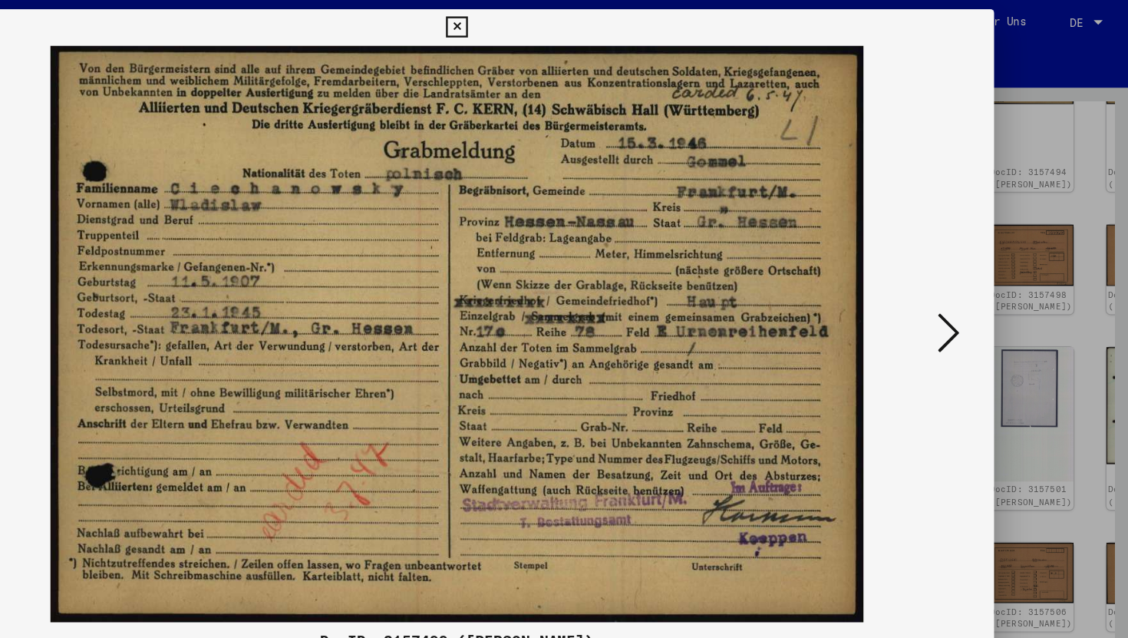
click at [568, 25] on icon at bounding box center [564, 23] width 18 height 18
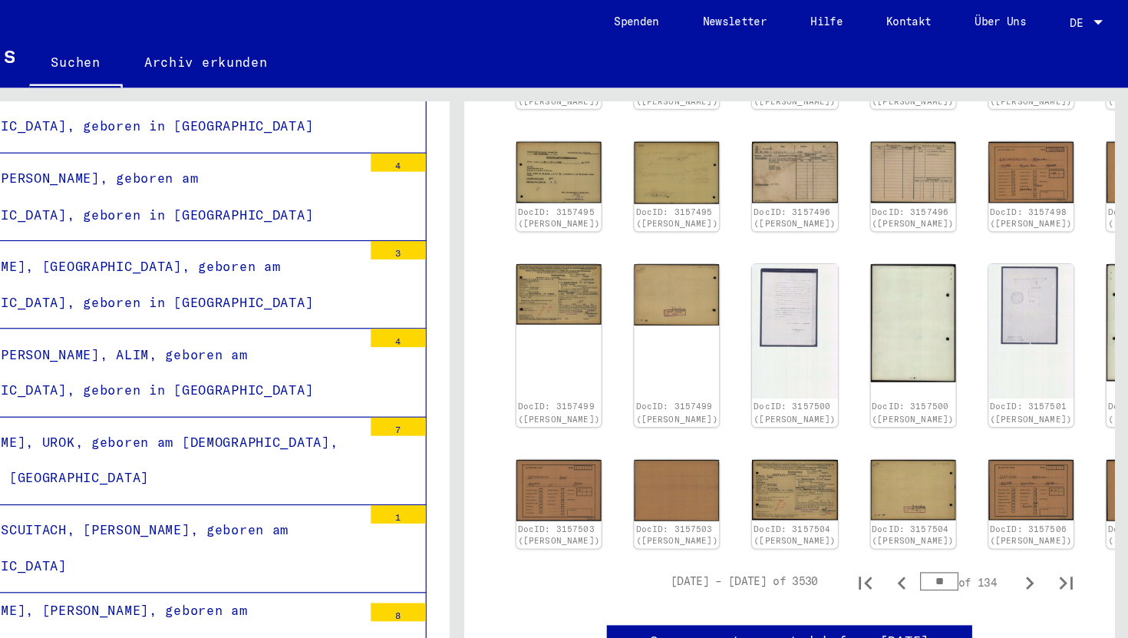
scroll to position [638, 0]
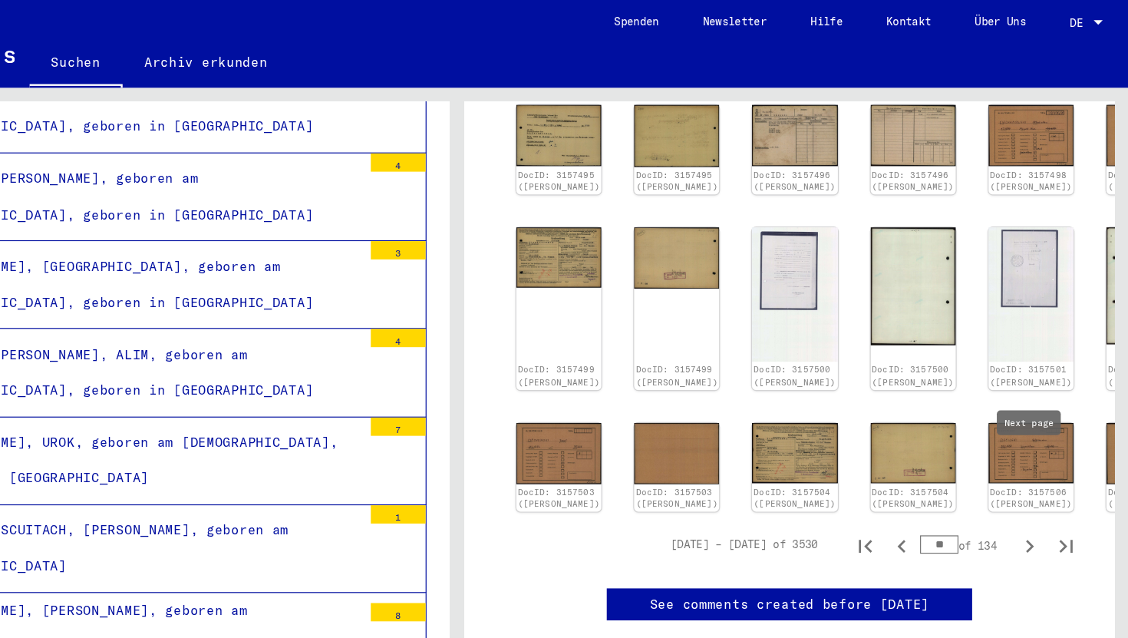
click at [1048, 448] on icon "Next page" at bounding box center [1044, 458] width 21 height 21
type input "**"
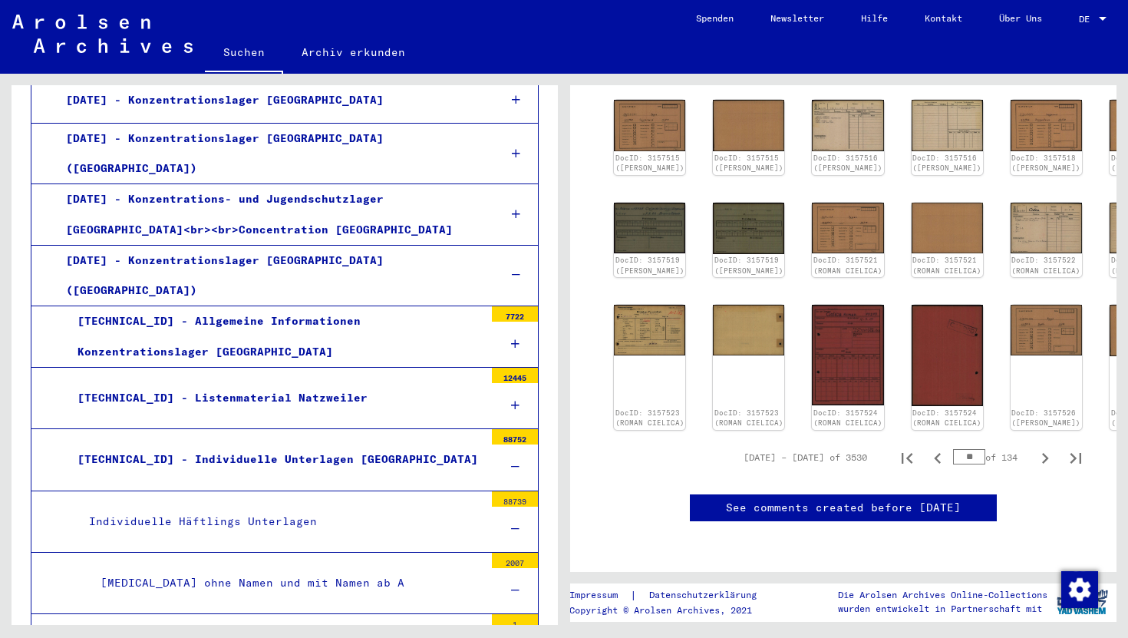
scroll to position [1559, 0]
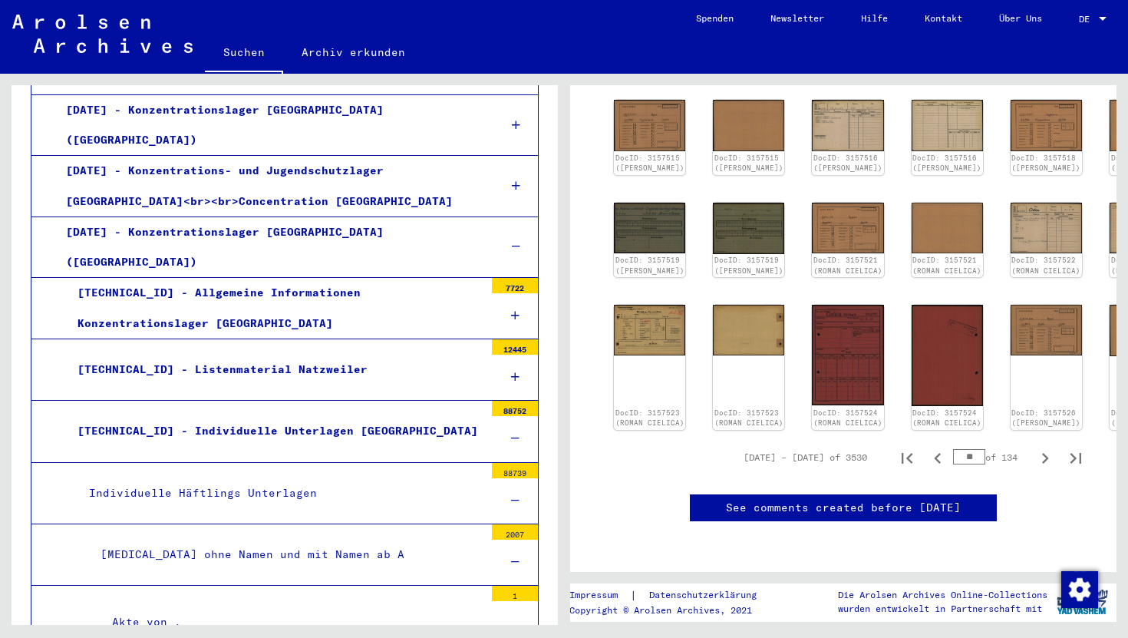
click at [211, 539] on div "[MEDICAL_DATA] ohne Namen und mit Namen ab A" at bounding box center [286, 554] width 395 height 30
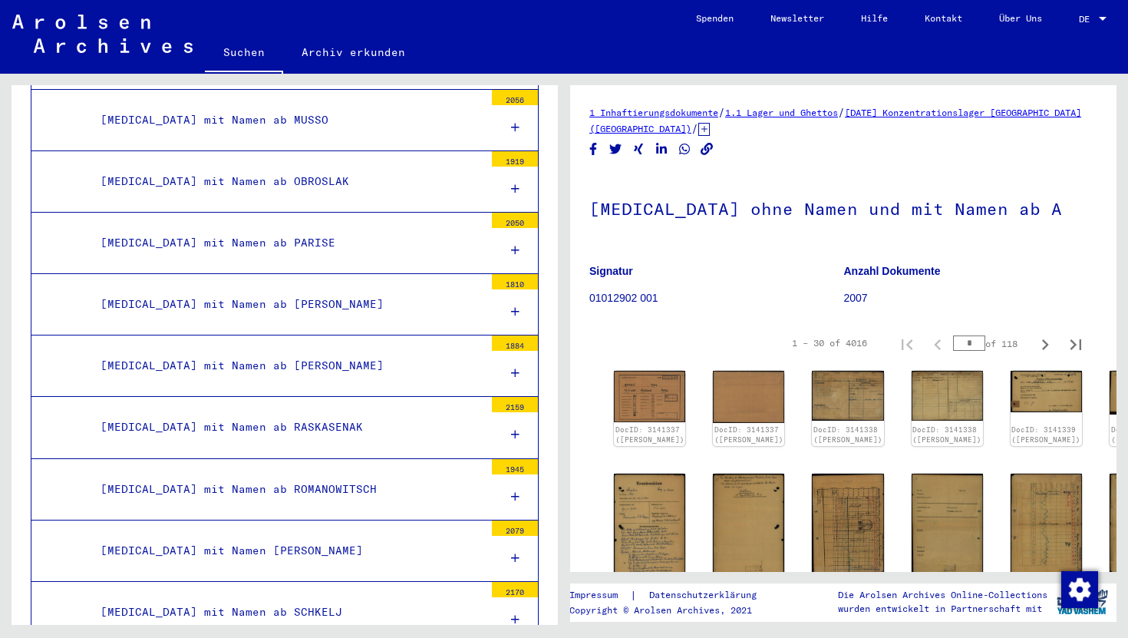
scroll to position [40986, 0]
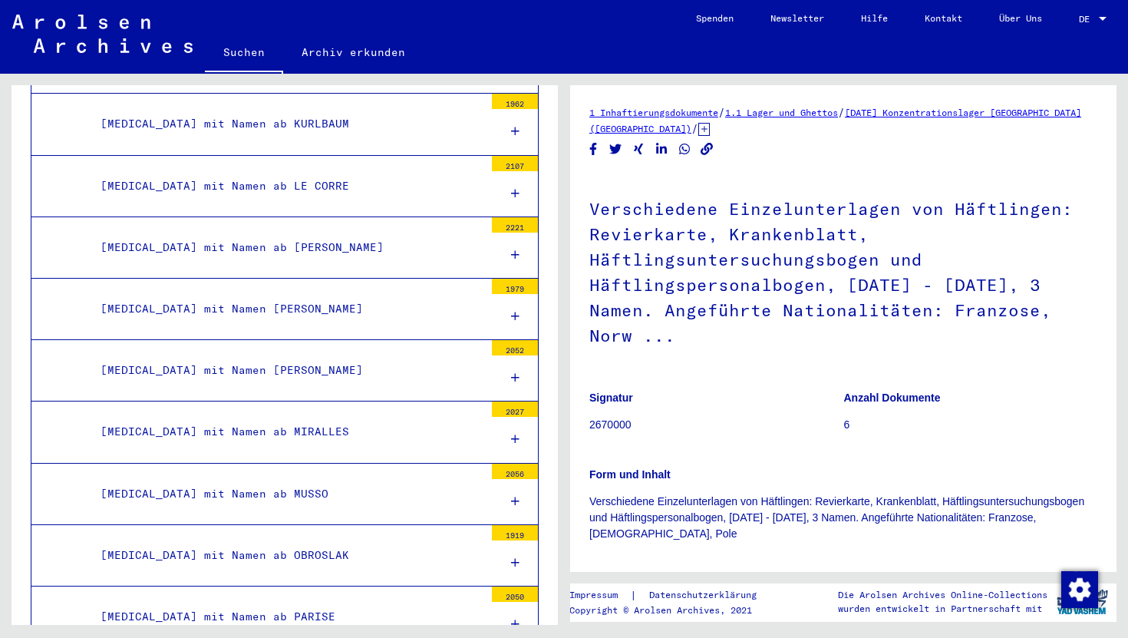
scroll to position [41201, 0]
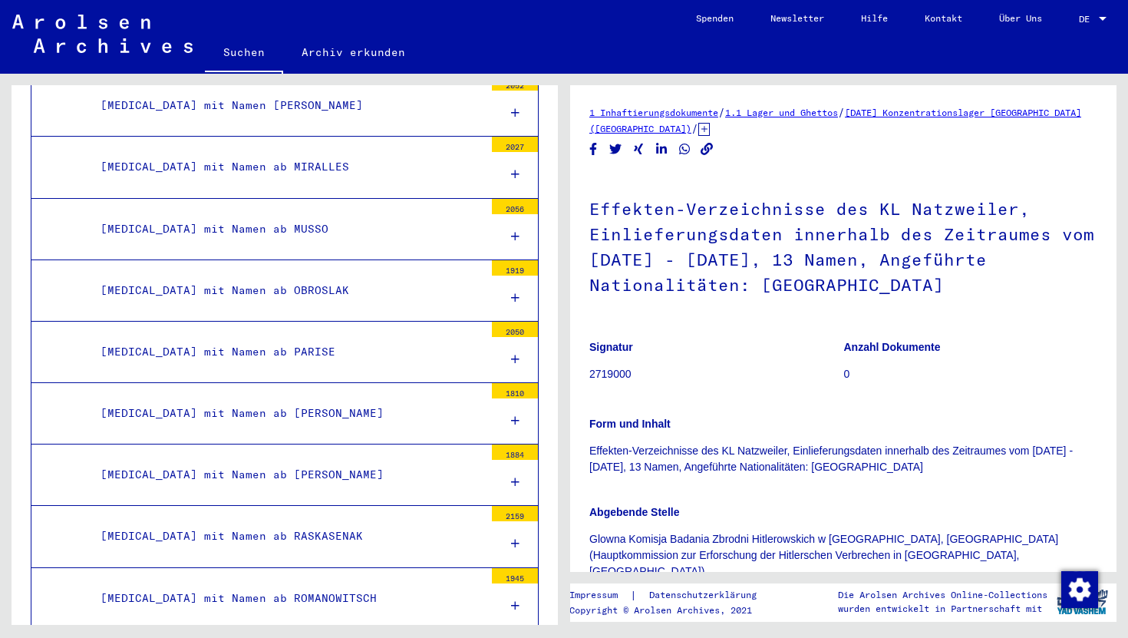
scroll to position [41369, 0]
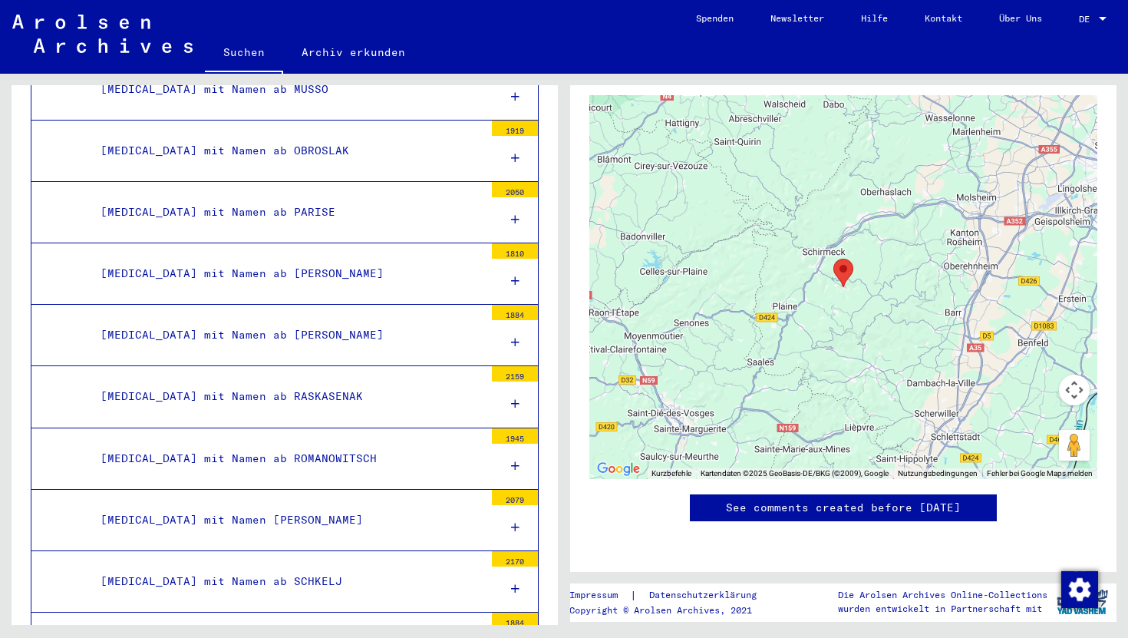
scroll to position [41512, 0]
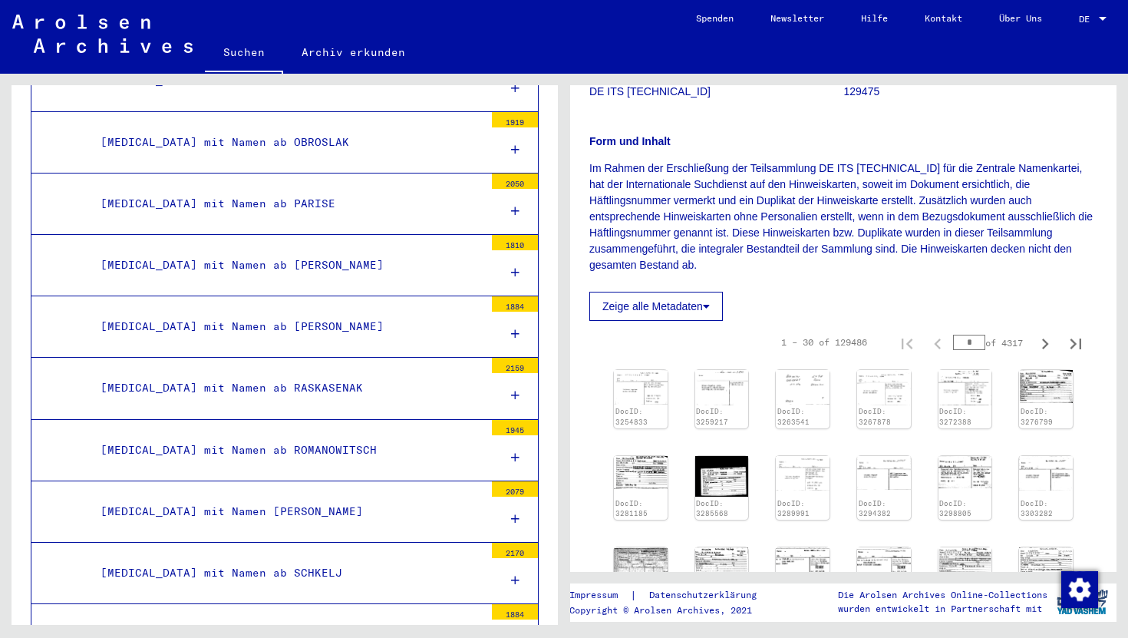
scroll to position [210, 0]
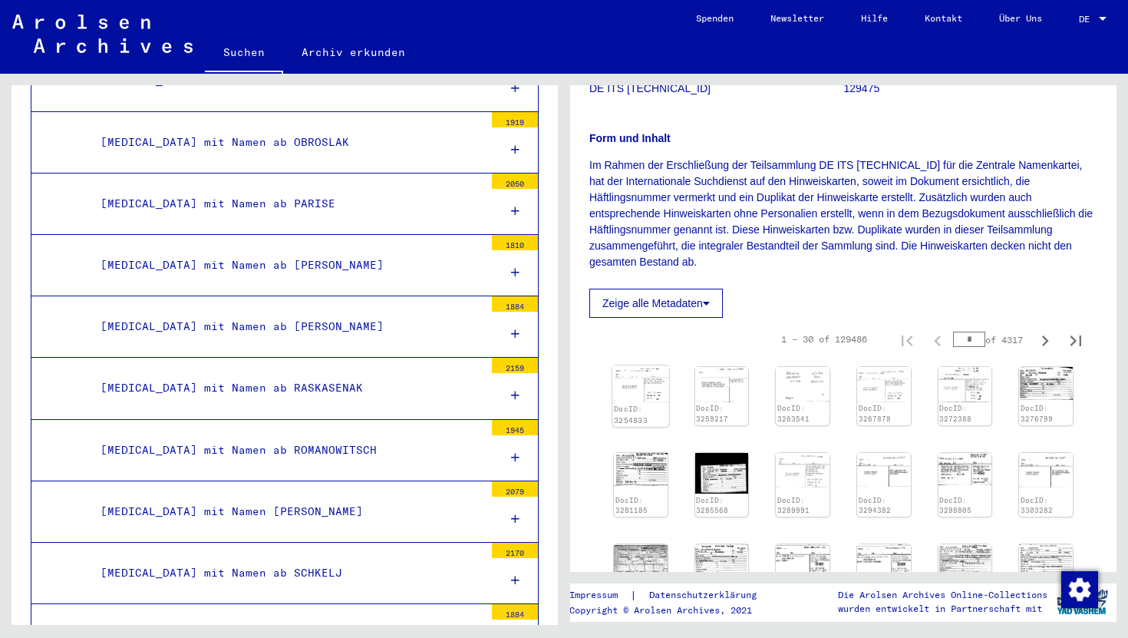
click at [646, 376] on img at bounding box center [640, 383] width 56 height 36
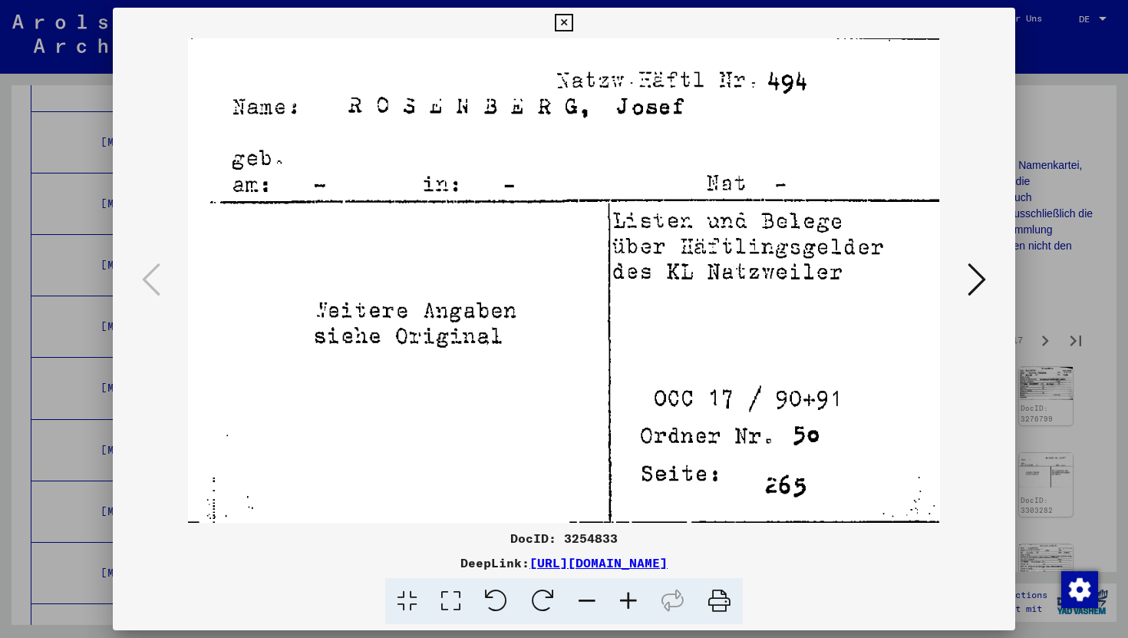
click at [972, 262] on icon at bounding box center [977, 279] width 18 height 37
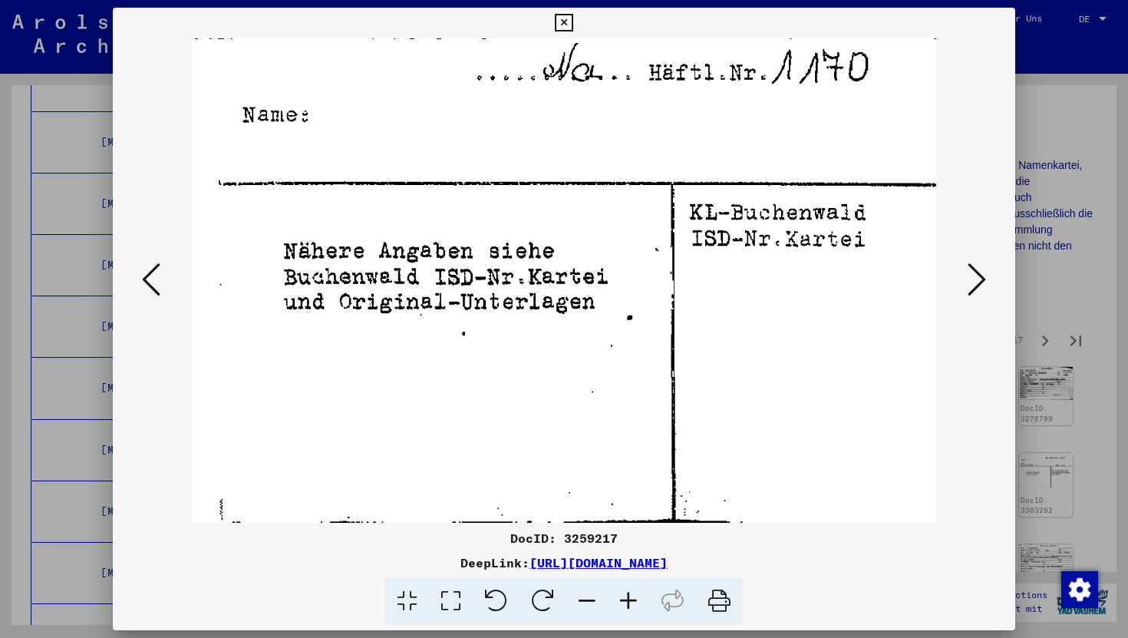
click at [972, 262] on icon at bounding box center [977, 279] width 18 height 37
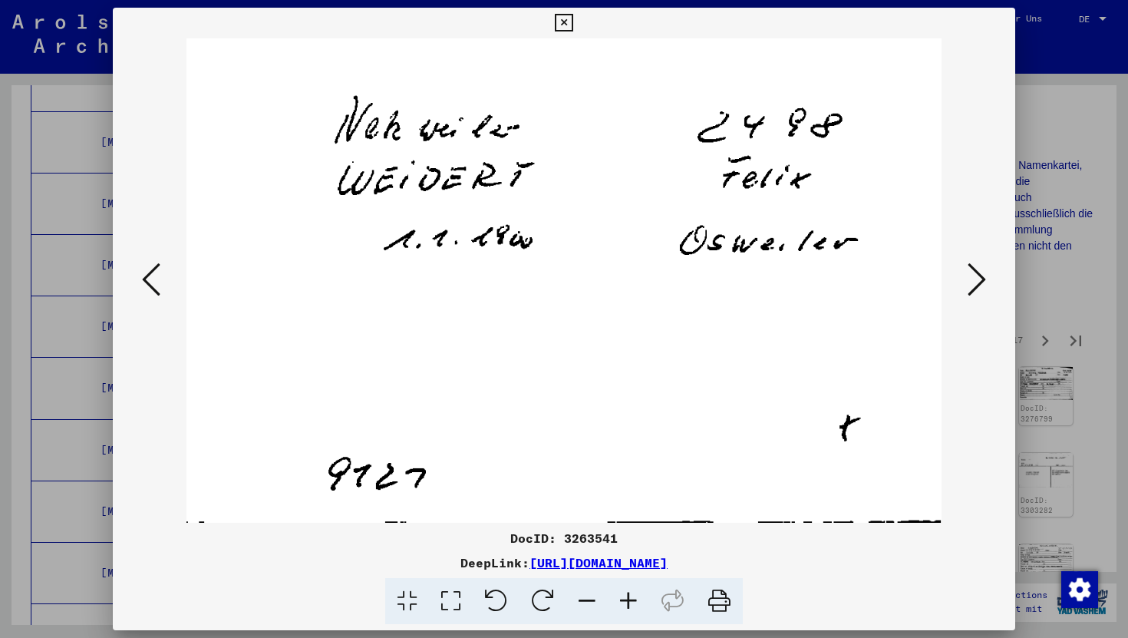
click at [972, 262] on icon at bounding box center [977, 279] width 18 height 37
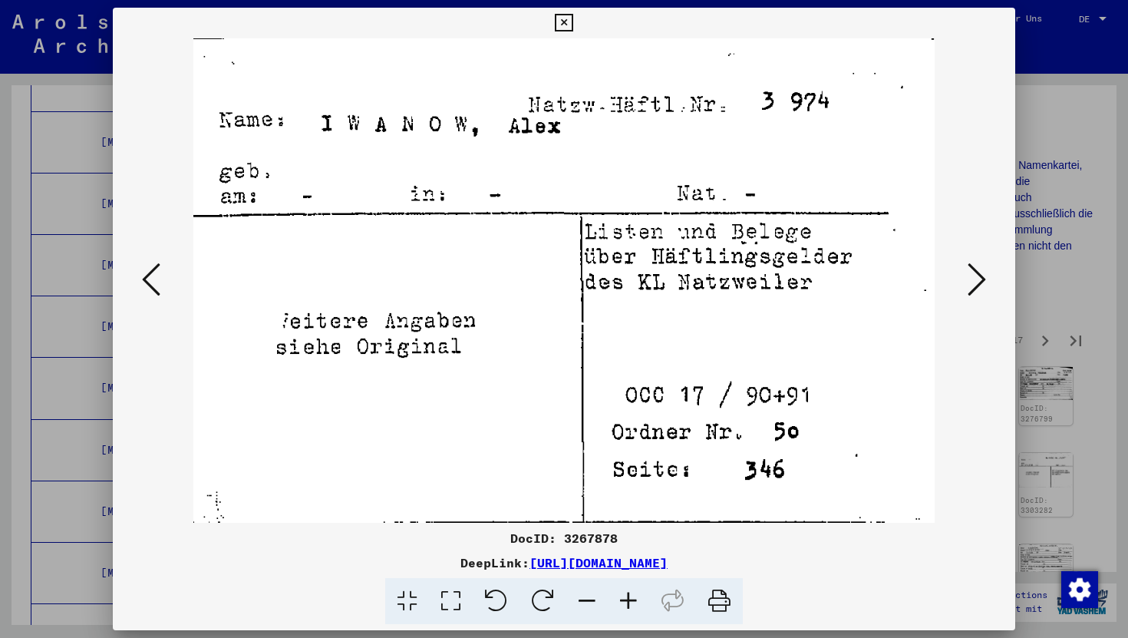
click at [972, 262] on icon at bounding box center [977, 279] width 18 height 37
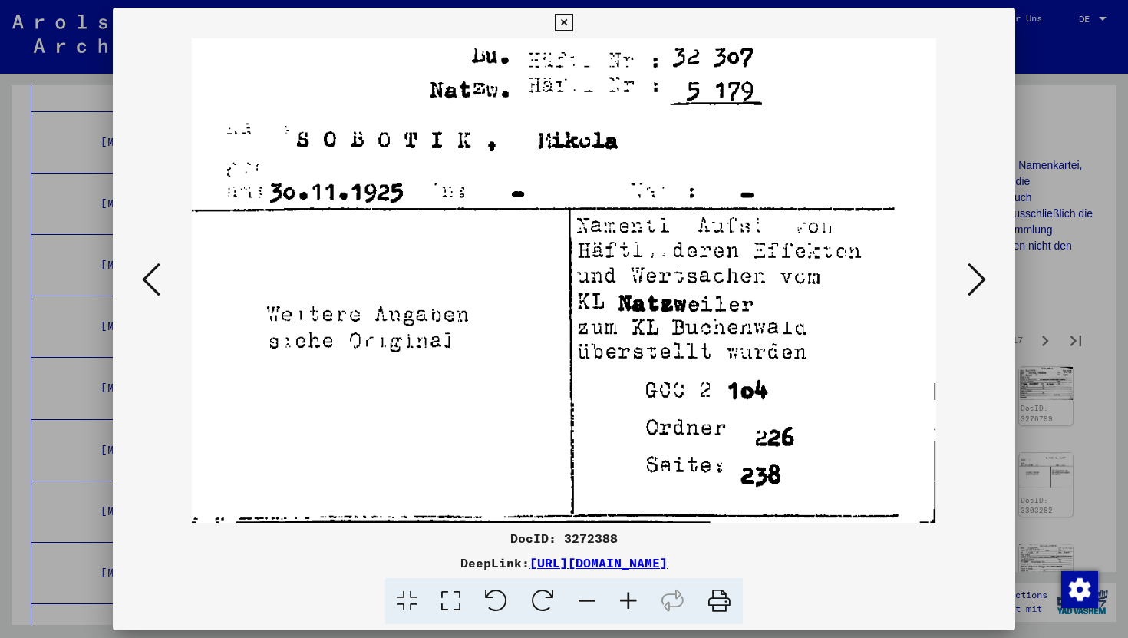
click at [972, 262] on icon at bounding box center [977, 279] width 18 height 37
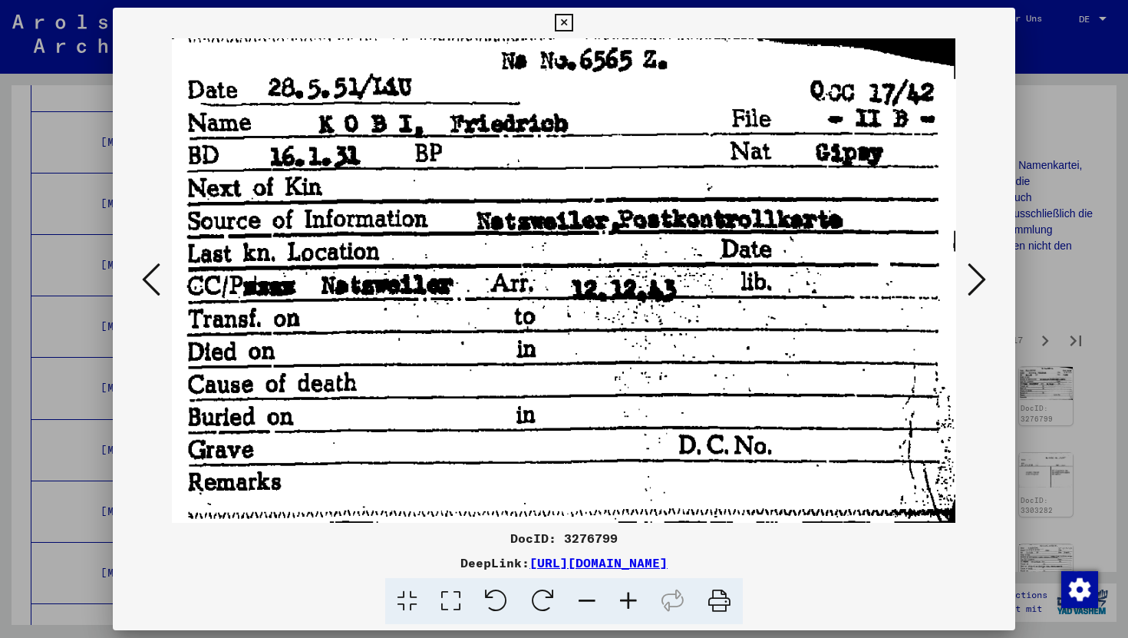
click at [972, 262] on icon at bounding box center [977, 279] width 18 height 37
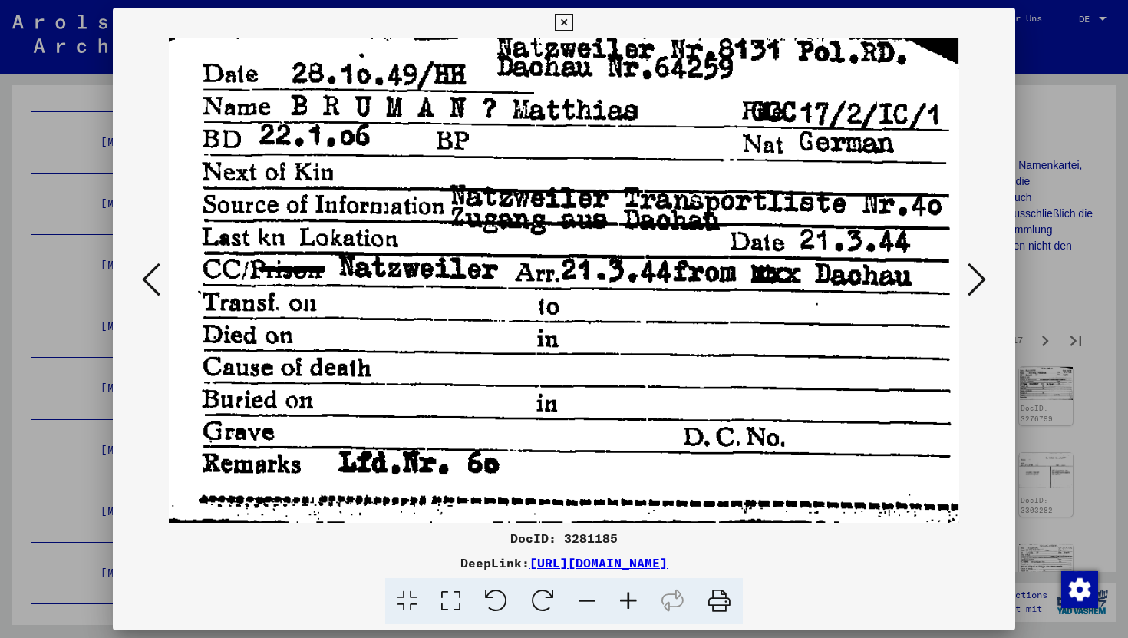
click at [972, 262] on icon at bounding box center [977, 279] width 18 height 37
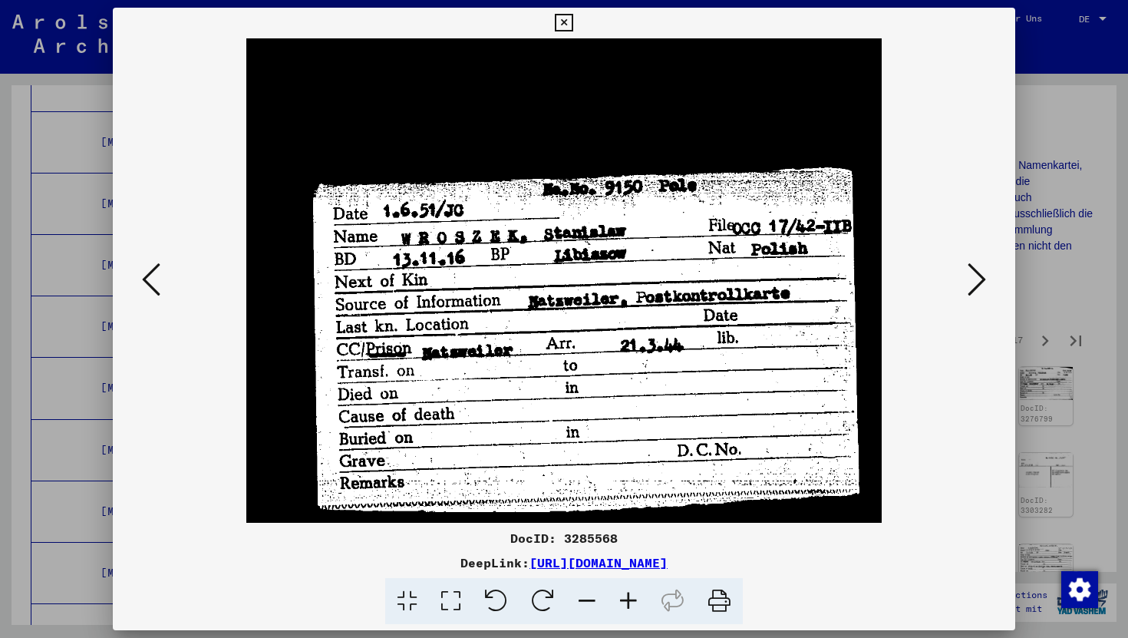
click at [566, 19] on icon at bounding box center [564, 23] width 18 height 18
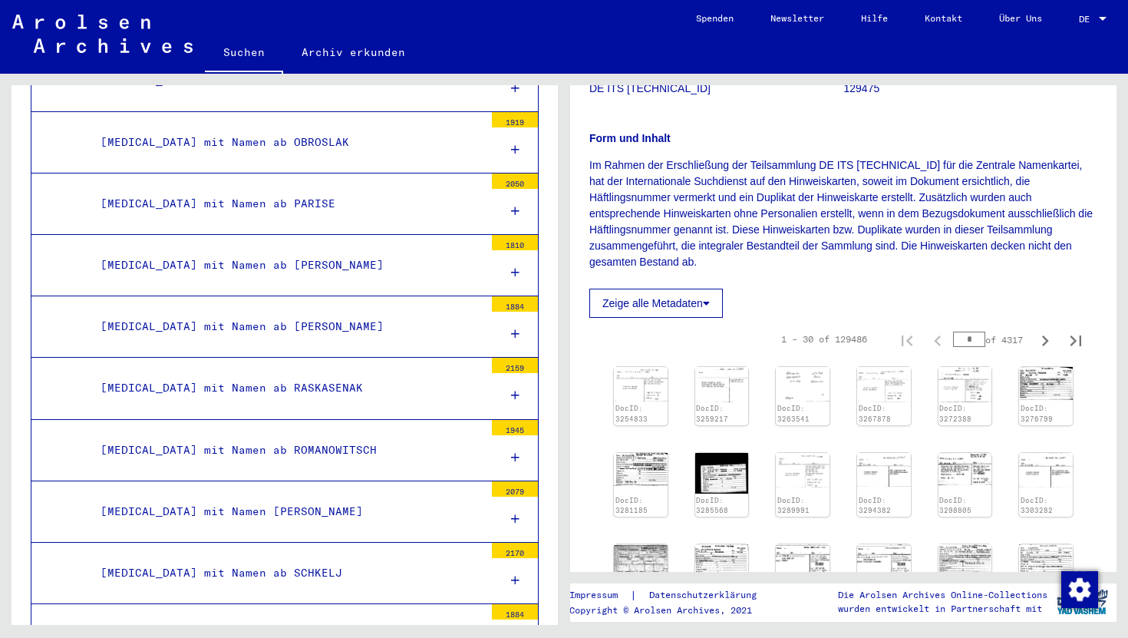
click at [673, 296] on button "Zeige alle Metadaten" at bounding box center [656, 303] width 134 height 29
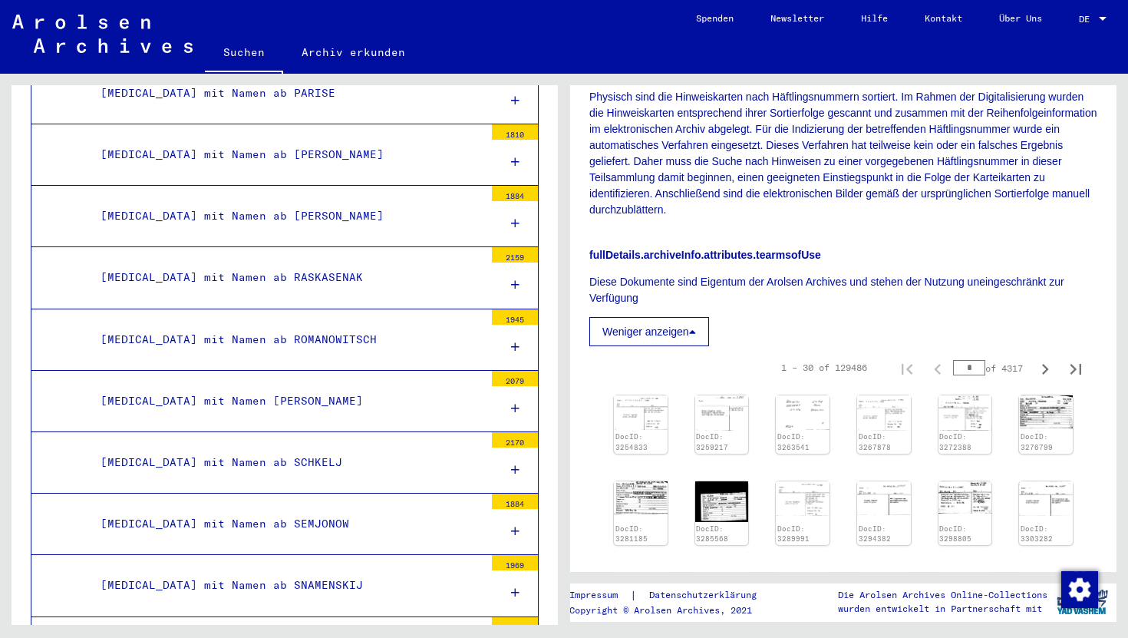
scroll to position [581, 0]
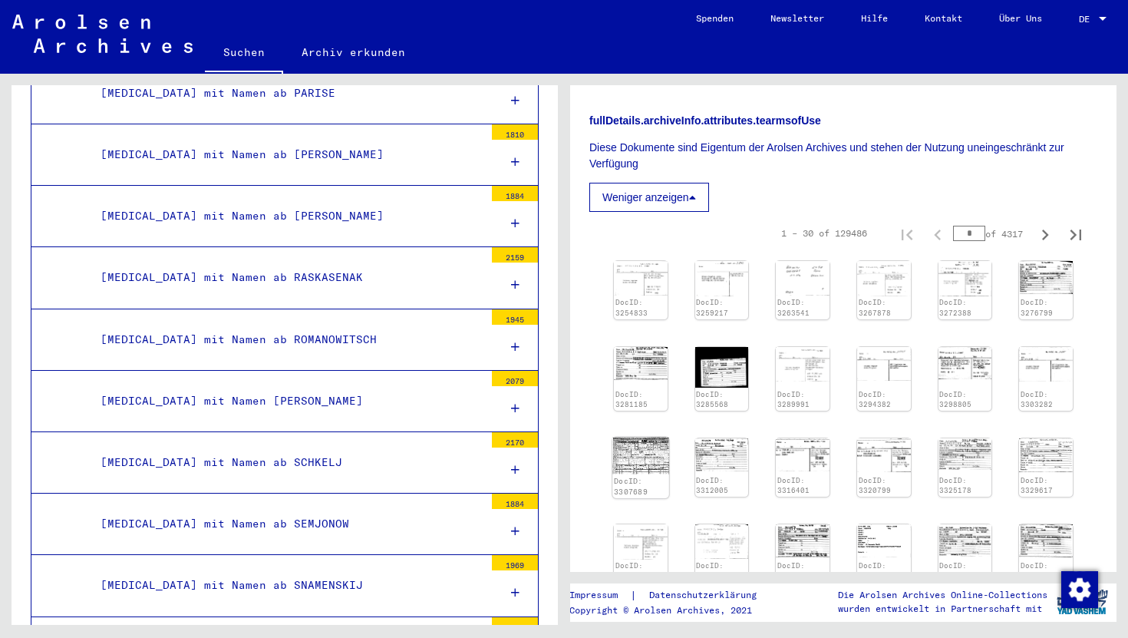
click at [645, 444] on img at bounding box center [640, 455] width 56 height 37
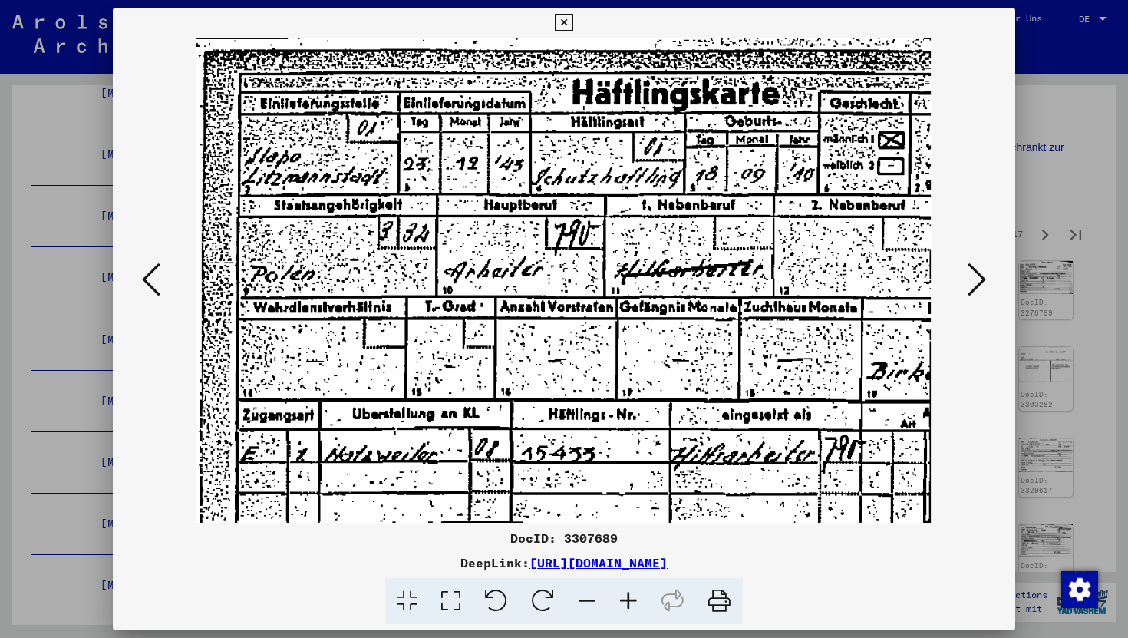
click at [569, 21] on icon at bounding box center [564, 23] width 18 height 18
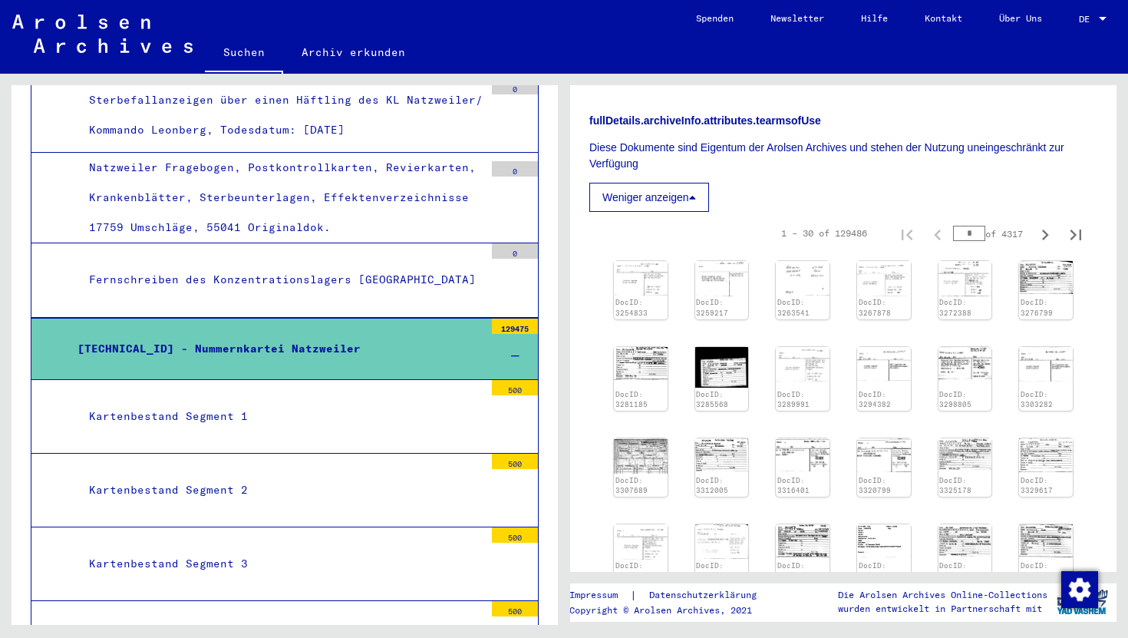
scroll to position [43223, 0]
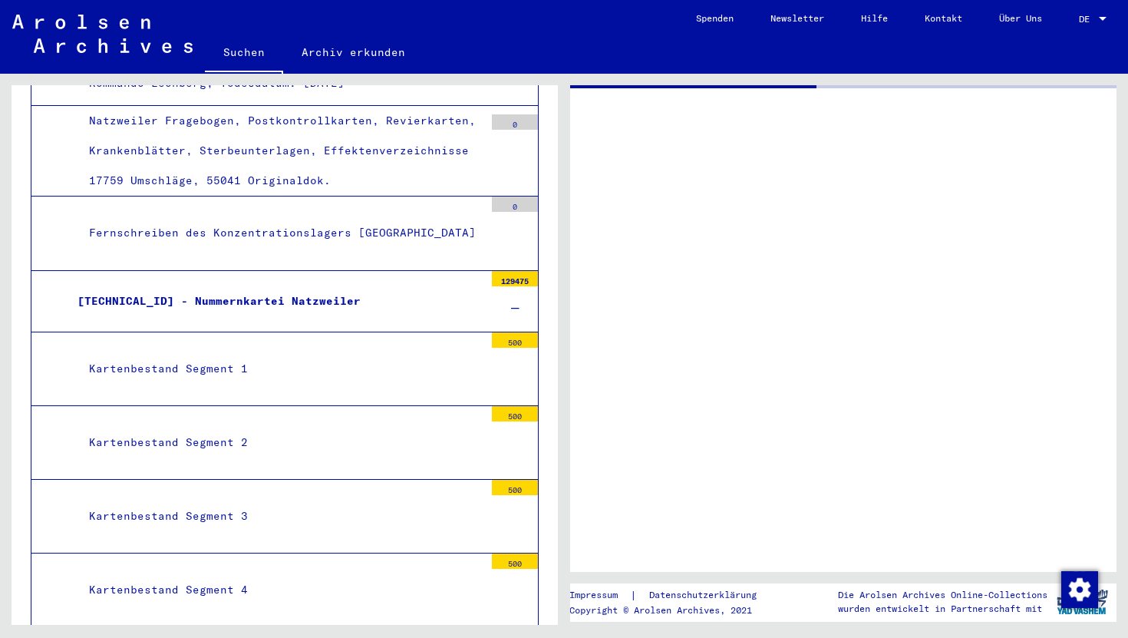
scroll to position [43223, 0]
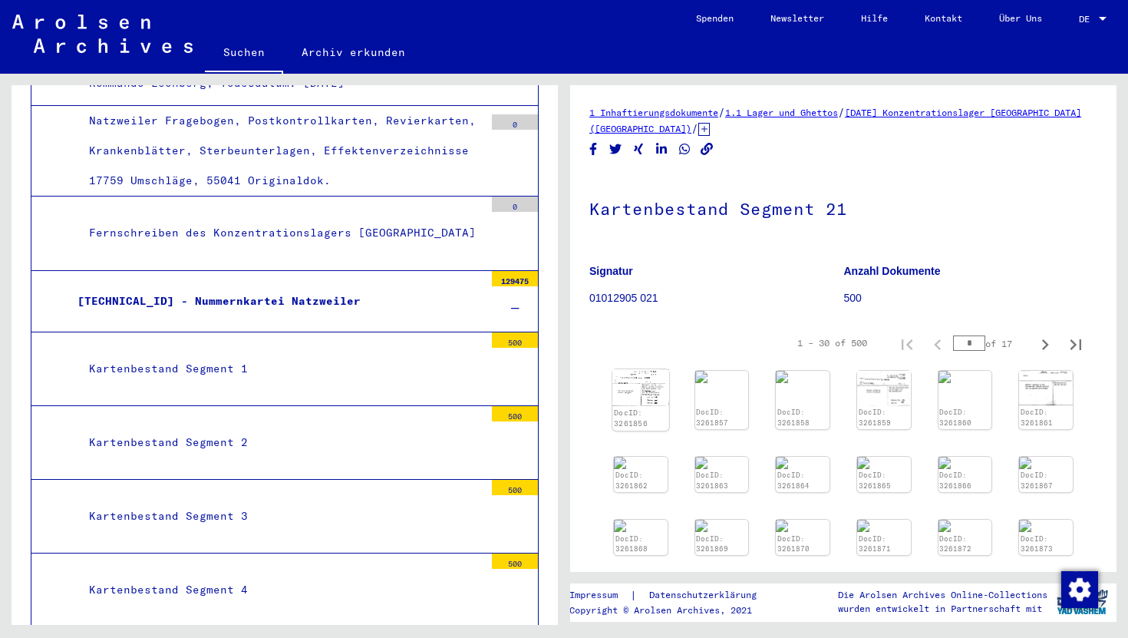
click at [622, 385] on img at bounding box center [640, 387] width 56 height 36
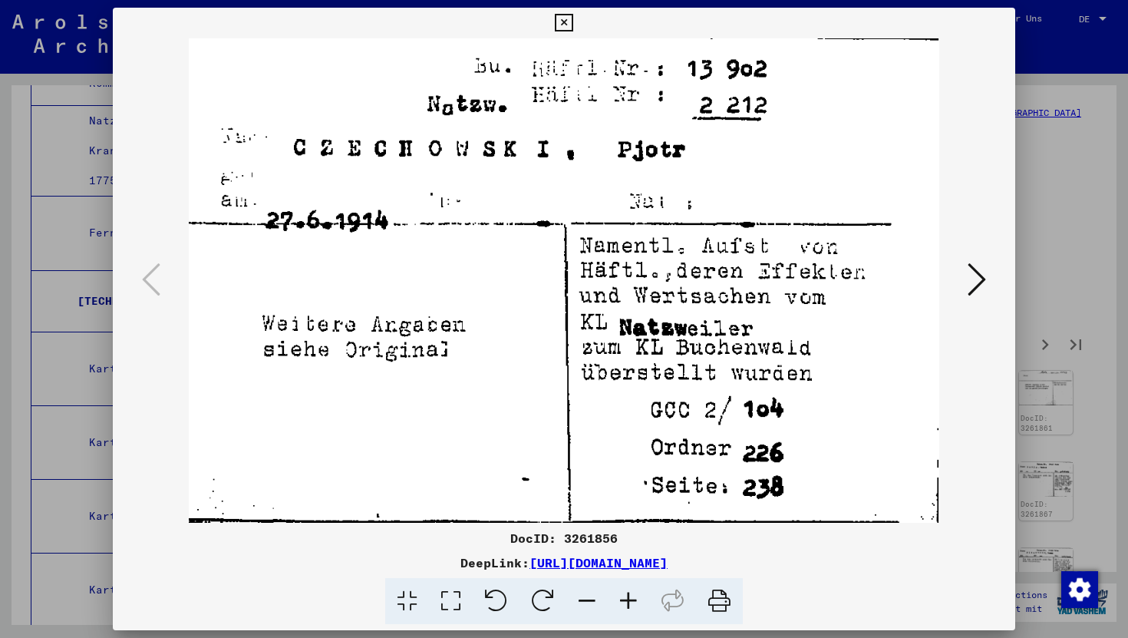
click at [972, 276] on icon at bounding box center [977, 279] width 18 height 37
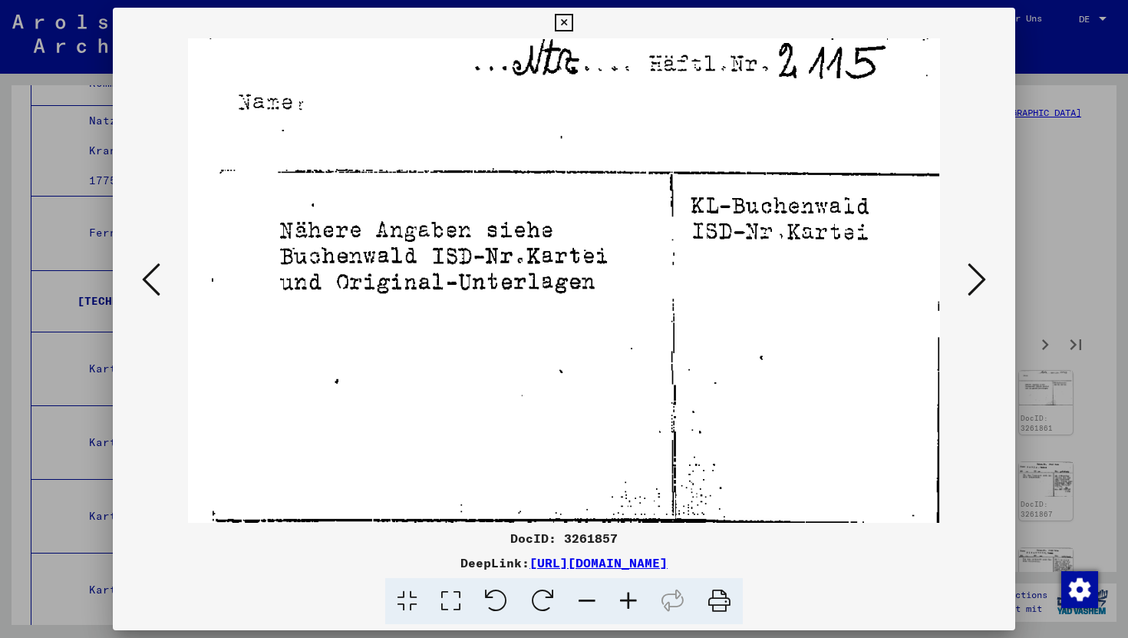
click at [972, 276] on icon at bounding box center [977, 279] width 18 height 37
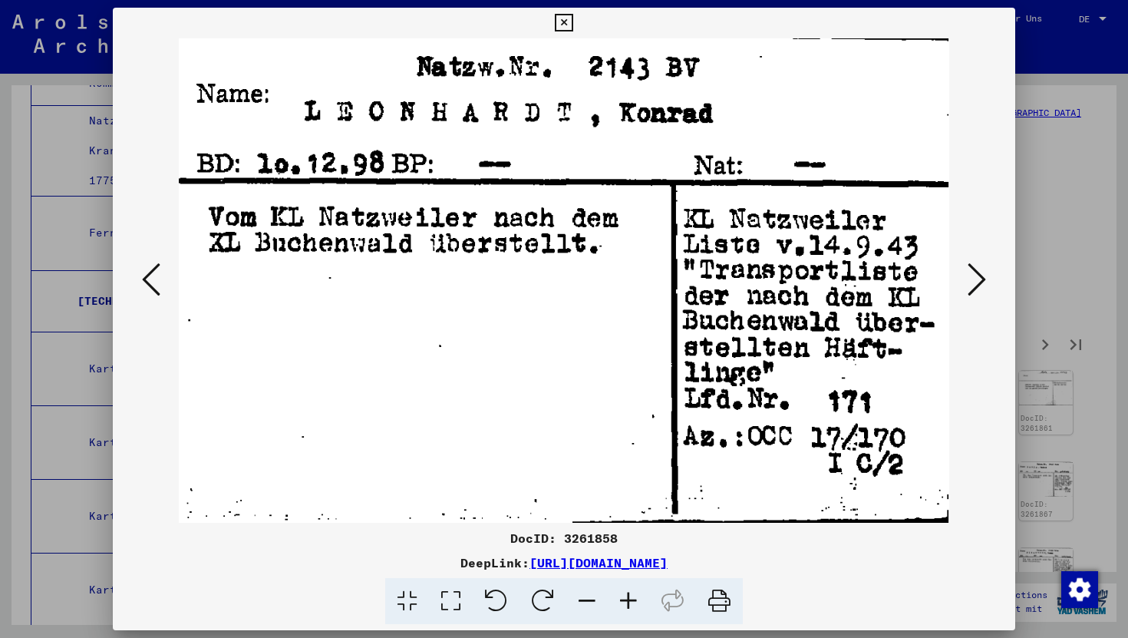
click at [972, 276] on icon at bounding box center [977, 279] width 18 height 37
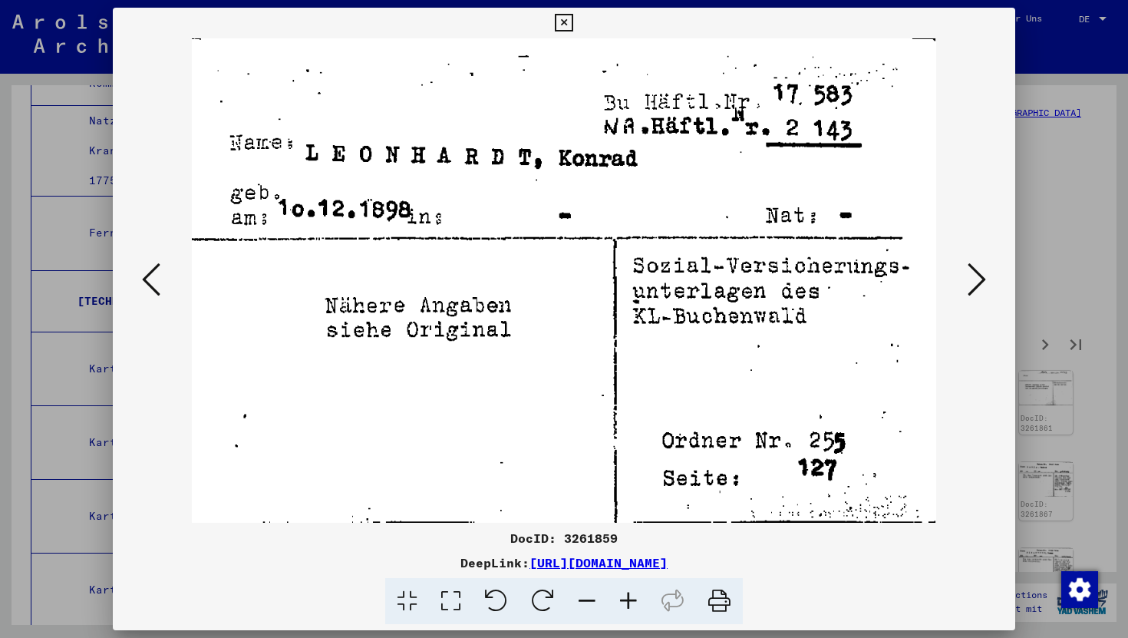
click at [972, 276] on icon at bounding box center [977, 279] width 18 height 37
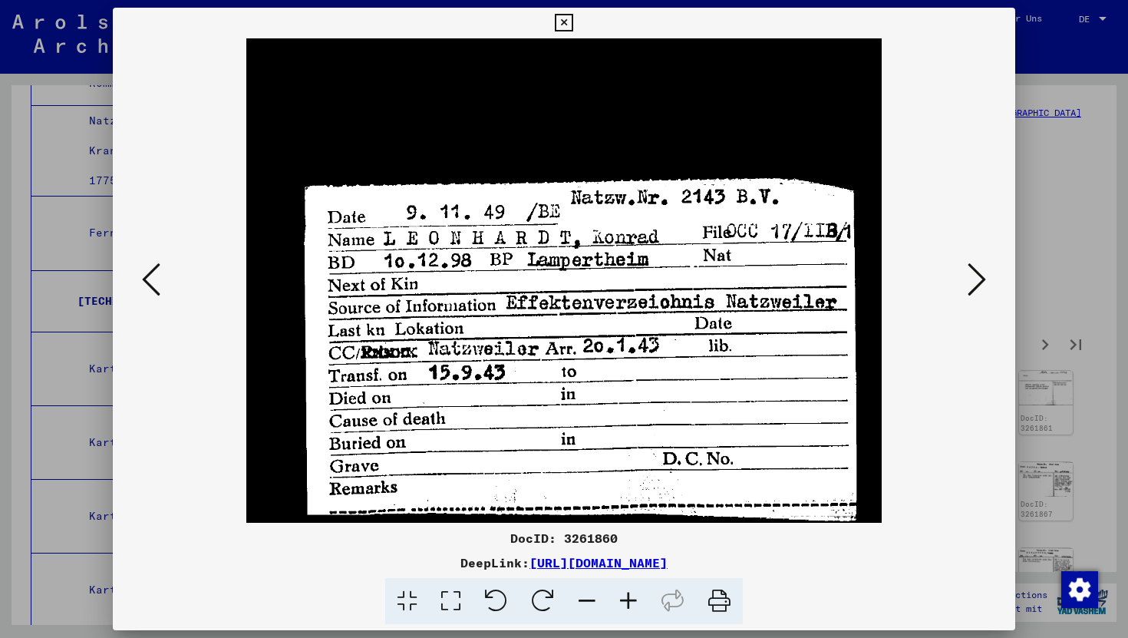
click at [972, 276] on icon at bounding box center [977, 279] width 18 height 37
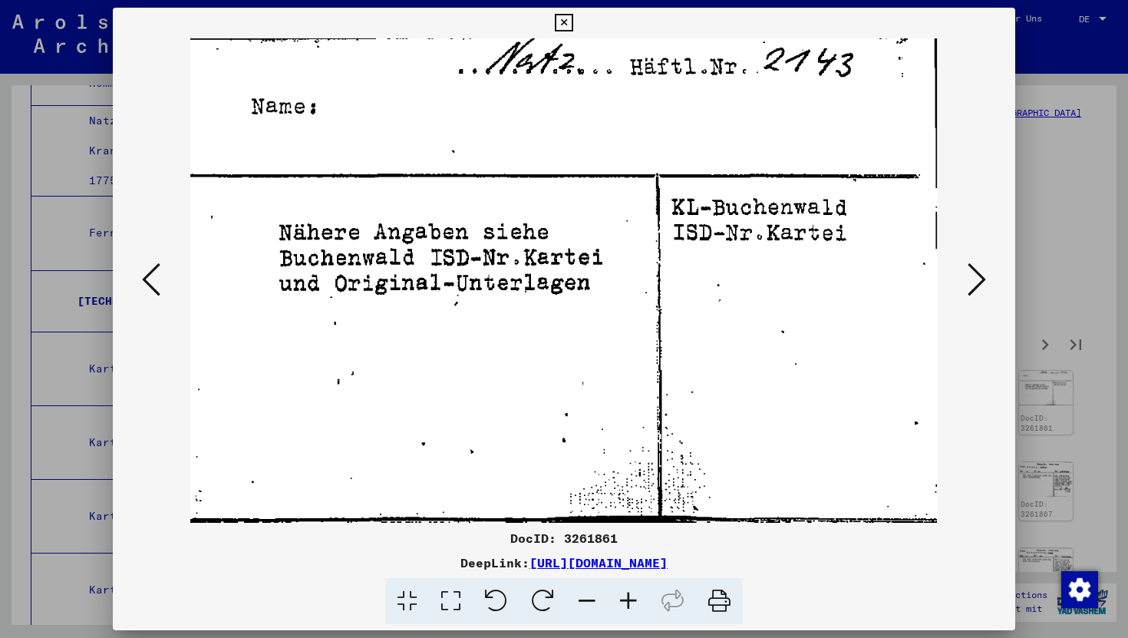
click at [972, 276] on icon at bounding box center [977, 279] width 18 height 37
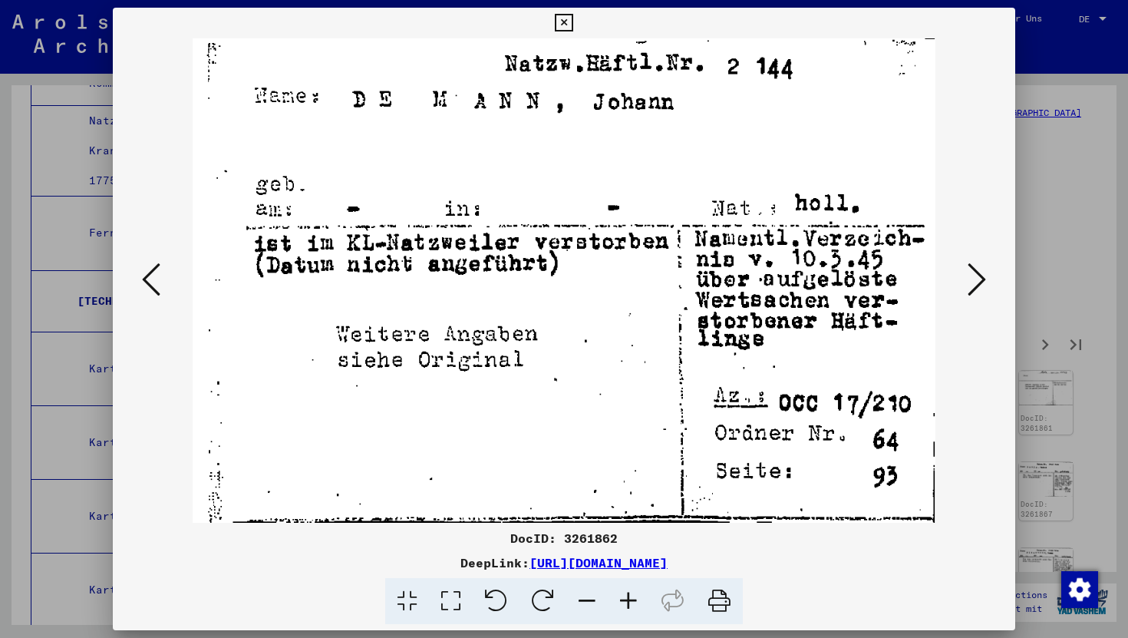
click at [972, 276] on icon at bounding box center [977, 279] width 18 height 37
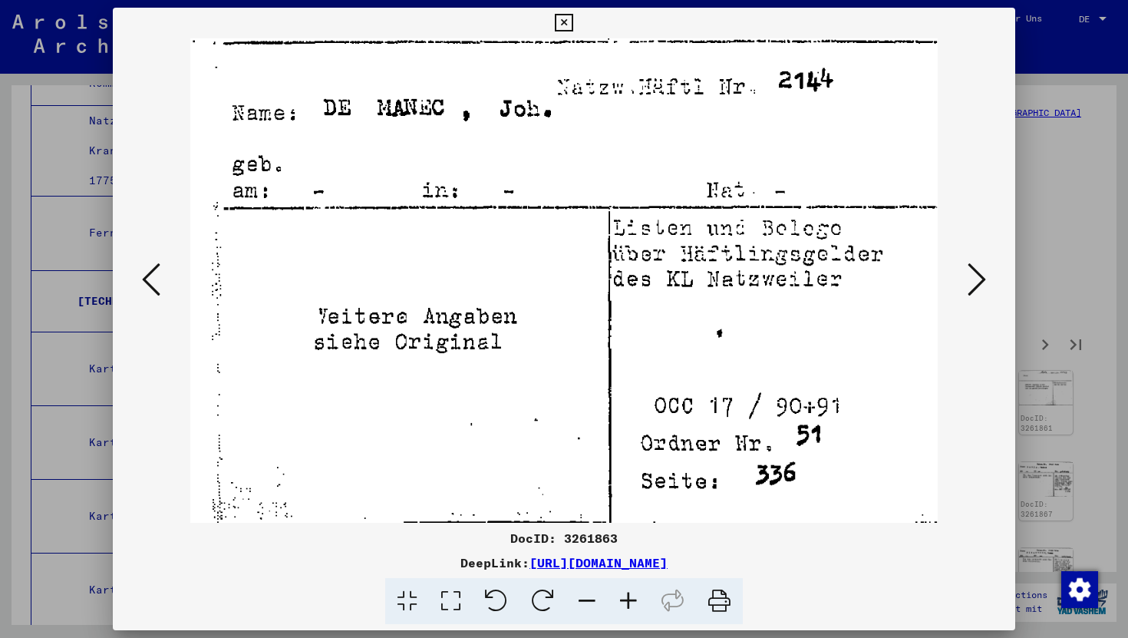
click at [972, 276] on icon at bounding box center [977, 279] width 18 height 37
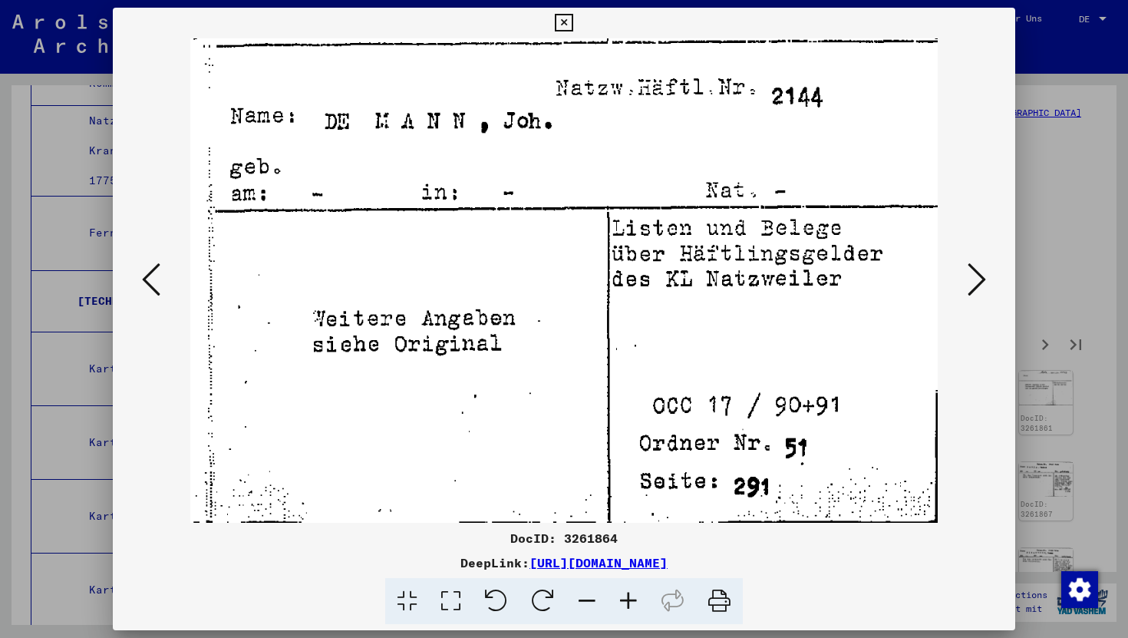
click at [979, 285] on icon at bounding box center [977, 279] width 18 height 37
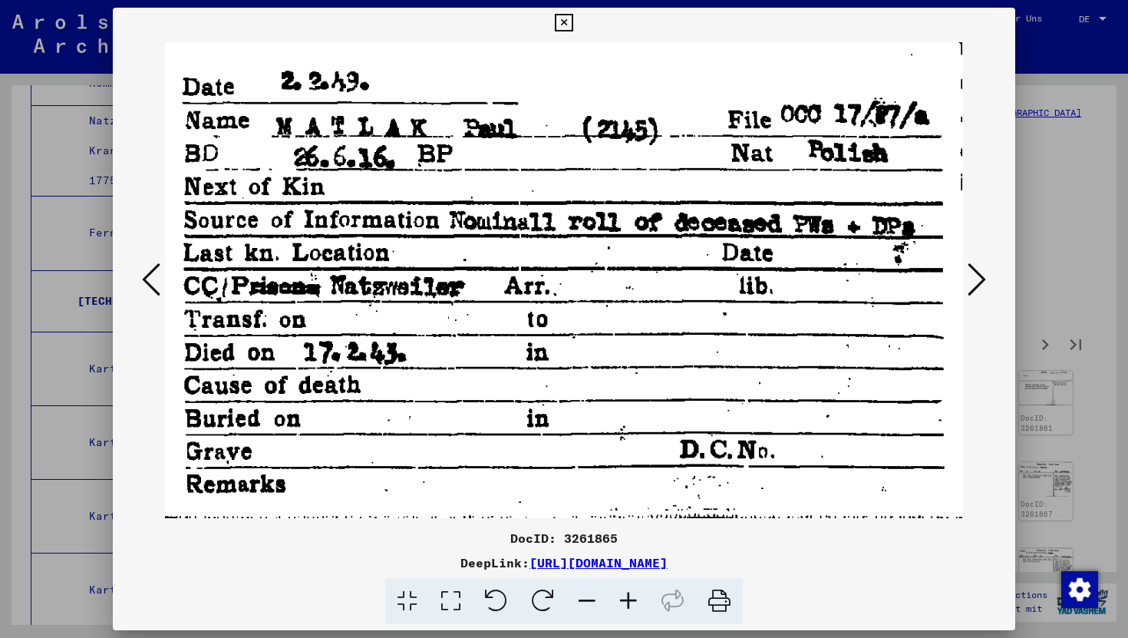
click at [979, 285] on icon at bounding box center [977, 279] width 18 height 37
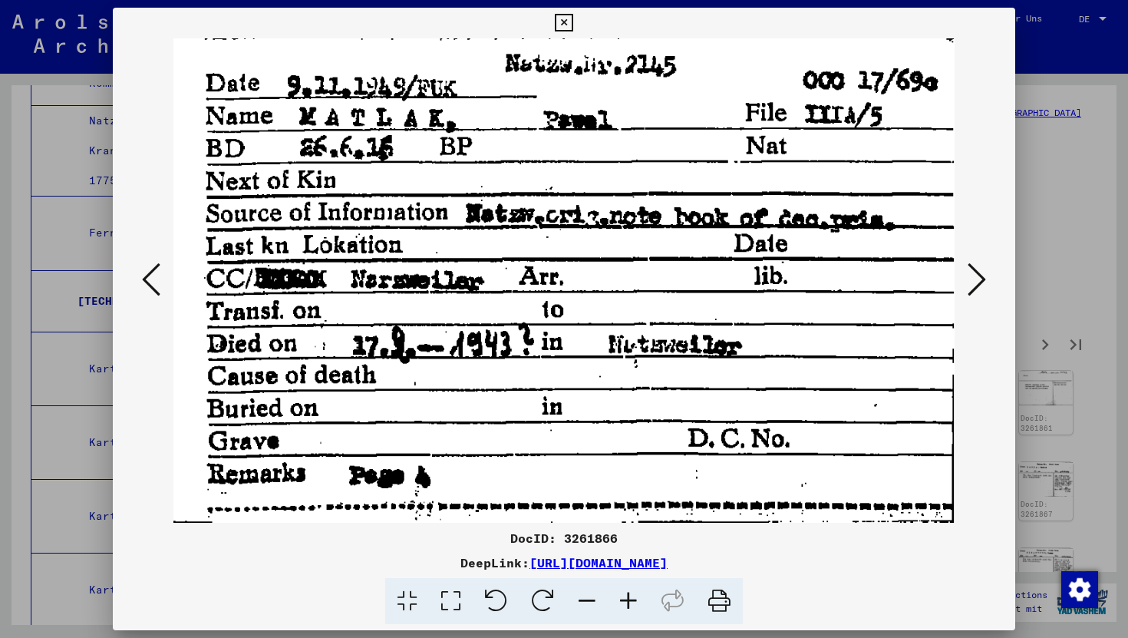
click at [979, 285] on icon at bounding box center [977, 279] width 18 height 37
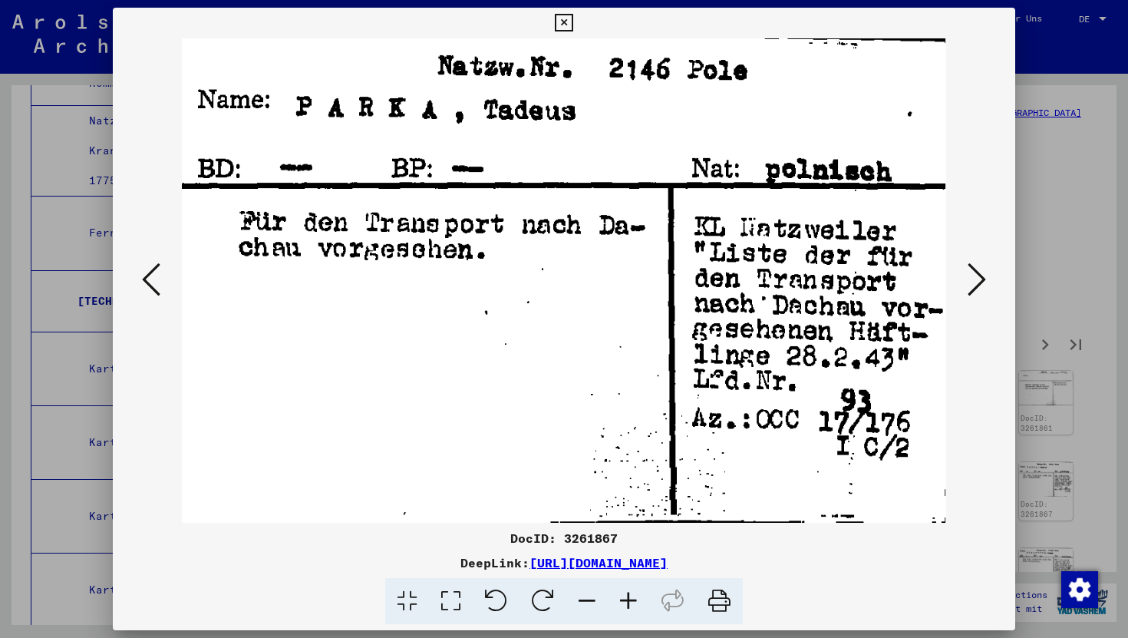
click at [979, 285] on icon at bounding box center [977, 279] width 18 height 37
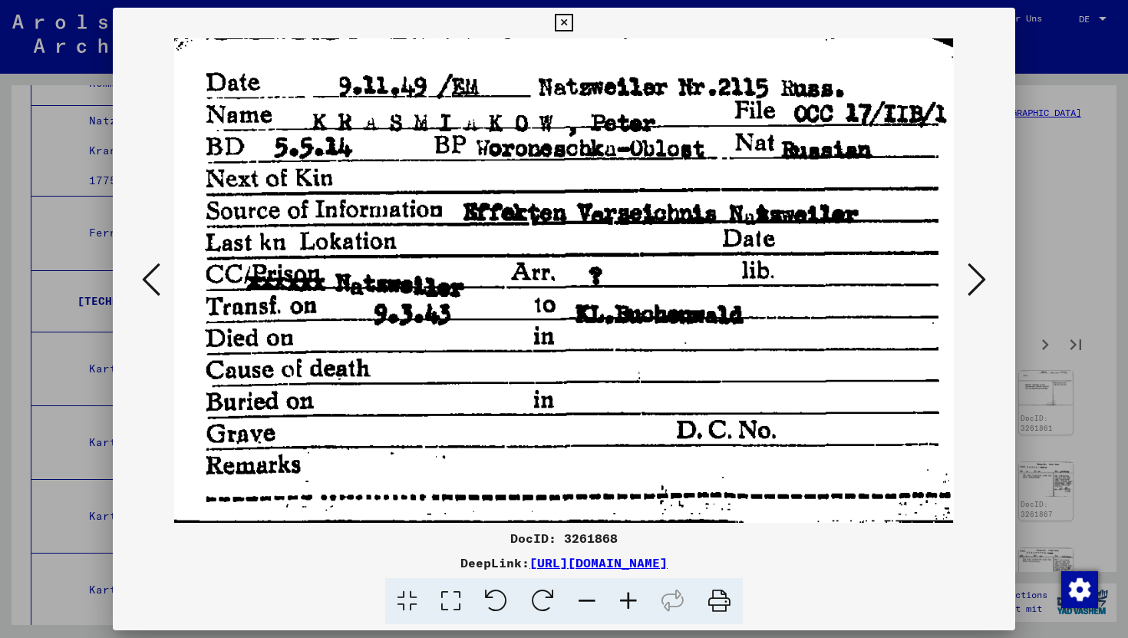
click at [979, 285] on icon at bounding box center [977, 279] width 18 height 37
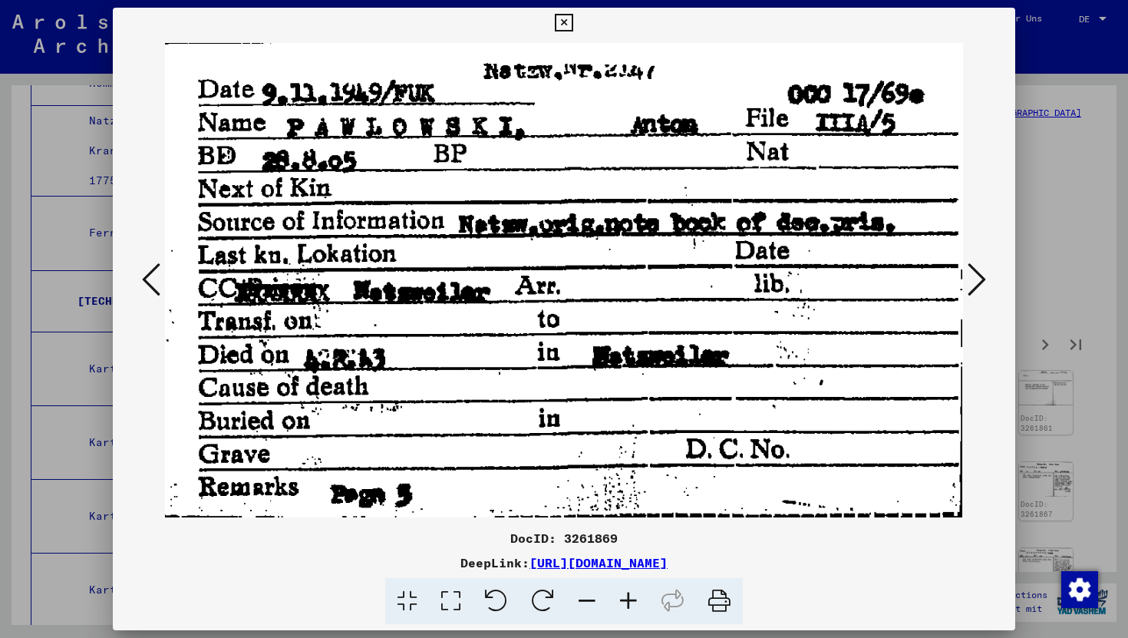
click at [979, 285] on icon at bounding box center [977, 279] width 18 height 37
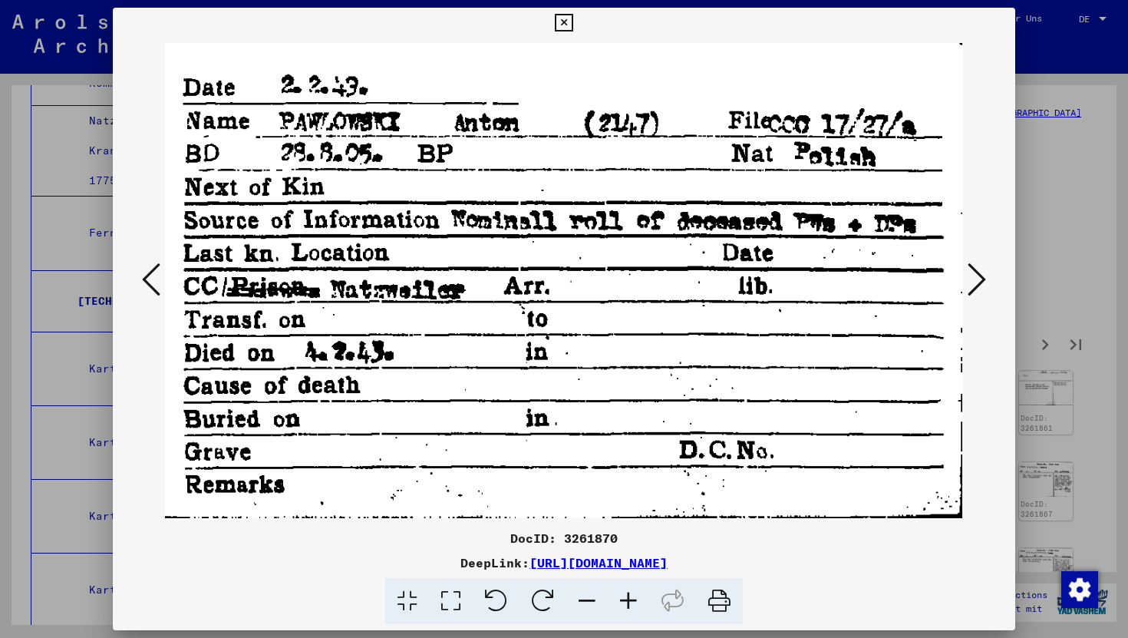
click at [979, 285] on icon at bounding box center [977, 279] width 18 height 37
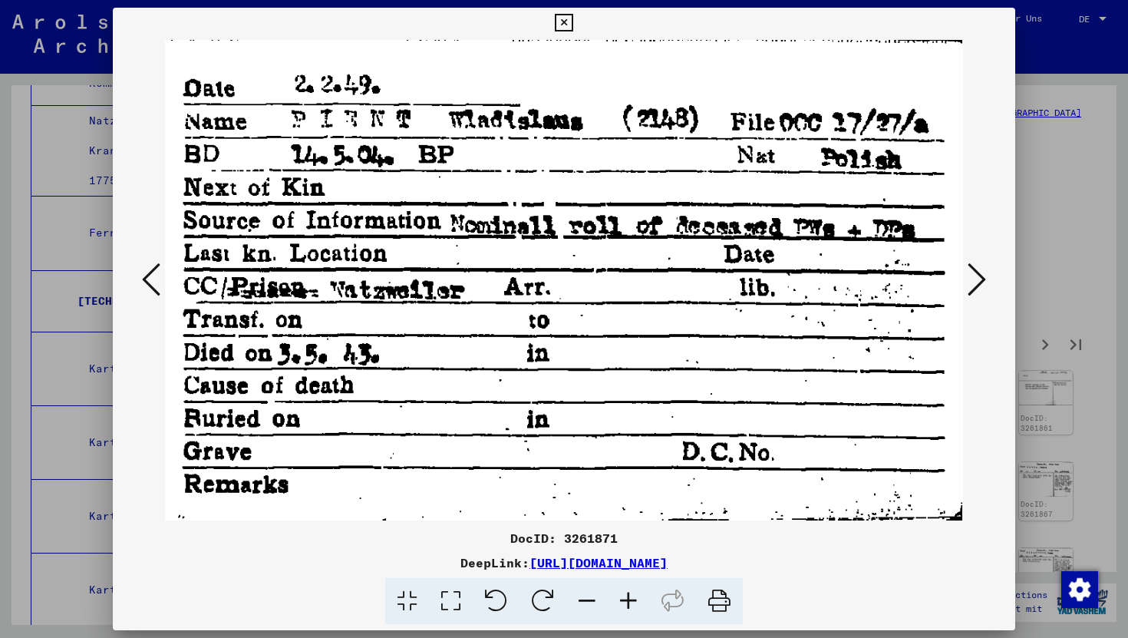
click at [979, 285] on icon at bounding box center [977, 279] width 18 height 37
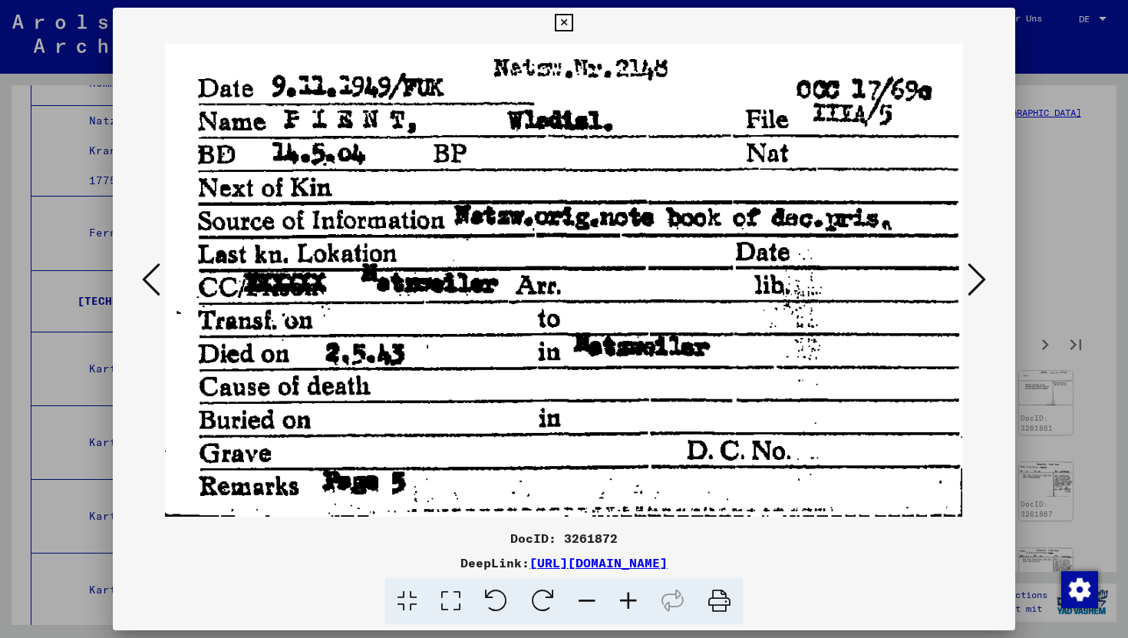
click at [566, 23] on icon at bounding box center [564, 23] width 18 height 18
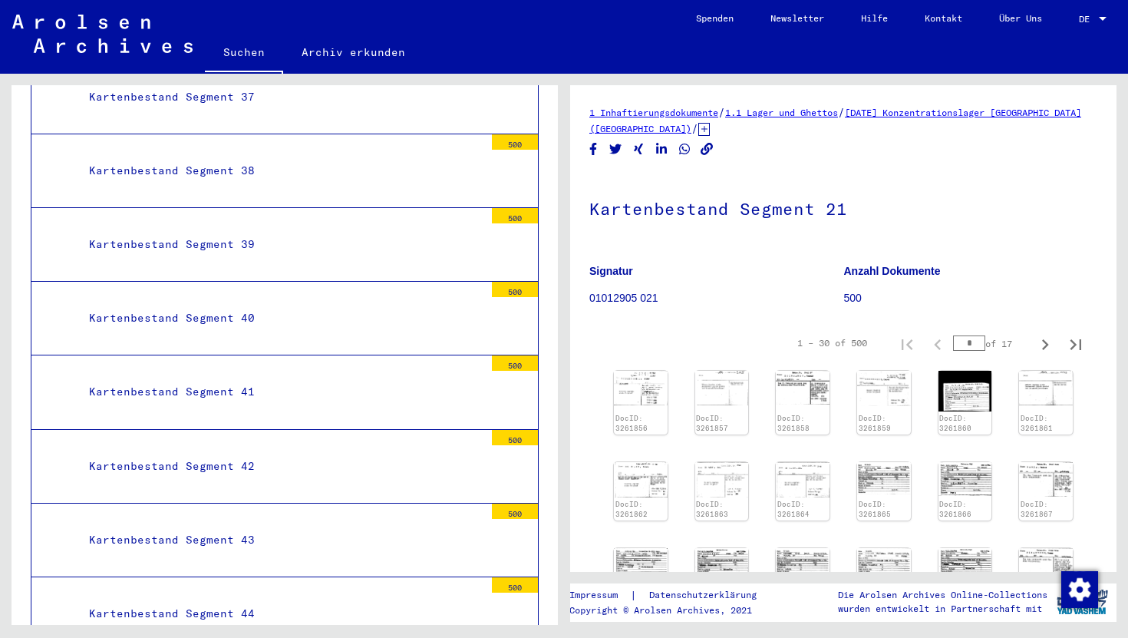
click at [622, 381] on img at bounding box center [640, 387] width 56 height 36
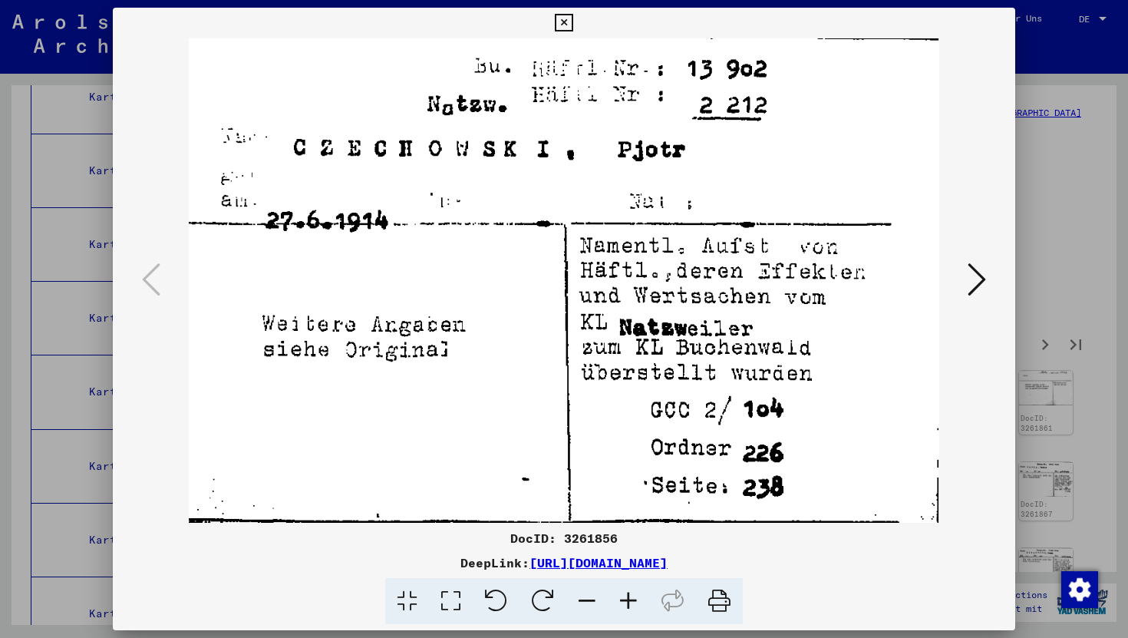
click at [963, 280] on button at bounding box center [977, 281] width 28 height 44
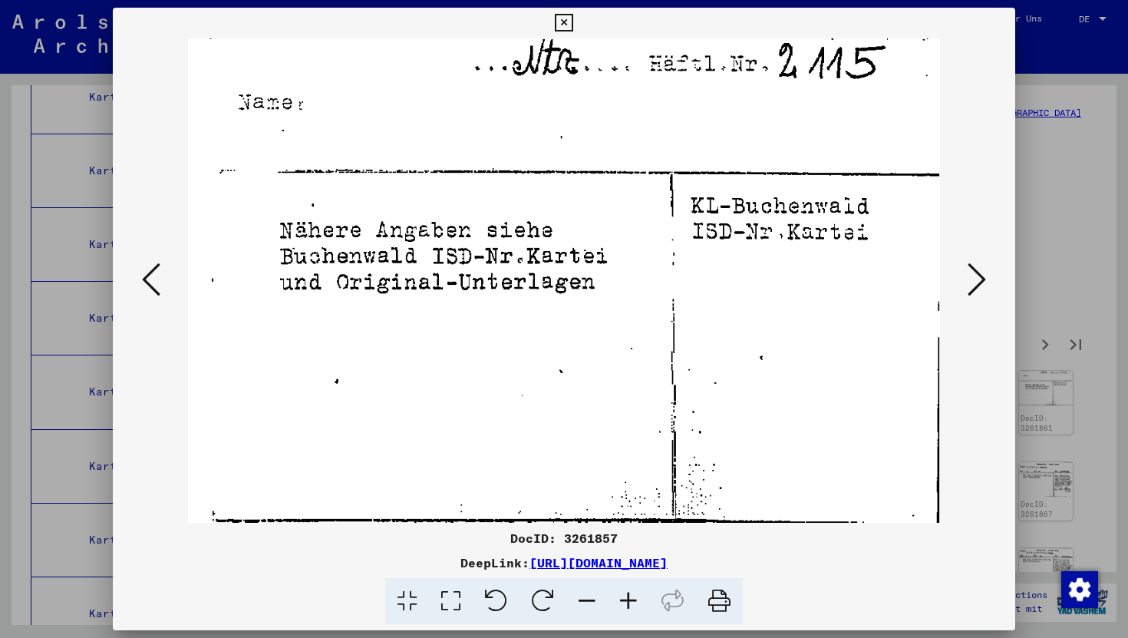
click at [963, 280] on button at bounding box center [977, 281] width 28 height 44
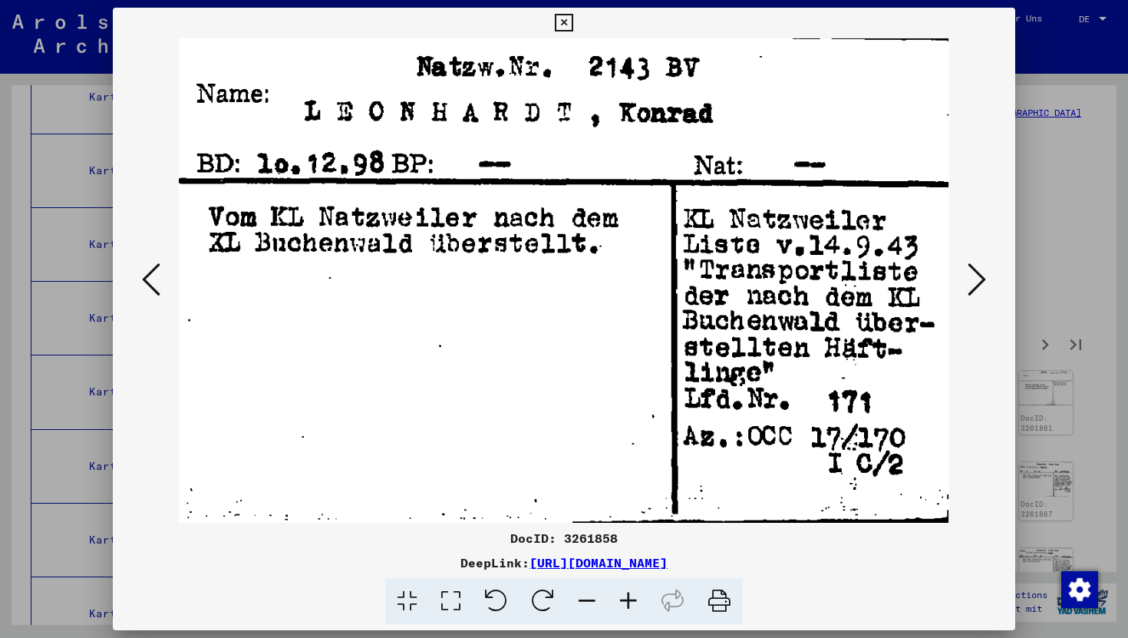
click at [963, 280] on button at bounding box center [977, 281] width 28 height 44
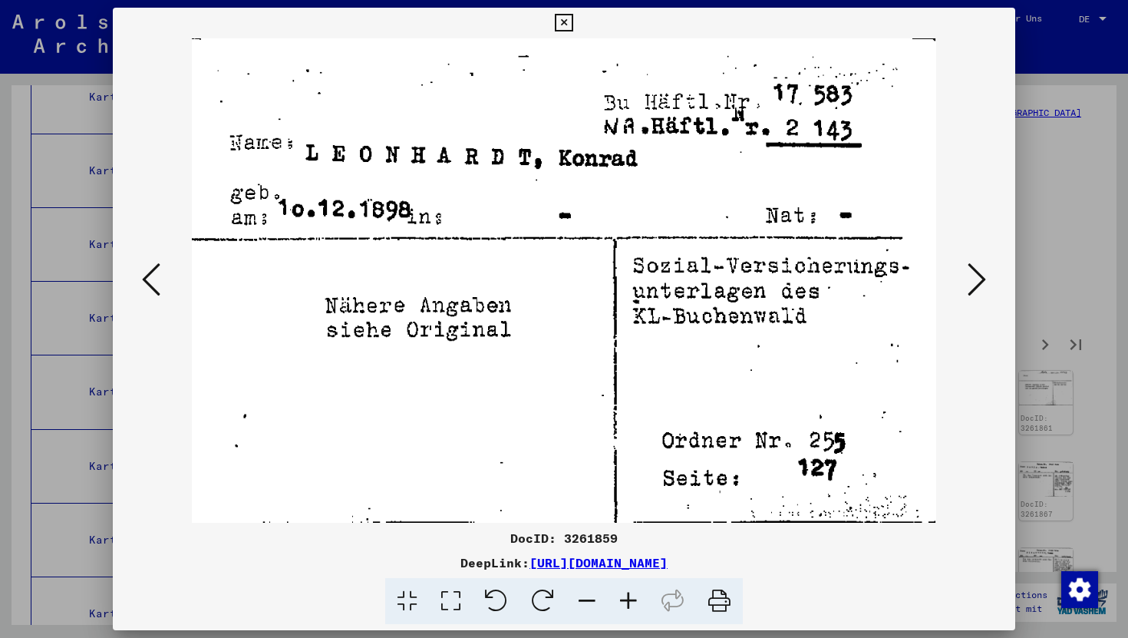
click at [965, 274] on button at bounding box center [977, 281] width 28 height 44
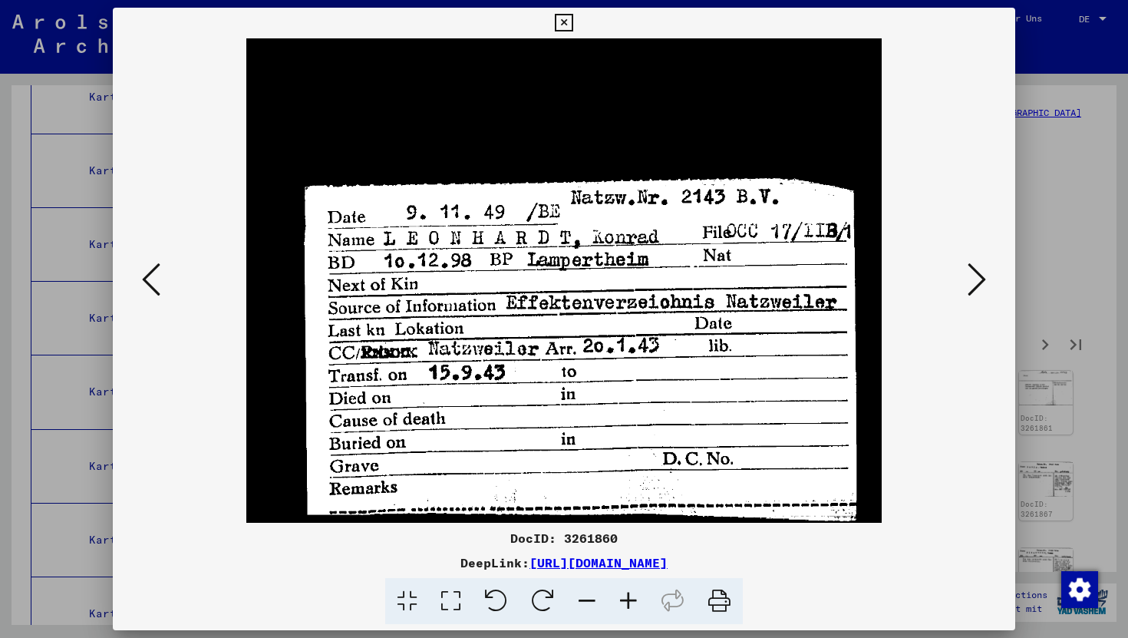
click at [569, 18] on icon at bounding box center [564, 23] width 18 height 18
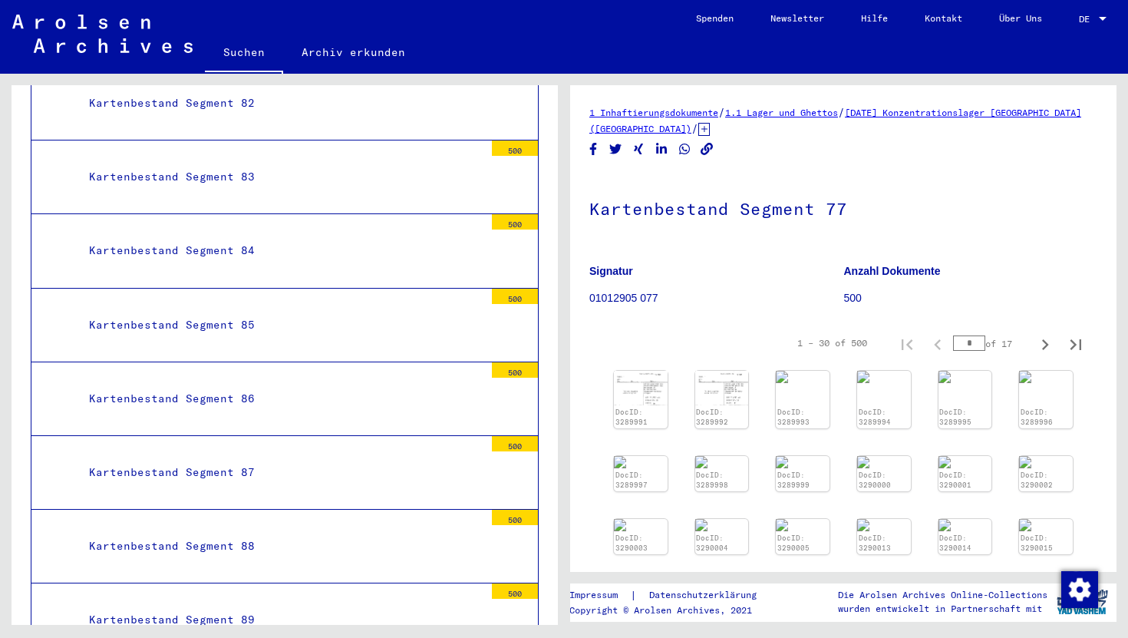
scroll to position [49531, 0]
